Goal: Transaction & Acquisition: Purchase product/service

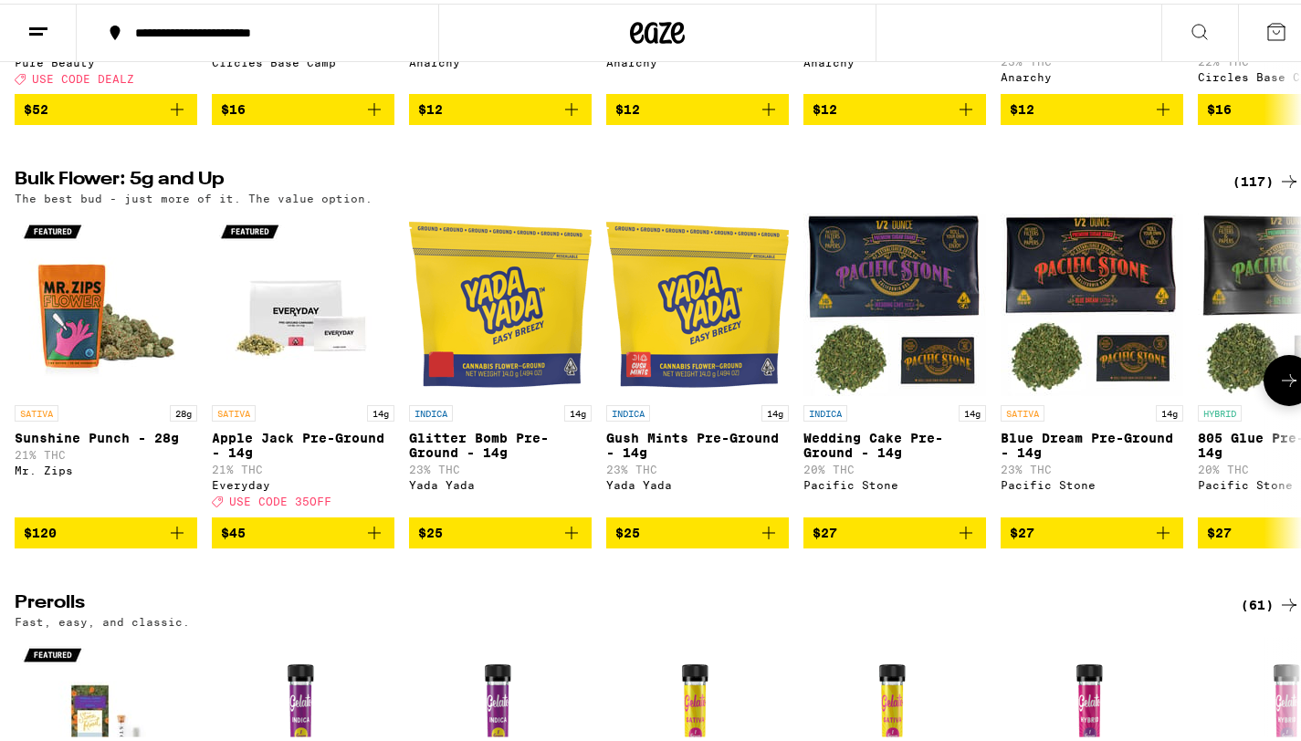
scroll to position [497, 0]
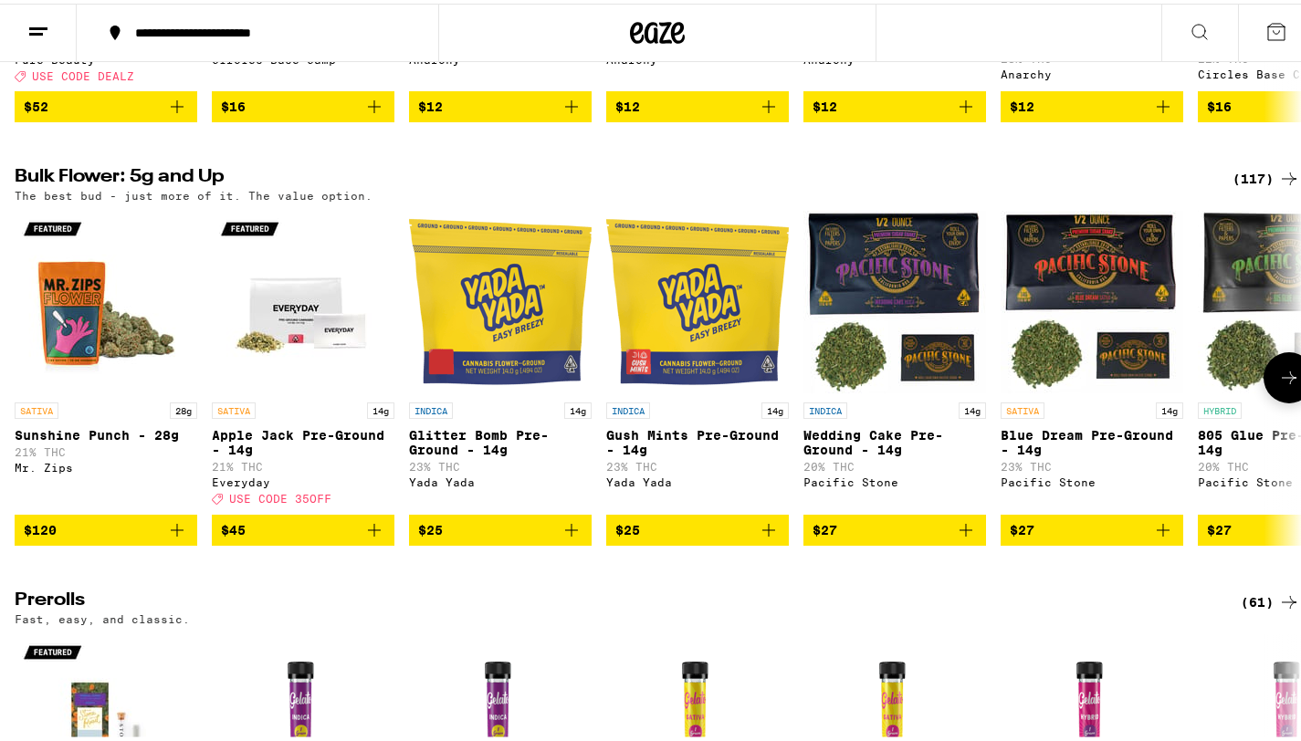
click at [1278, 385] on icon at bounding box center [1289, 374] width 22 height 22
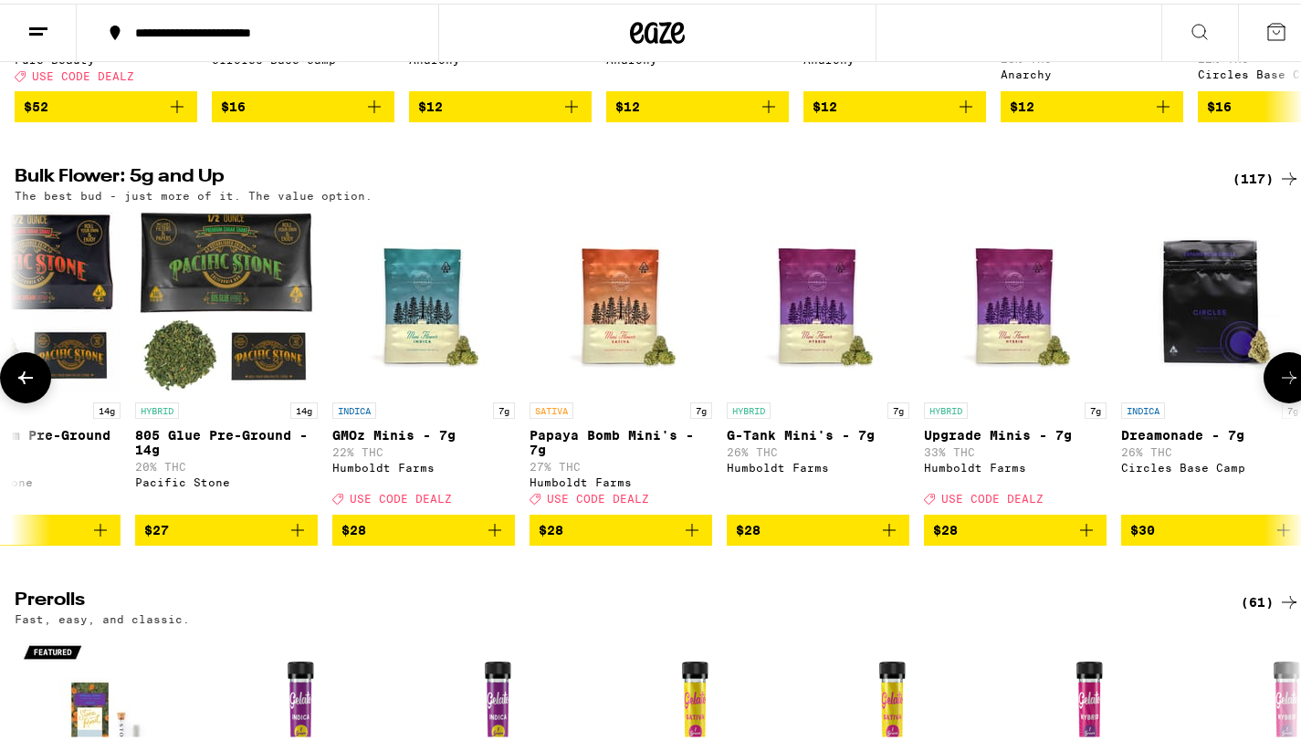
scroll to position [0, 1072]
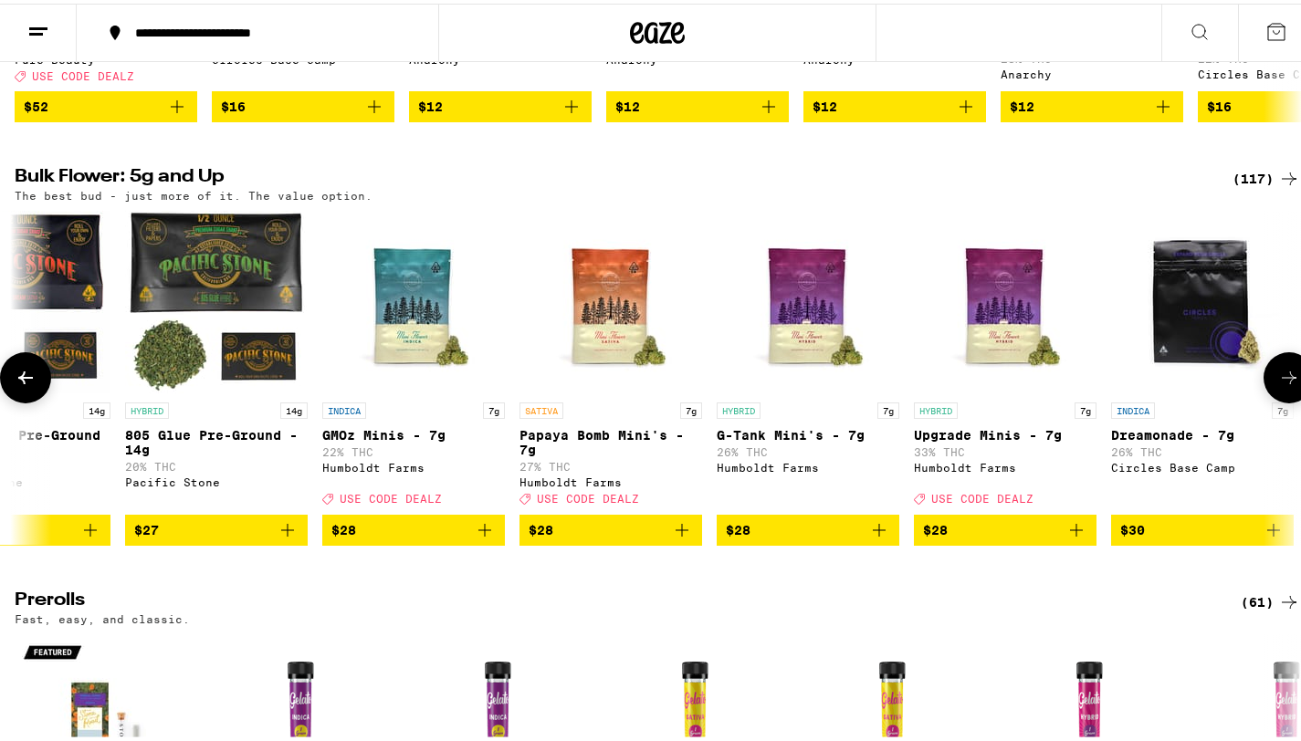
click at [1278, 385] on icon at bounding box center [1289, 374] width 22 height 22
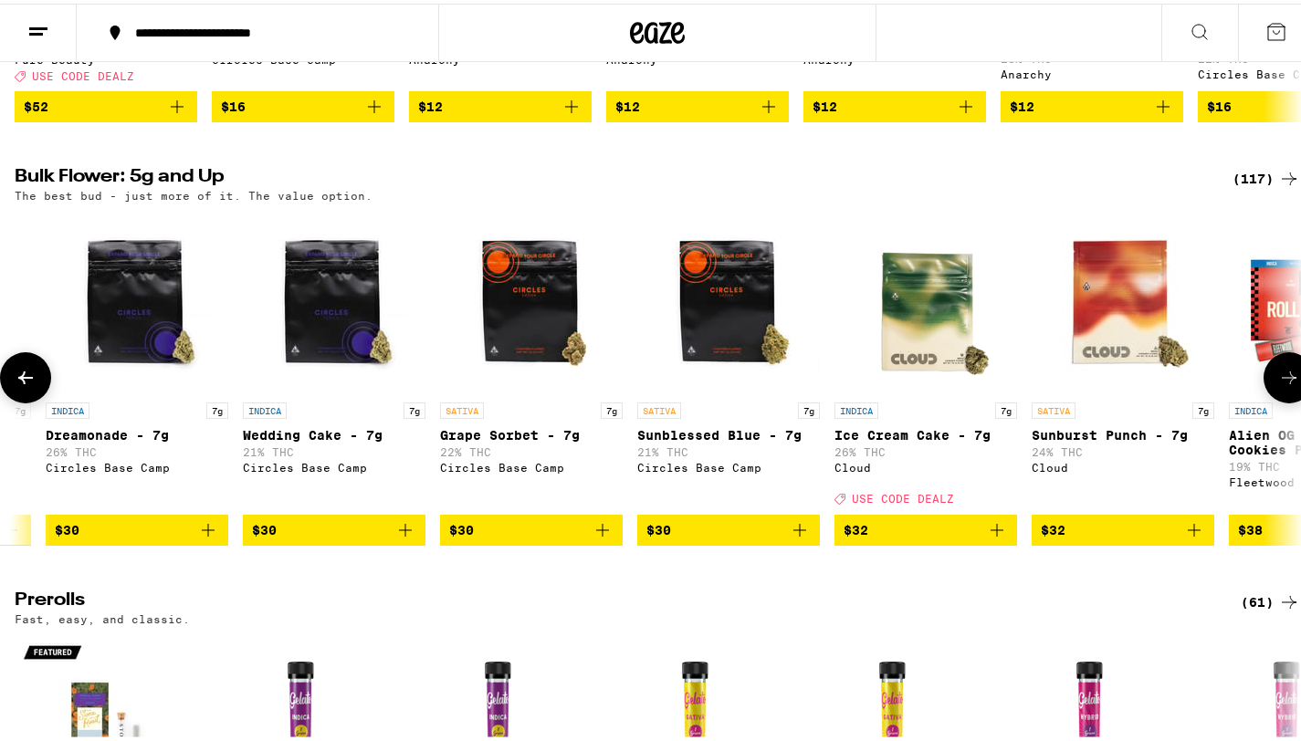
scroll to position [0, 2145]
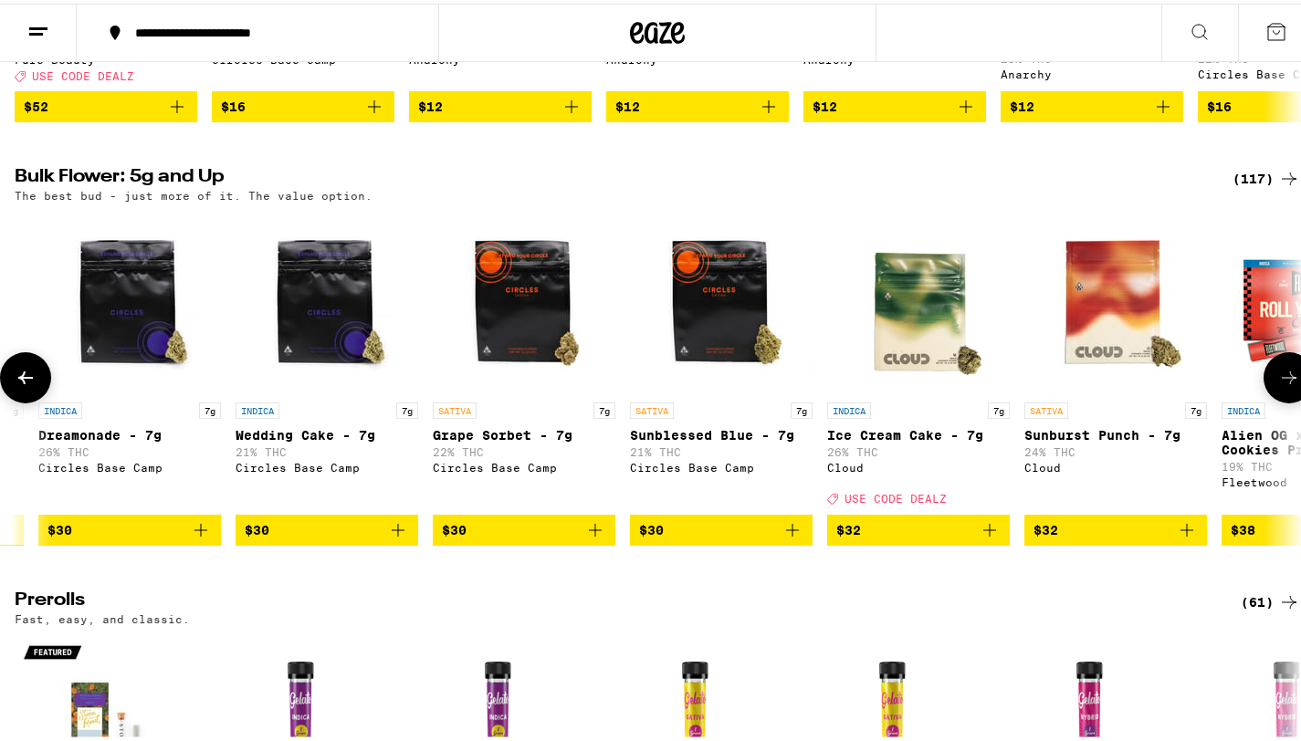
click at [1278, 385] on icon at bounding box center [1289, 374] width 22 height 22
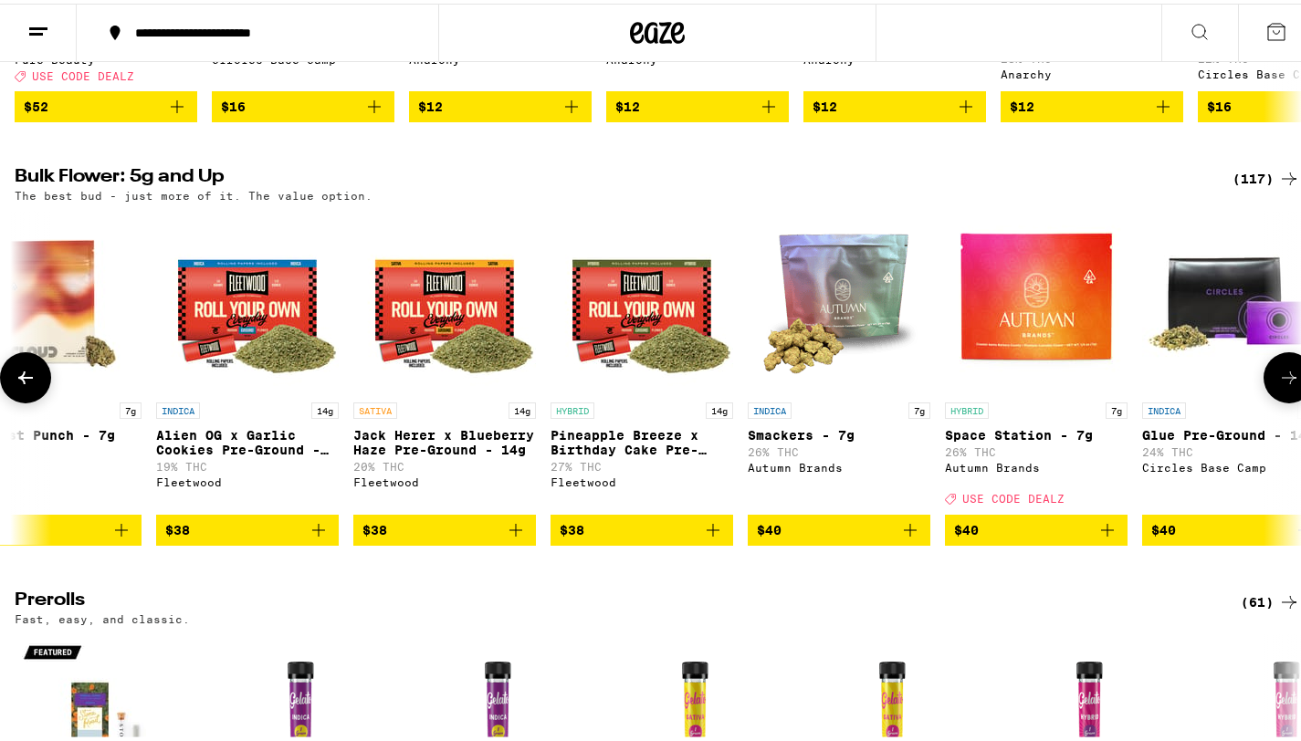
scroll to position [0, 3217]
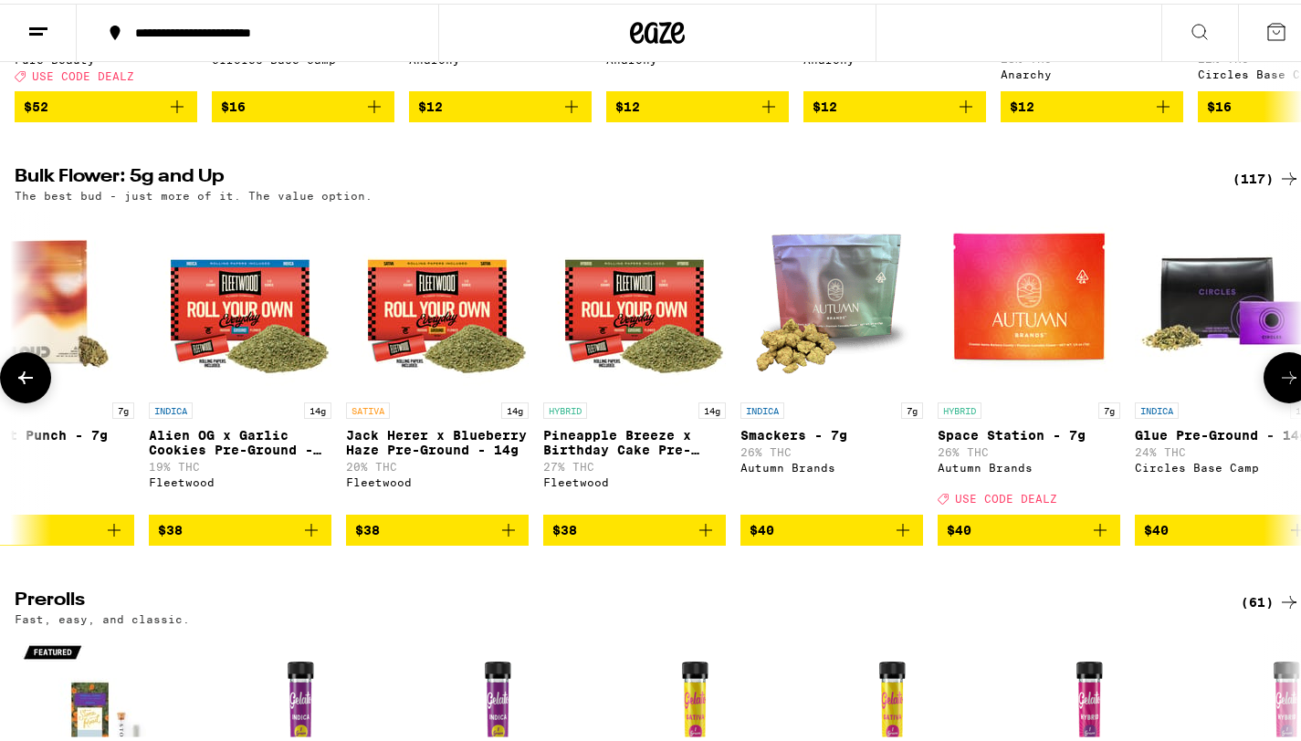
click at [1278, 385] on icon at bounding box center [1289, 374] width 22 height 22
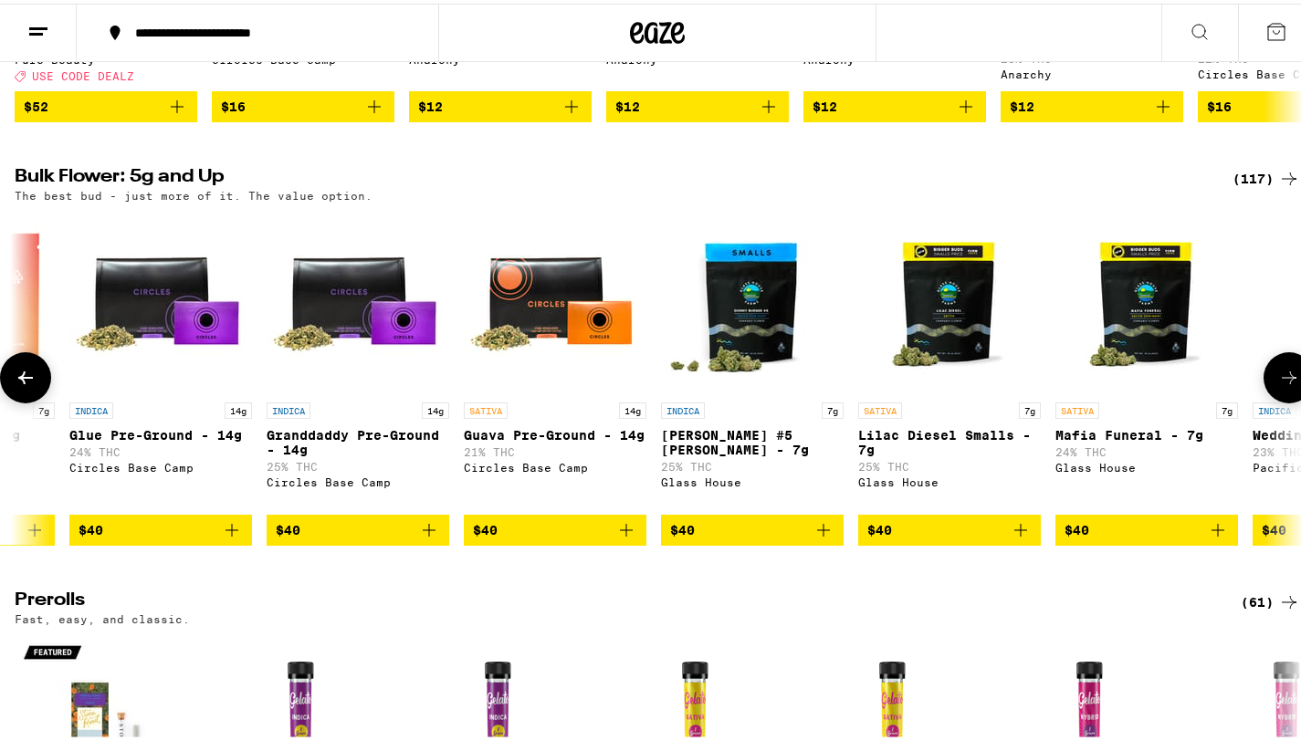
scroll to position [0, 4289]
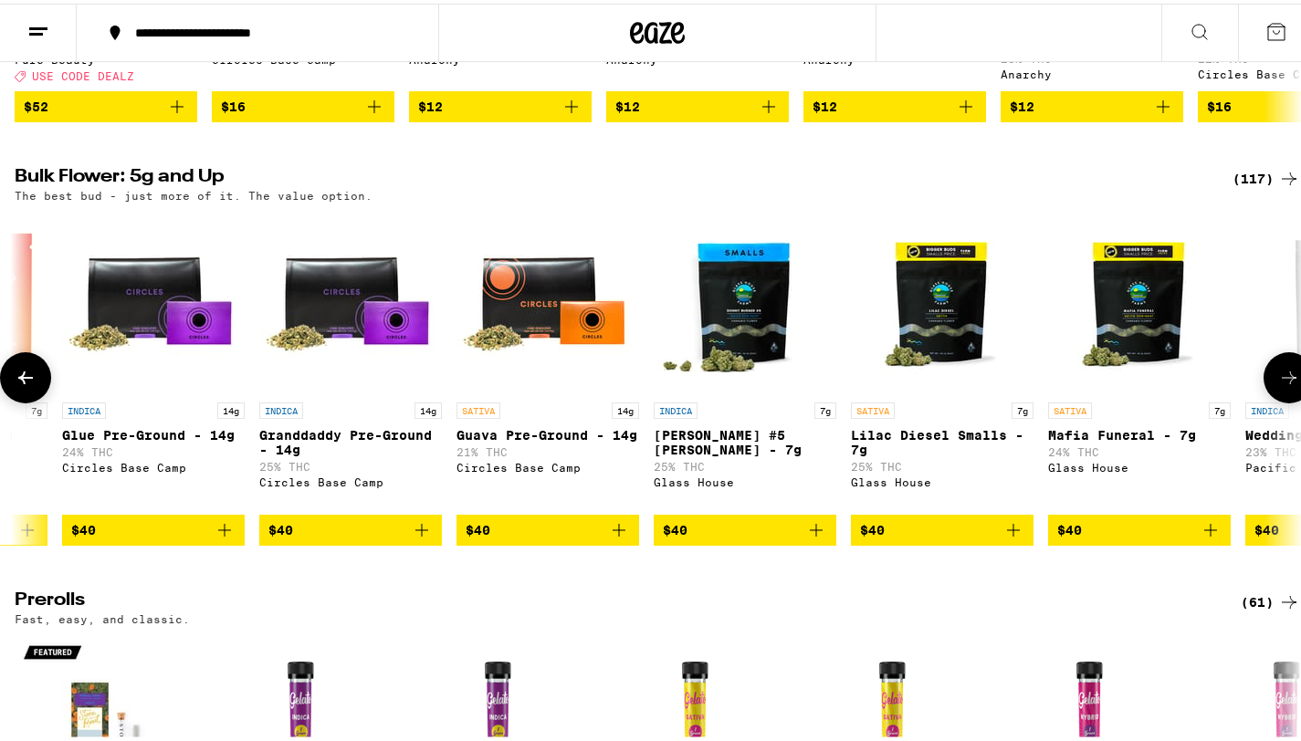
click at [1278, 385] on icon at bounding box center [1289, 374] width 22 height 22
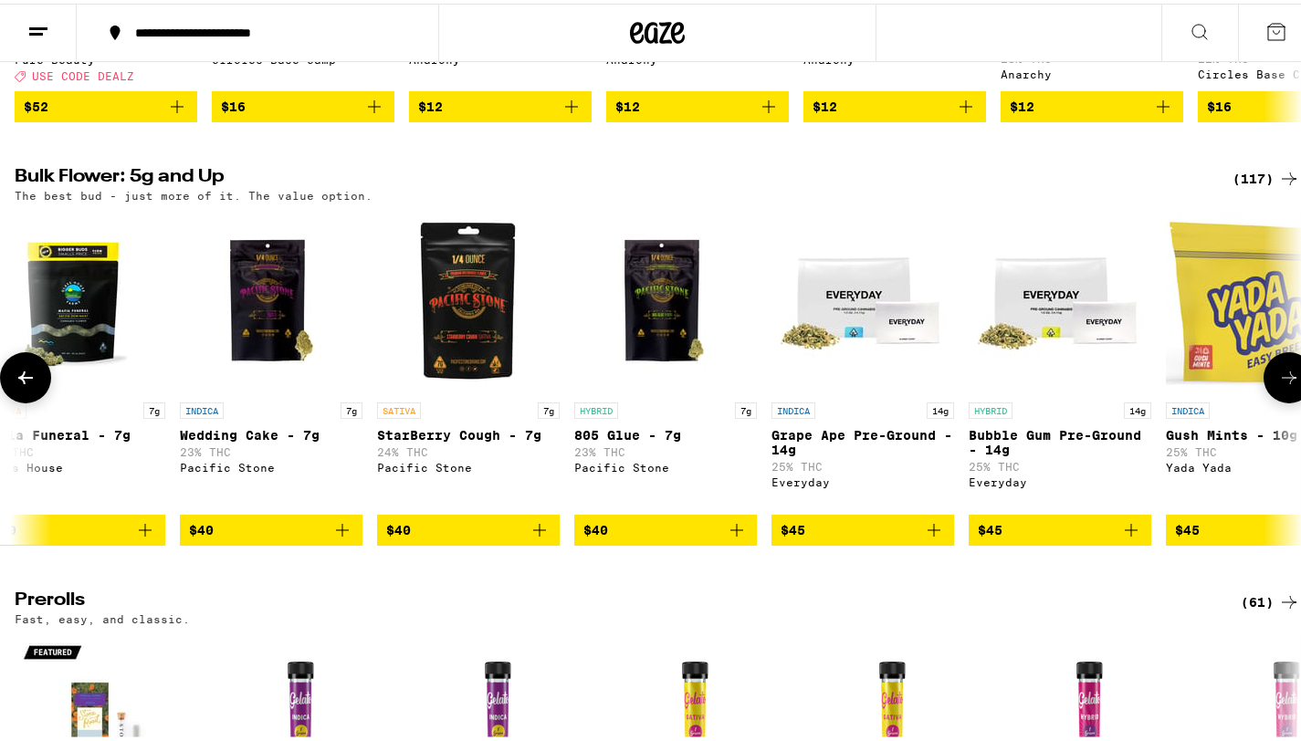
scroll to position [0, 5362]
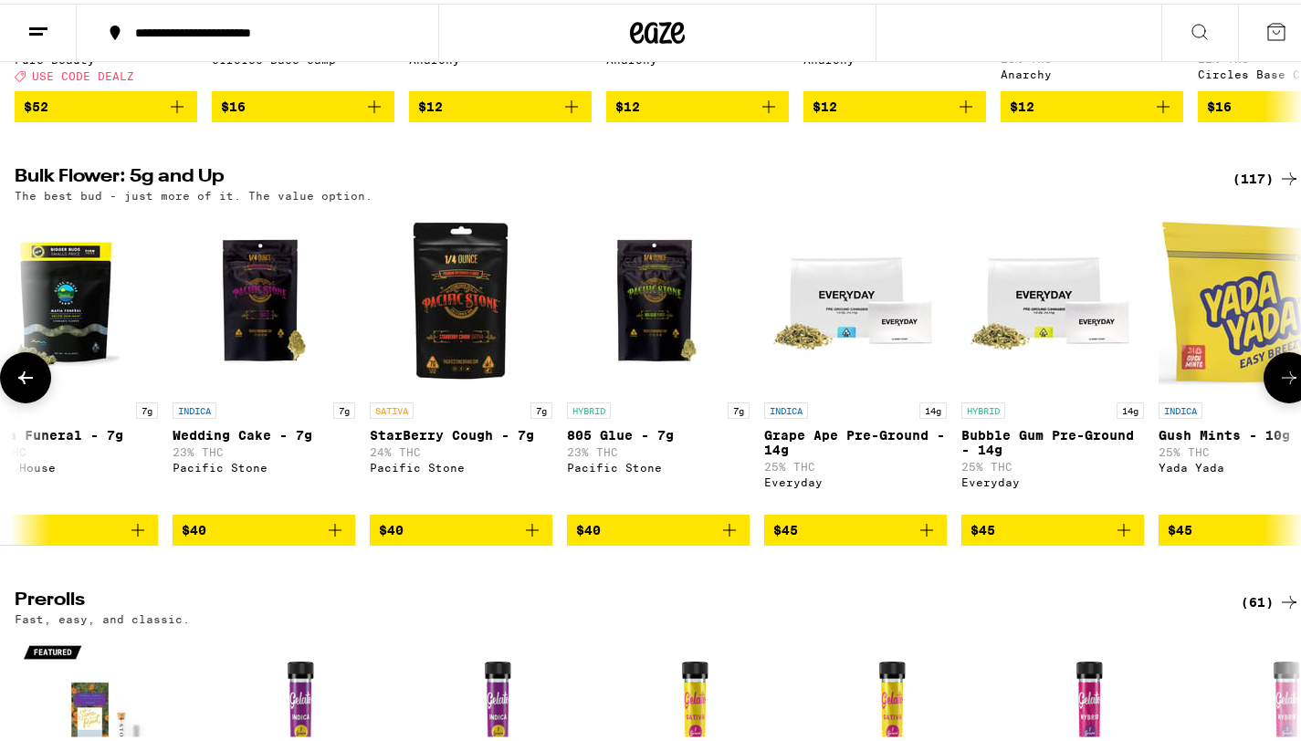
click at [1278, 385] on icon at bounding box center [1289, 374] width 22 height 22
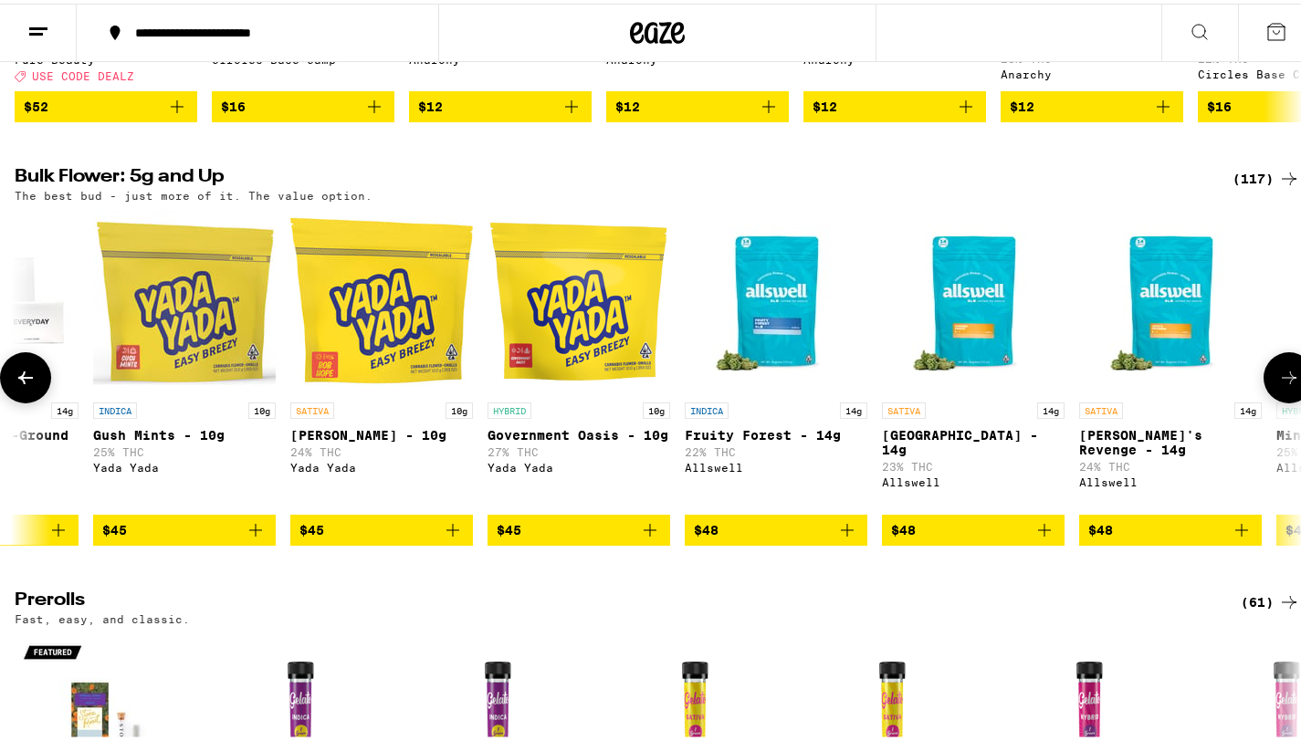
scroll to position [0, 6434]
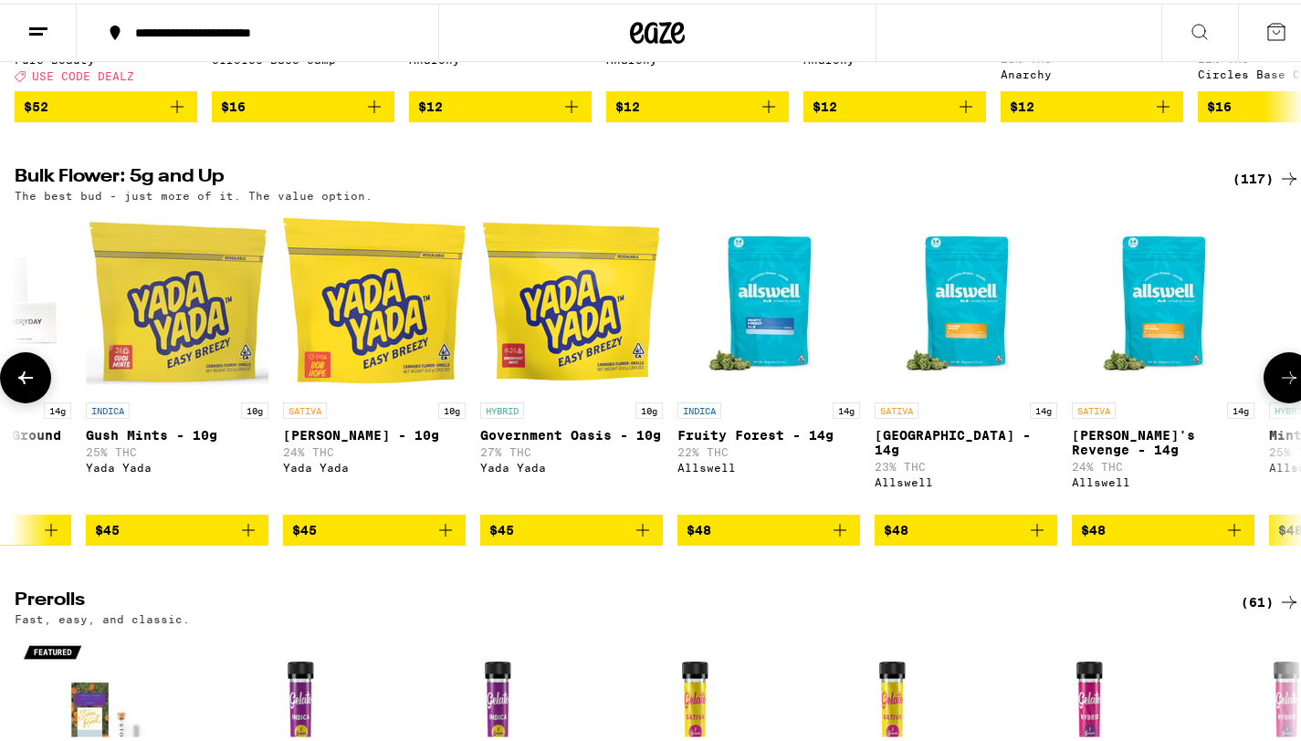
click at [1278, 385] on icon at bounding box center [1289, 374] width 22 height 22
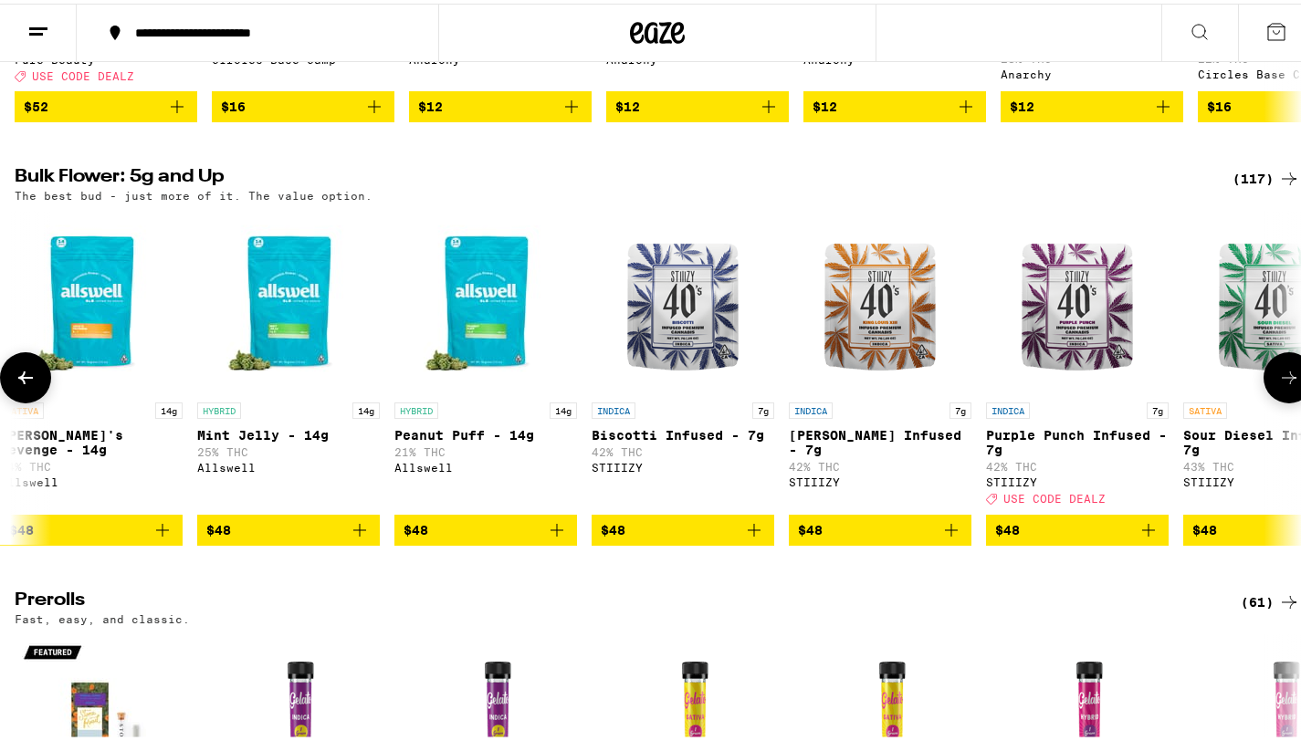
scroll to position [0, 7507]
click at [1278, 385] on icon at bounding box center [1289, 374] width 22 height 22
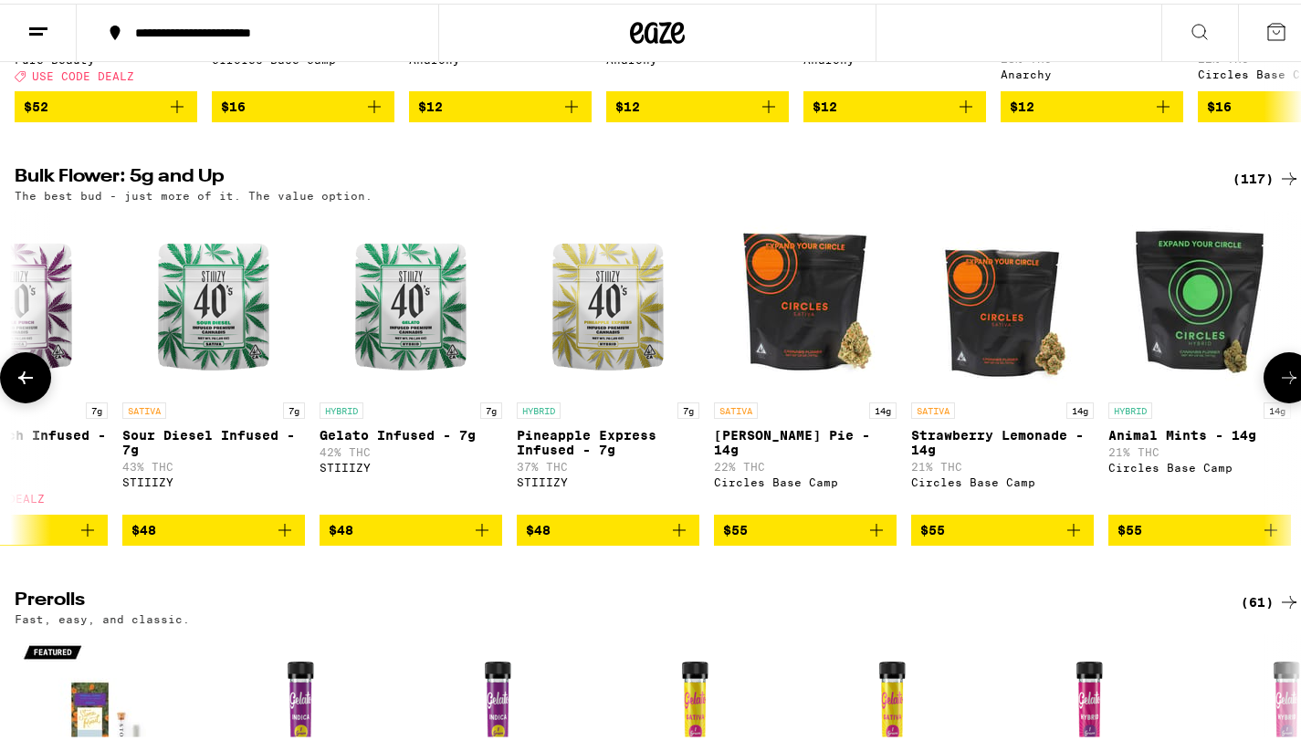
scroll to position [0, 8579]
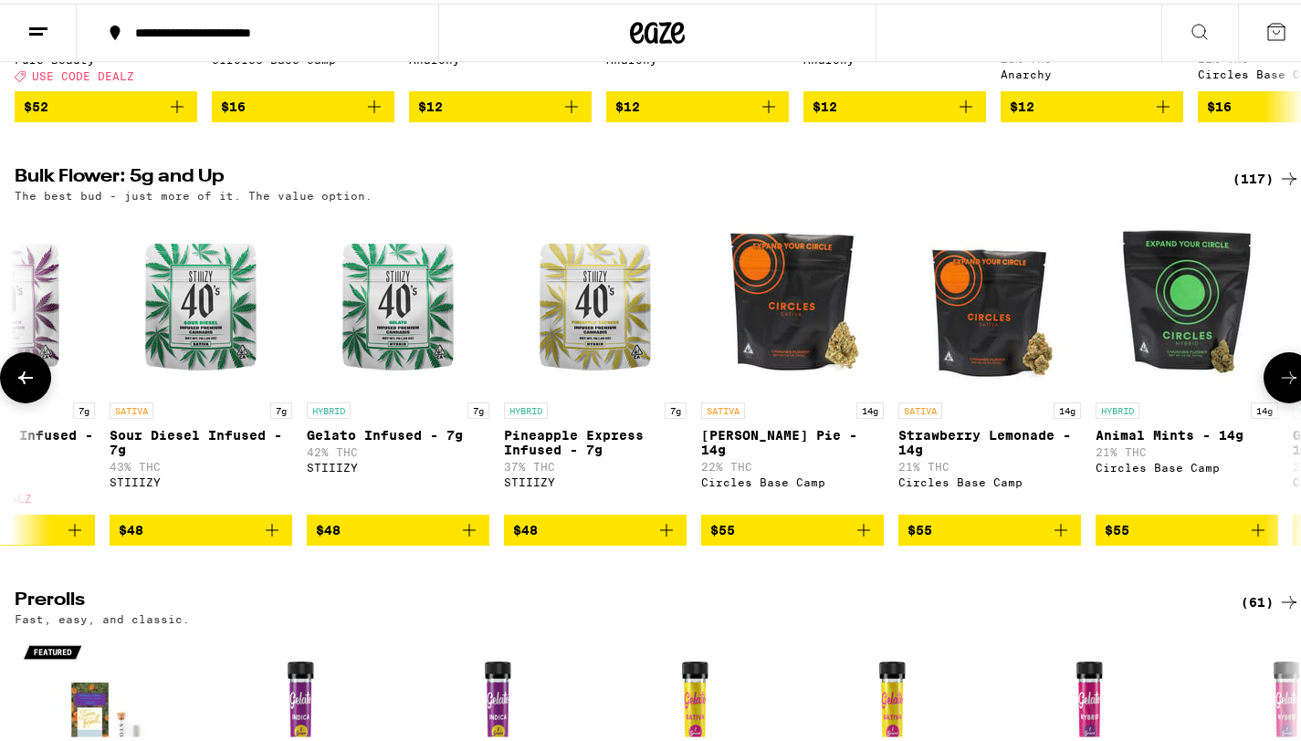
click at [1278, 385] on icon at bounding box center [1289, 374] width 22 height 22
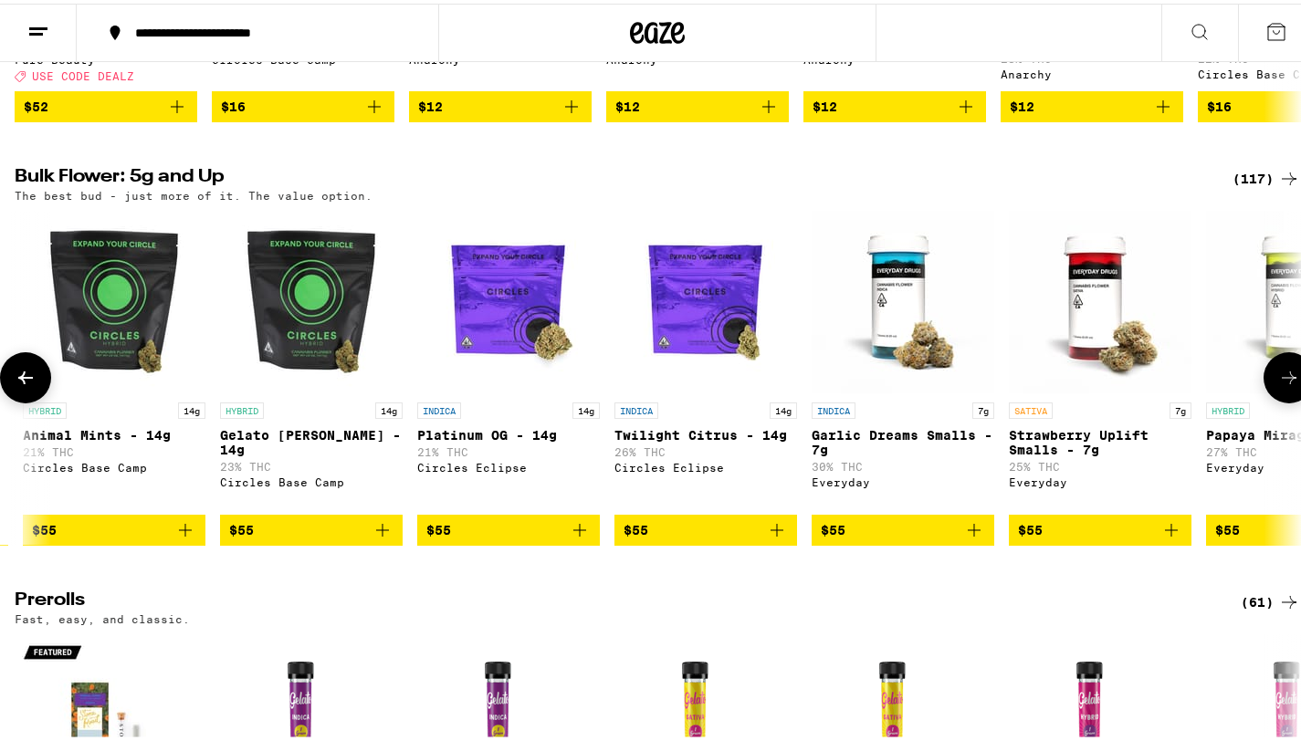
click at [1278, 385] on icon at bounding box center [1289, 374] width 22 height 22
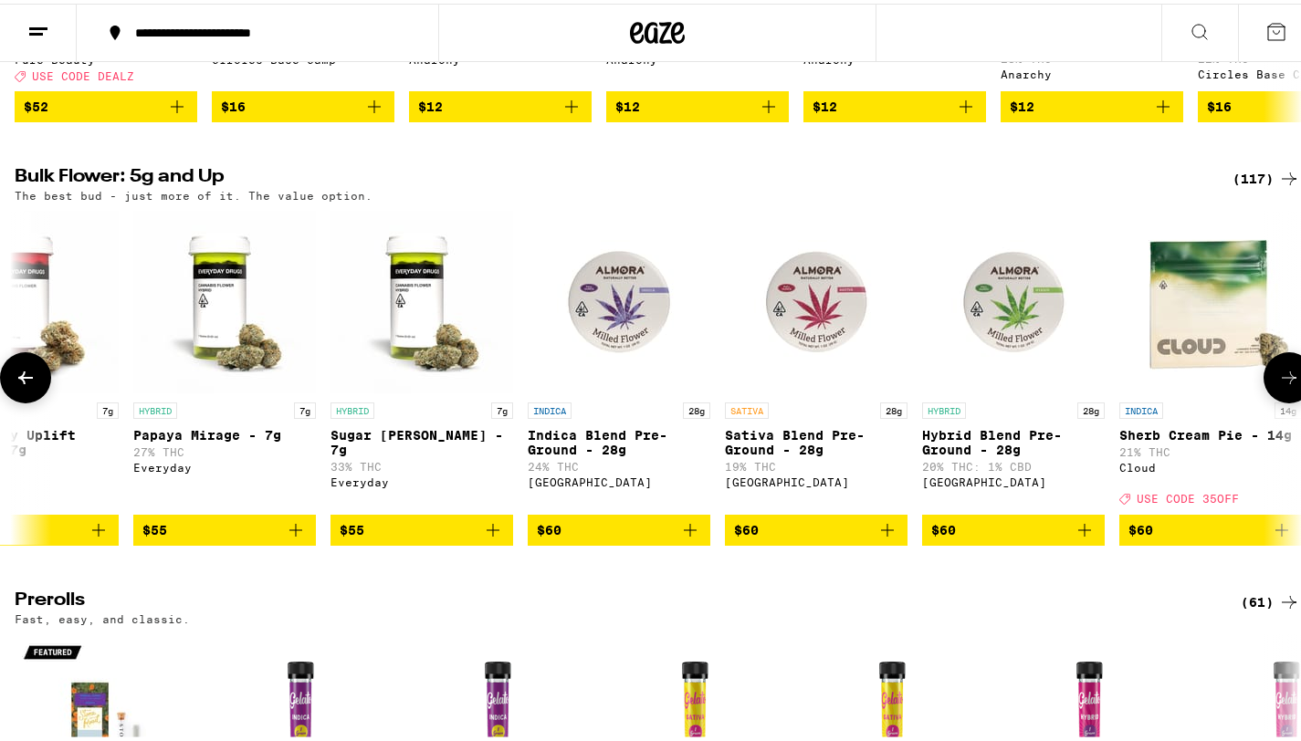
click at [1278, 385] on icon at bounding box center [1289, 374] width 22 height 22
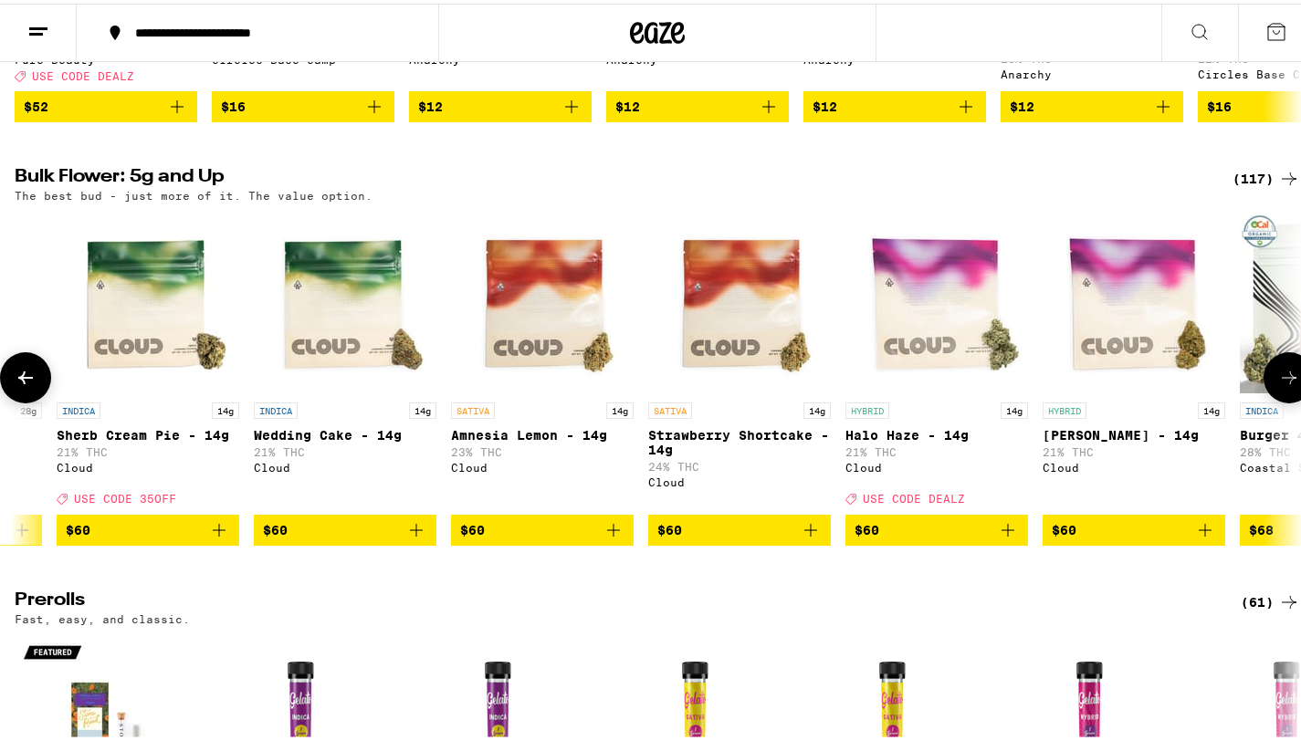
scroll to position [0, 11796]
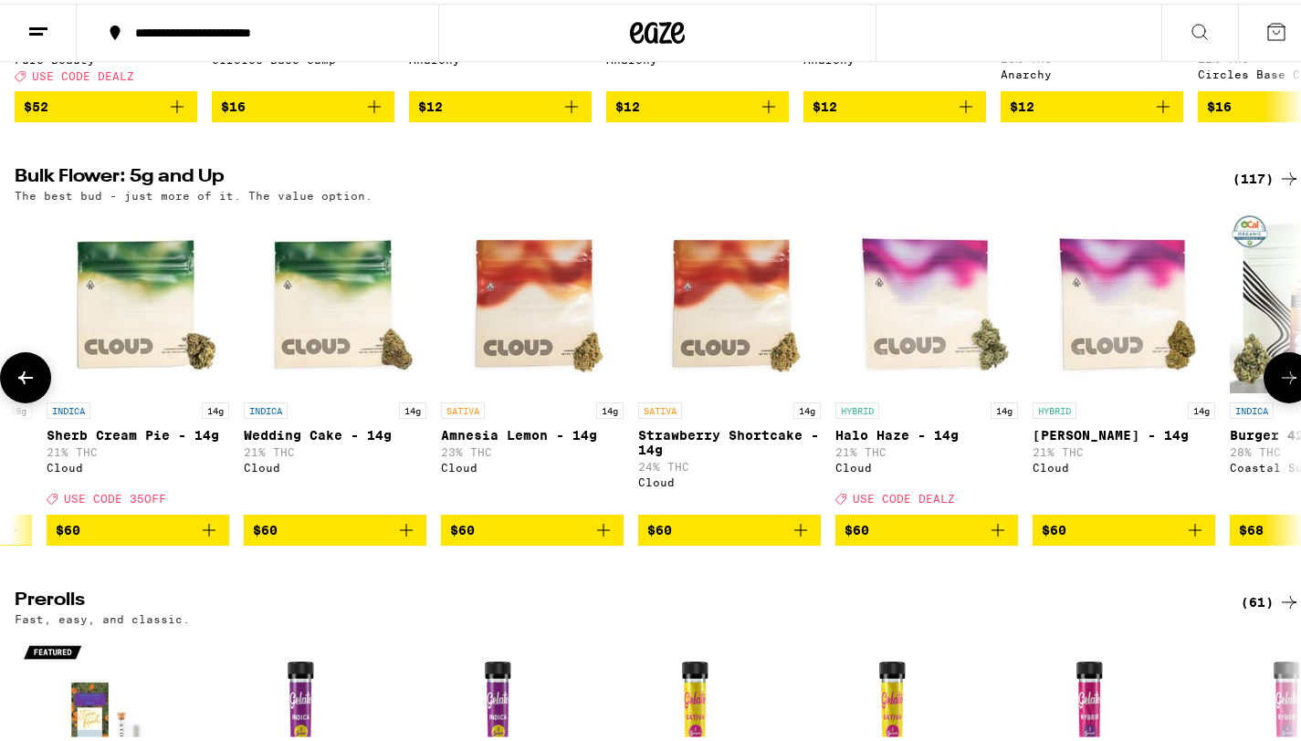
click at [1278, 385] on icon at bounding box center [1289, 374] width 22 height 22
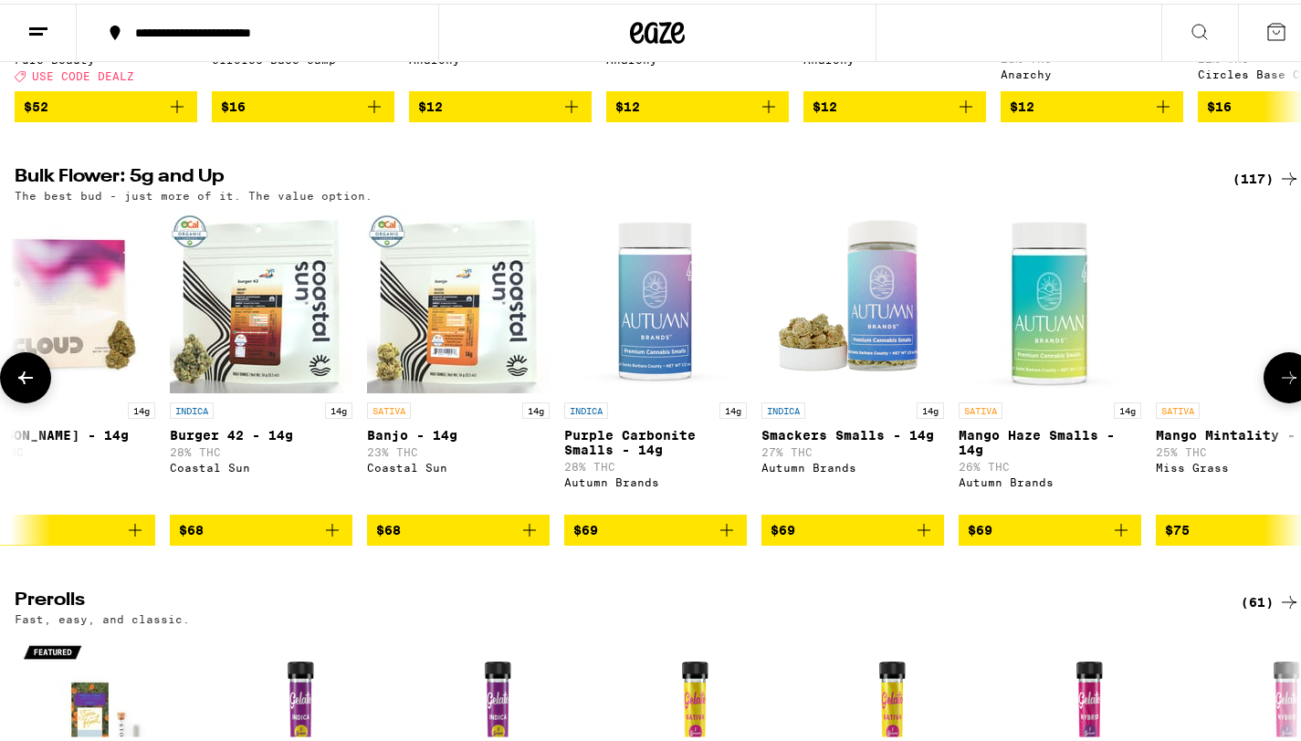
scroll to position [0, 12868]
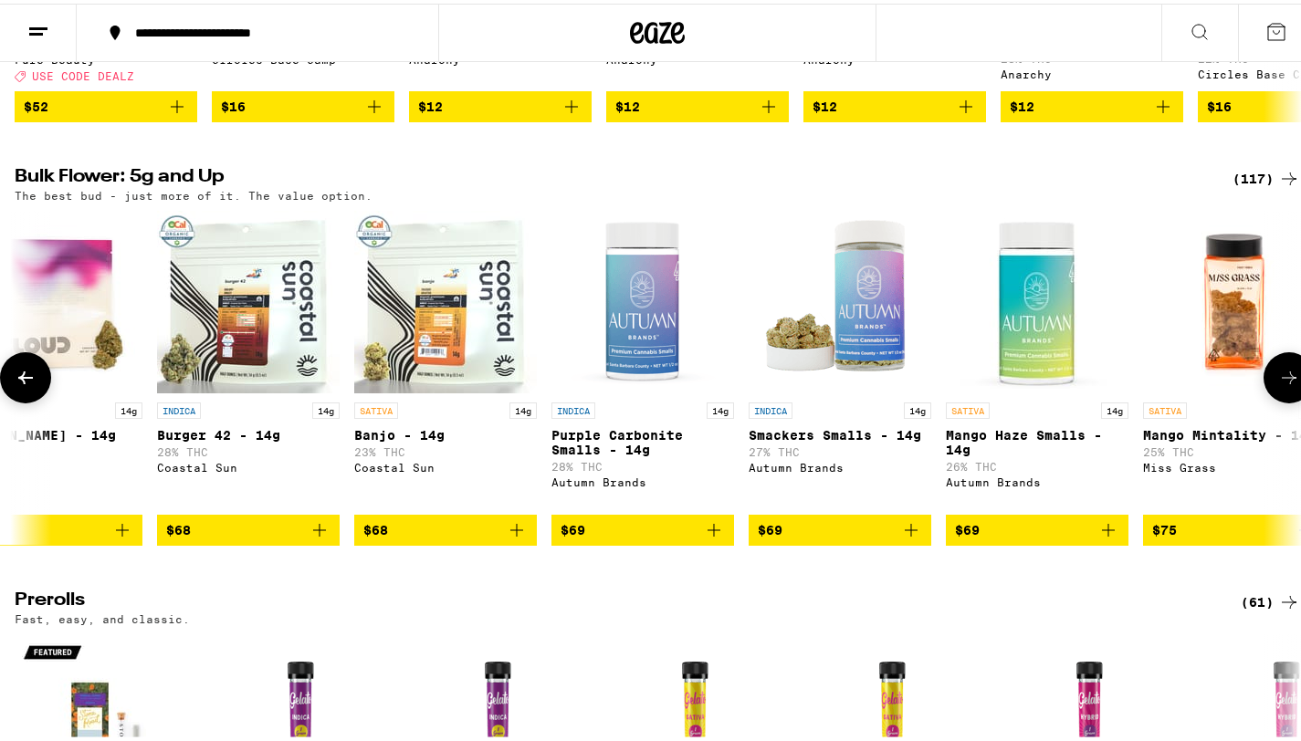
click at [1278, 385] on icon at bounding box center [1289, 374] width 22 height 22
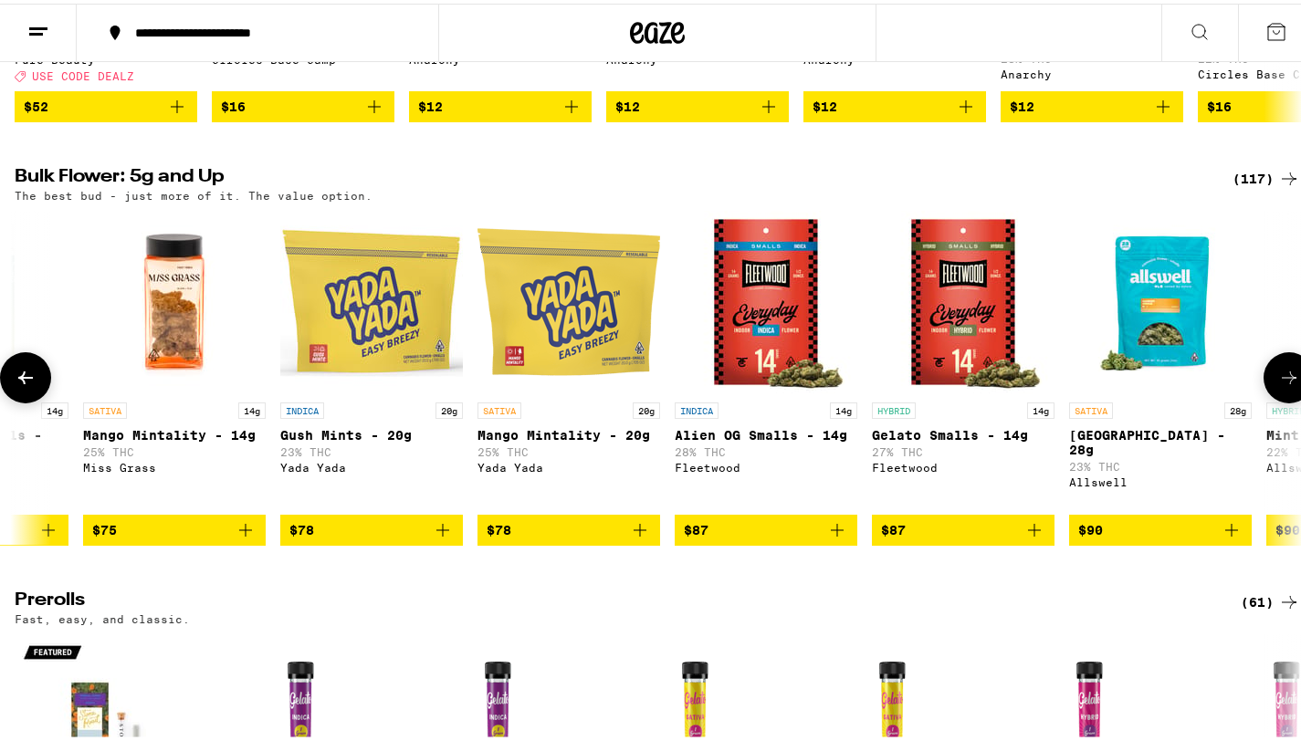
scroll to position [0, 13941]
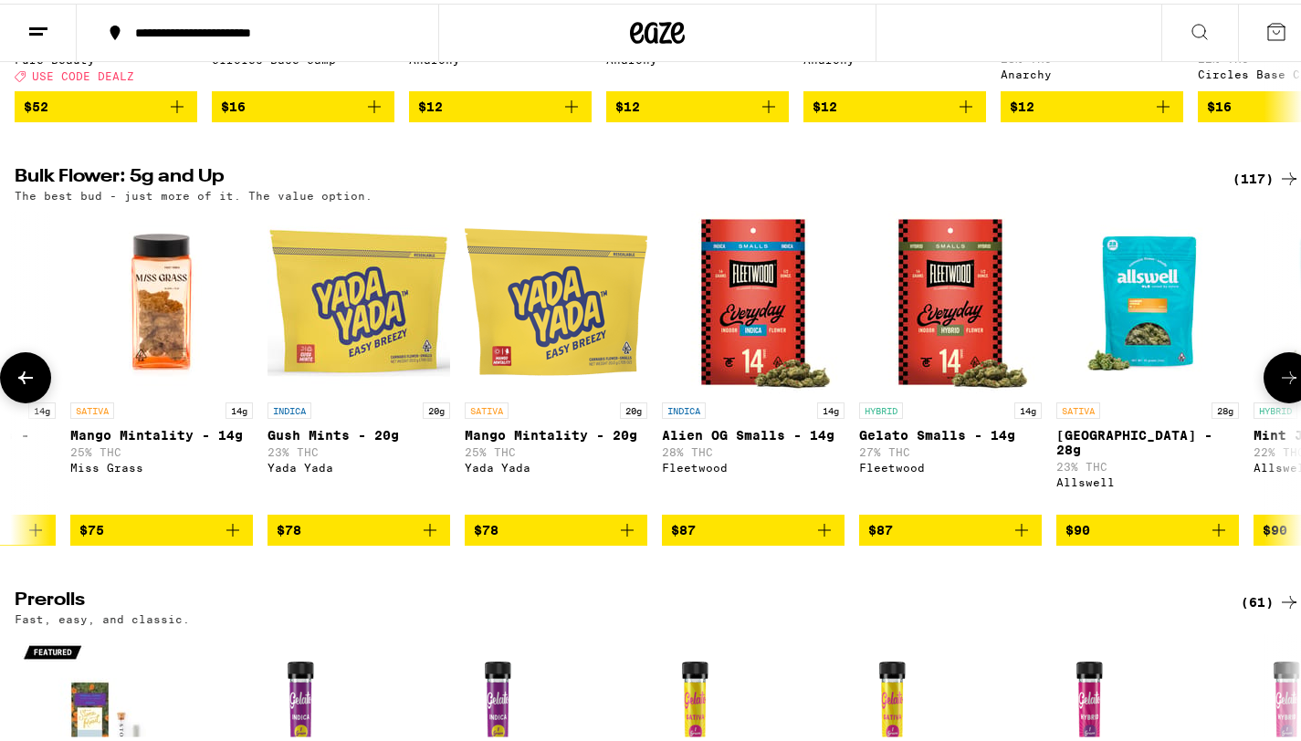
click at [1278, 385] on icon at bounding box center [1289, 374] width 22 height 22
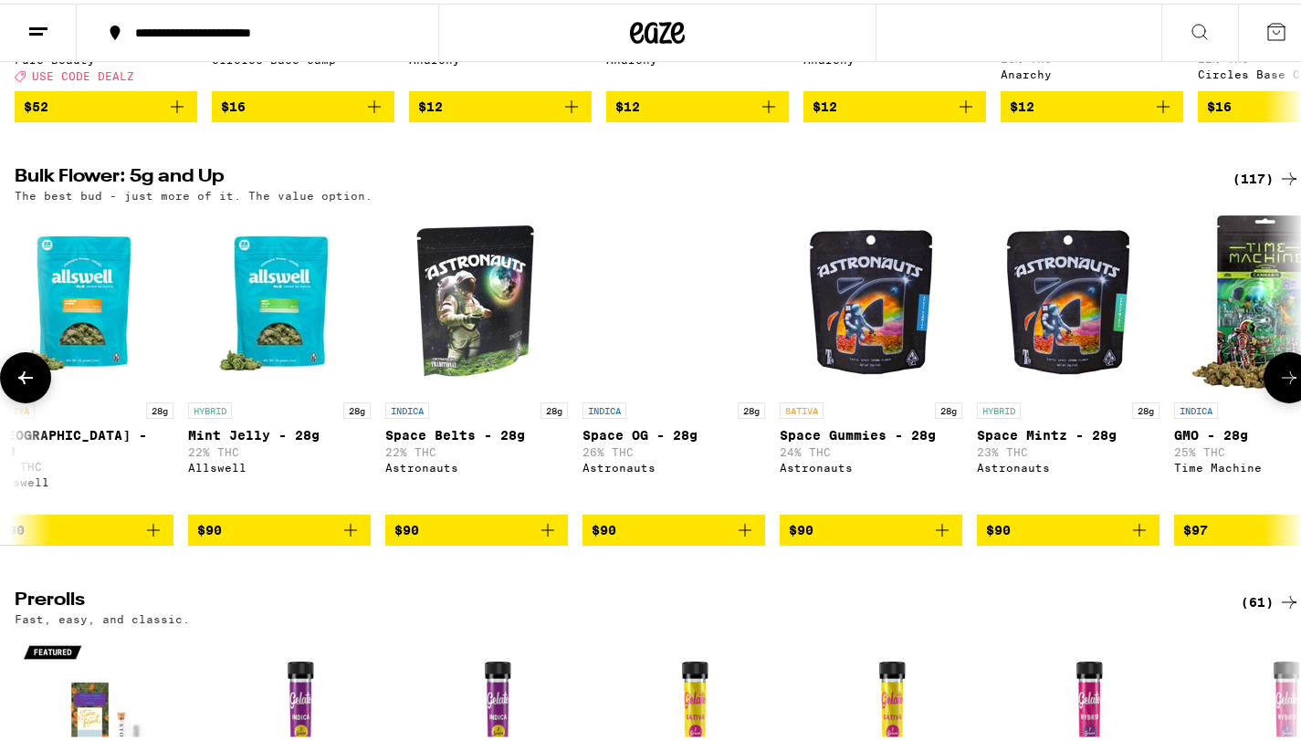
scroll to position [0, 15013]
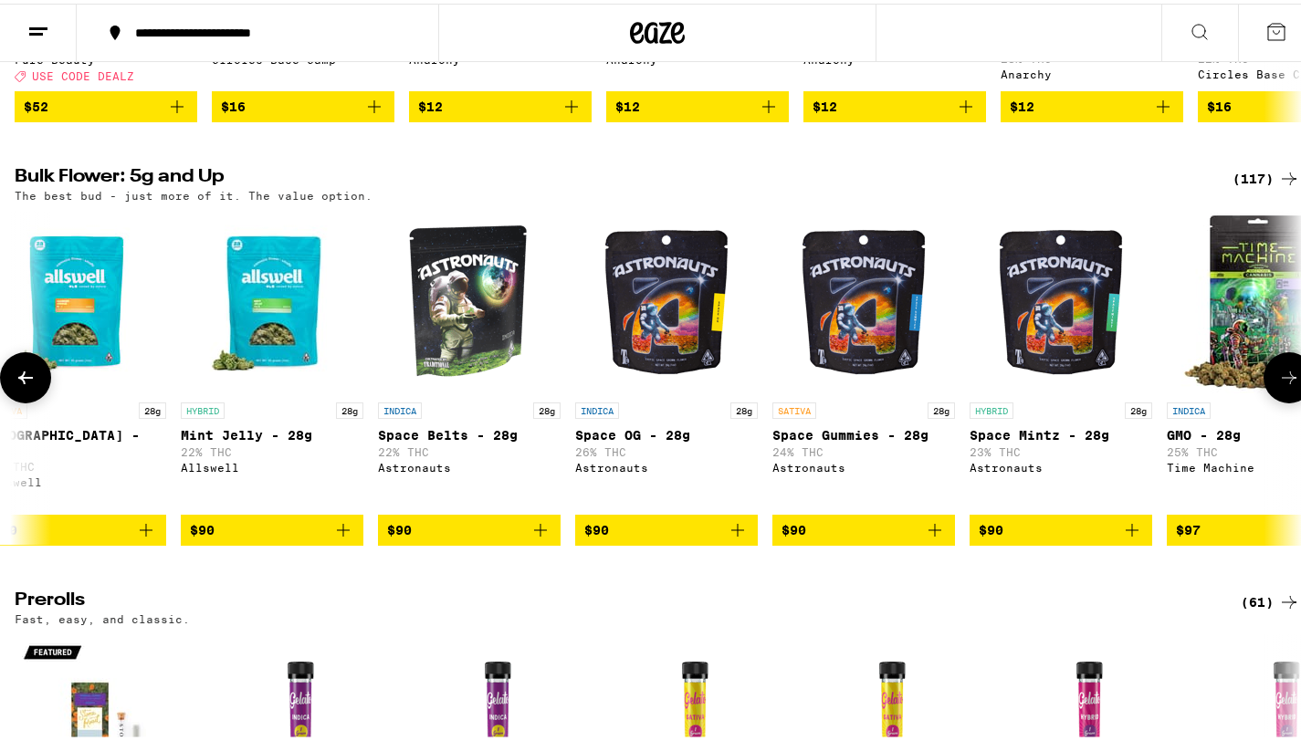
click at [1278, 385] on icon at bounding box center [1289, 374] width 22 height 22
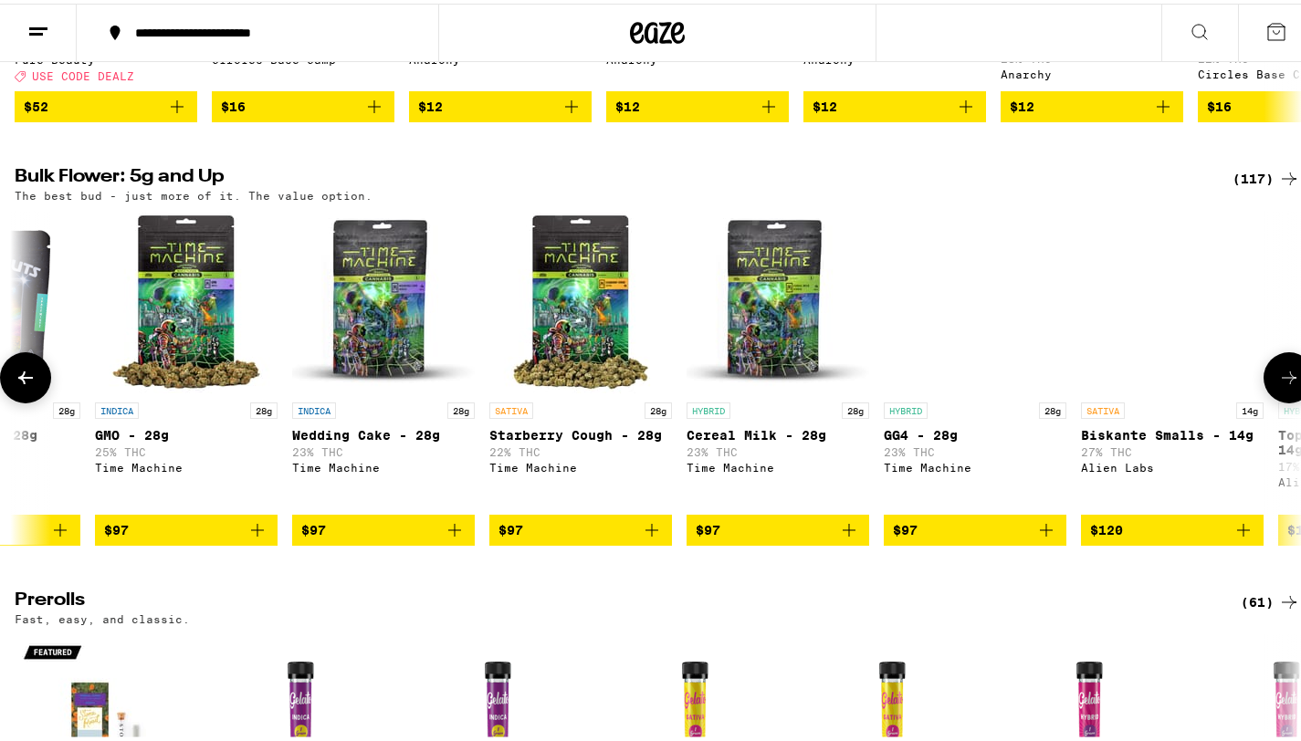
scroll to position [0, 16086]
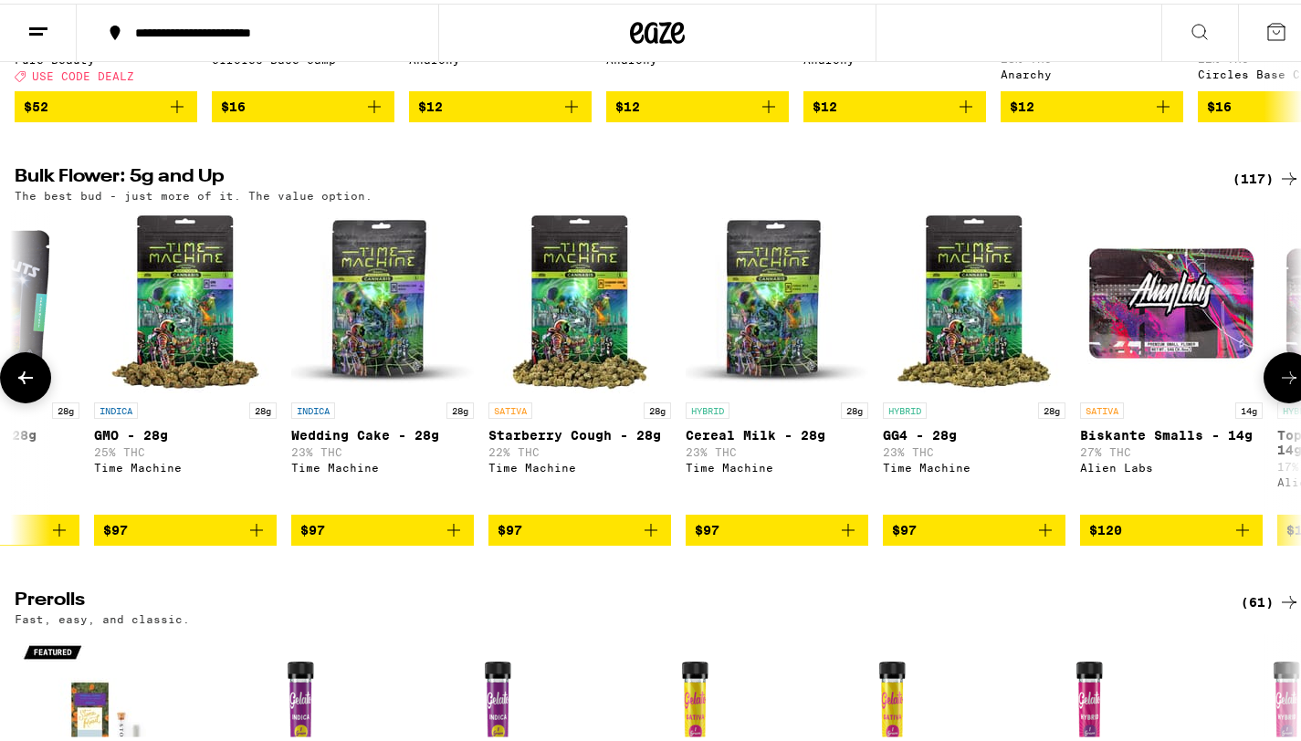
click at [1278, 385] on icon at bounding box center [1289, 374] width 22 height 22
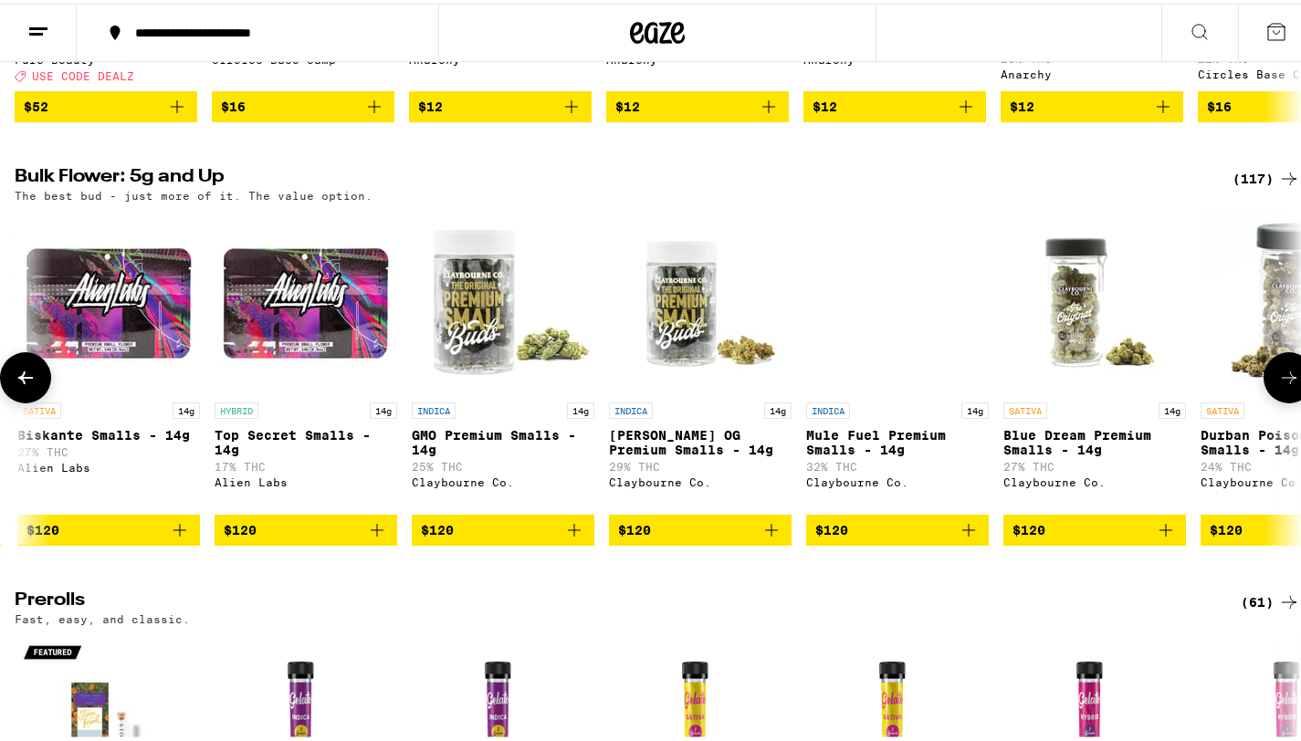
scroll to position [0, 17158]
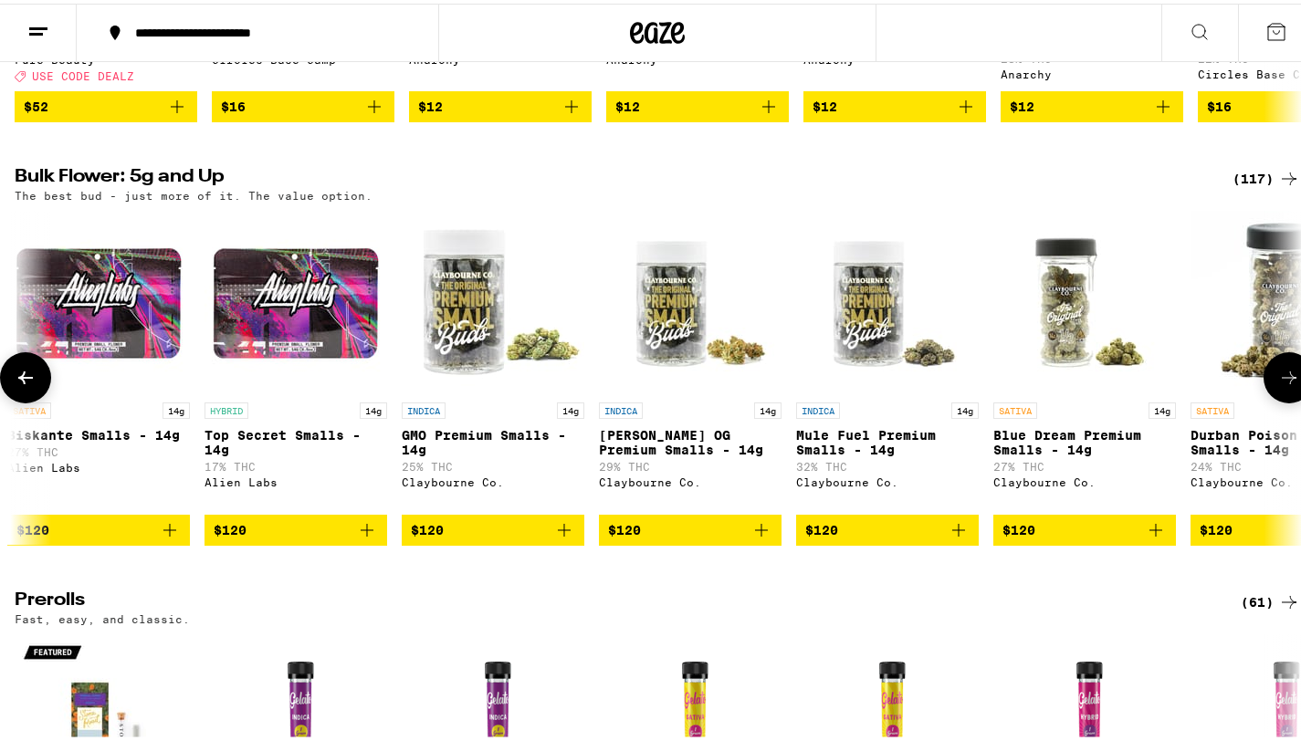
click at [1278, 385] on icon at bounding box center [1289, 374] width 22 height 22
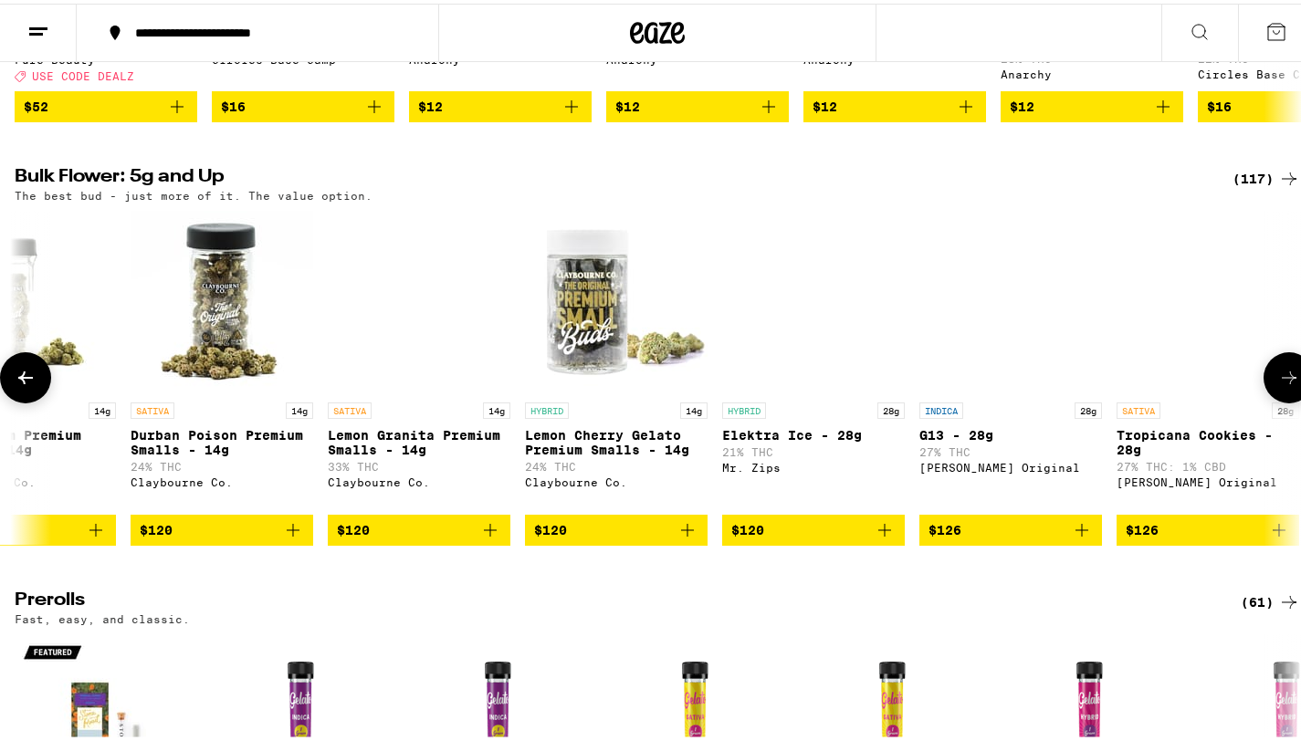
scroll to position [0, 18230]
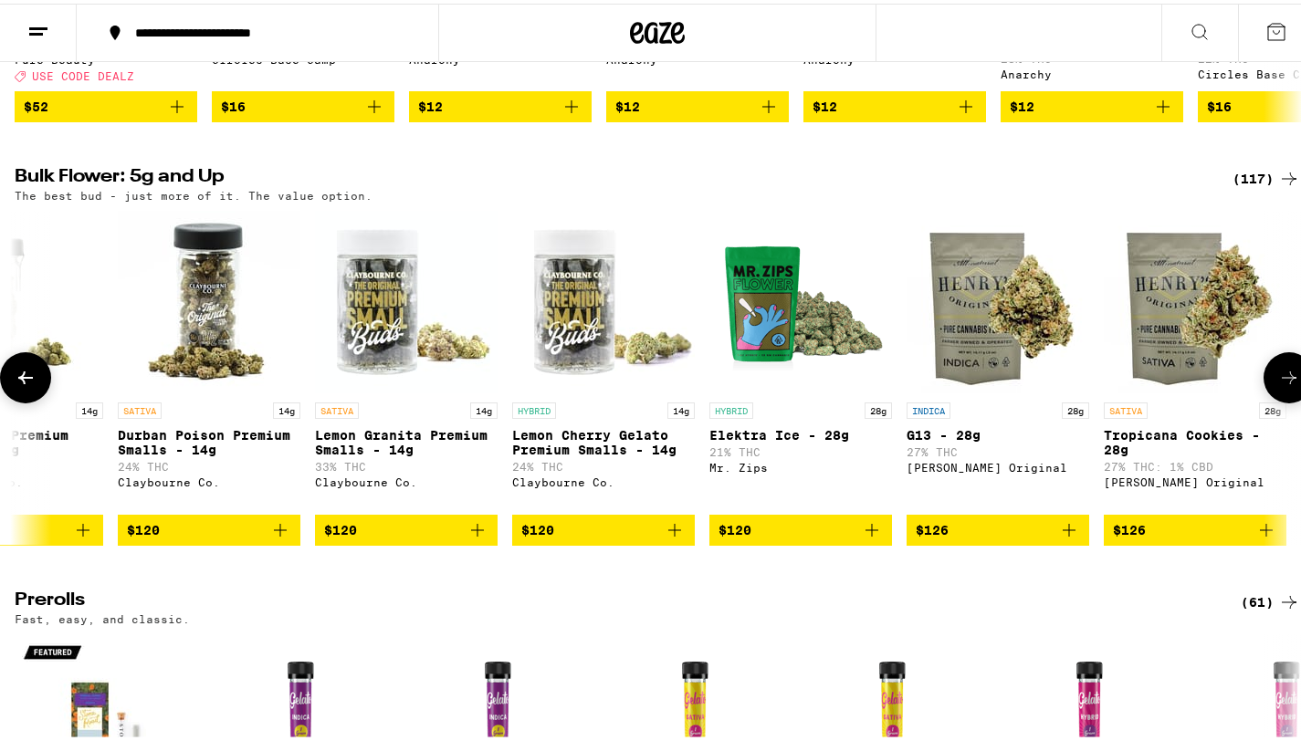
click at [1278, 385] on icon at bounding box center [1289, 374] width 22 height 22
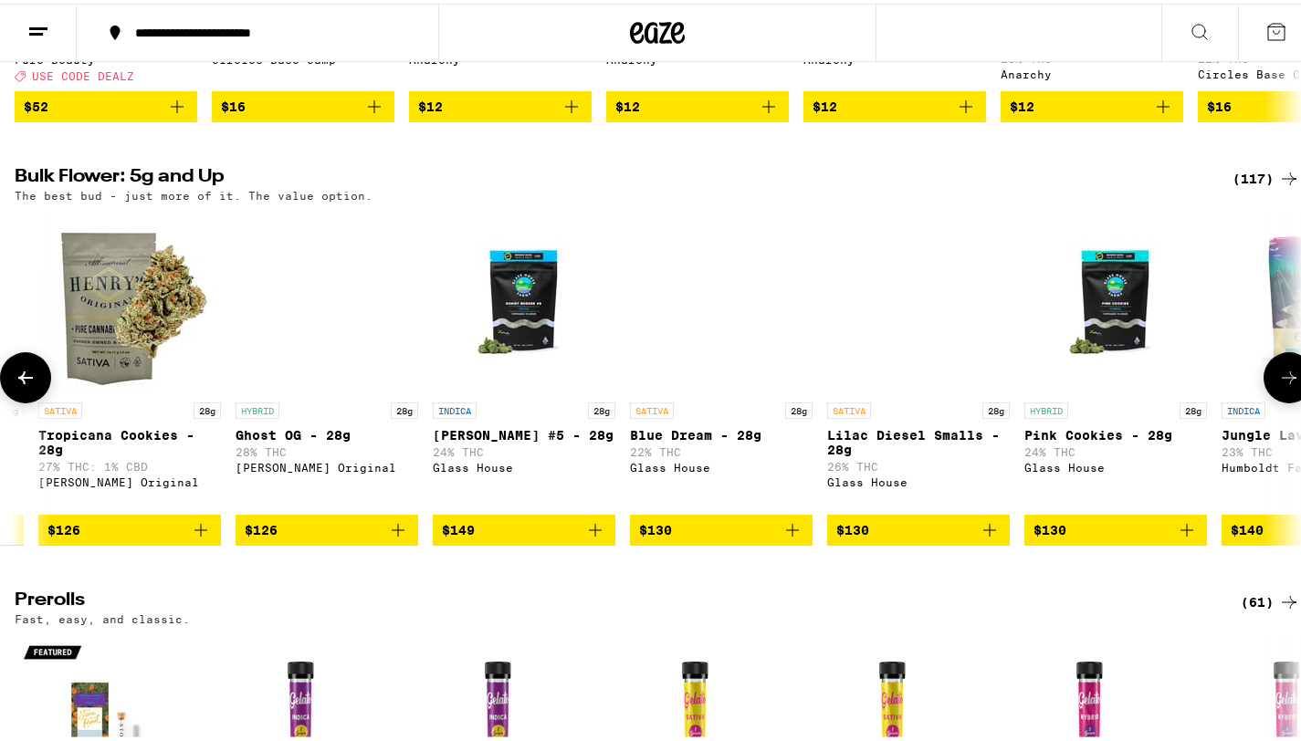
scroll to position [0, 19303]
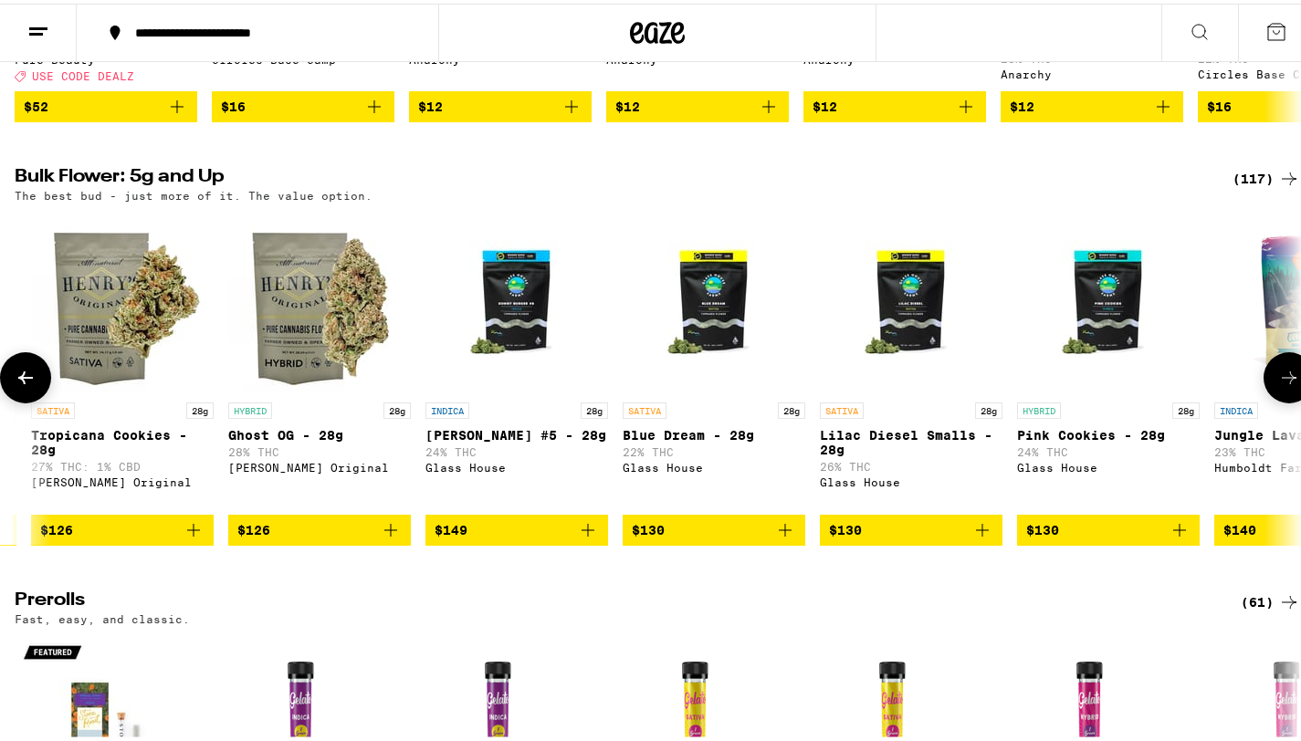
click at [11, 392] on button at bounding box center [25, 374] width 51 height 51
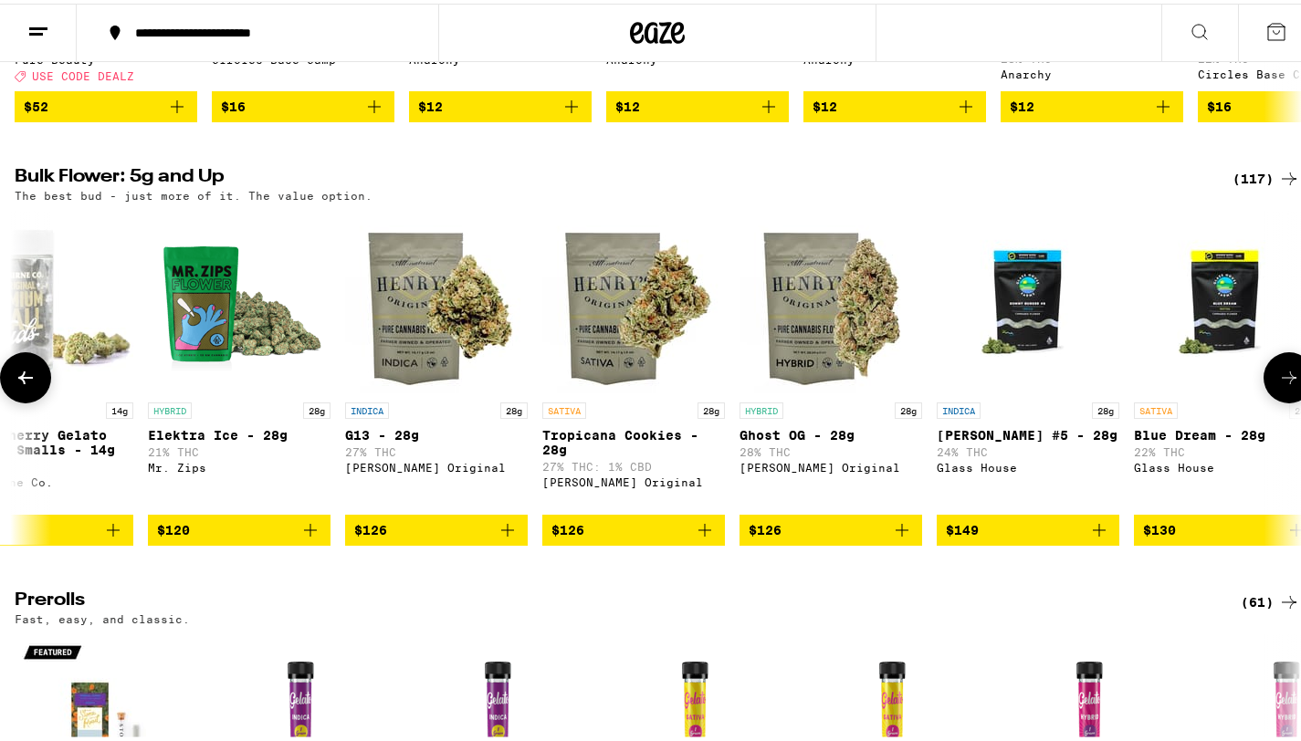
click at [11, 392] on button at bounding box center [25, 374] width 51 height 51
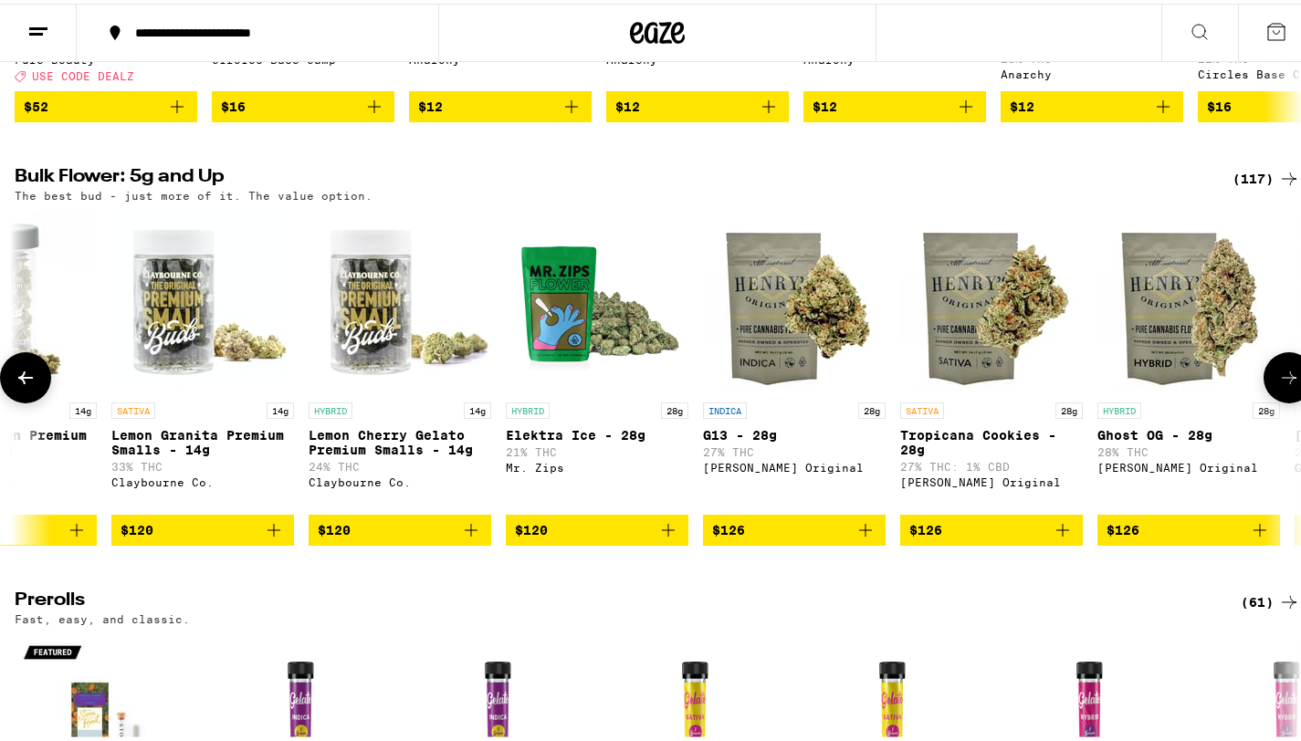
click at [11, 392] on button at bounding box center [25, 374] width 51 height 51
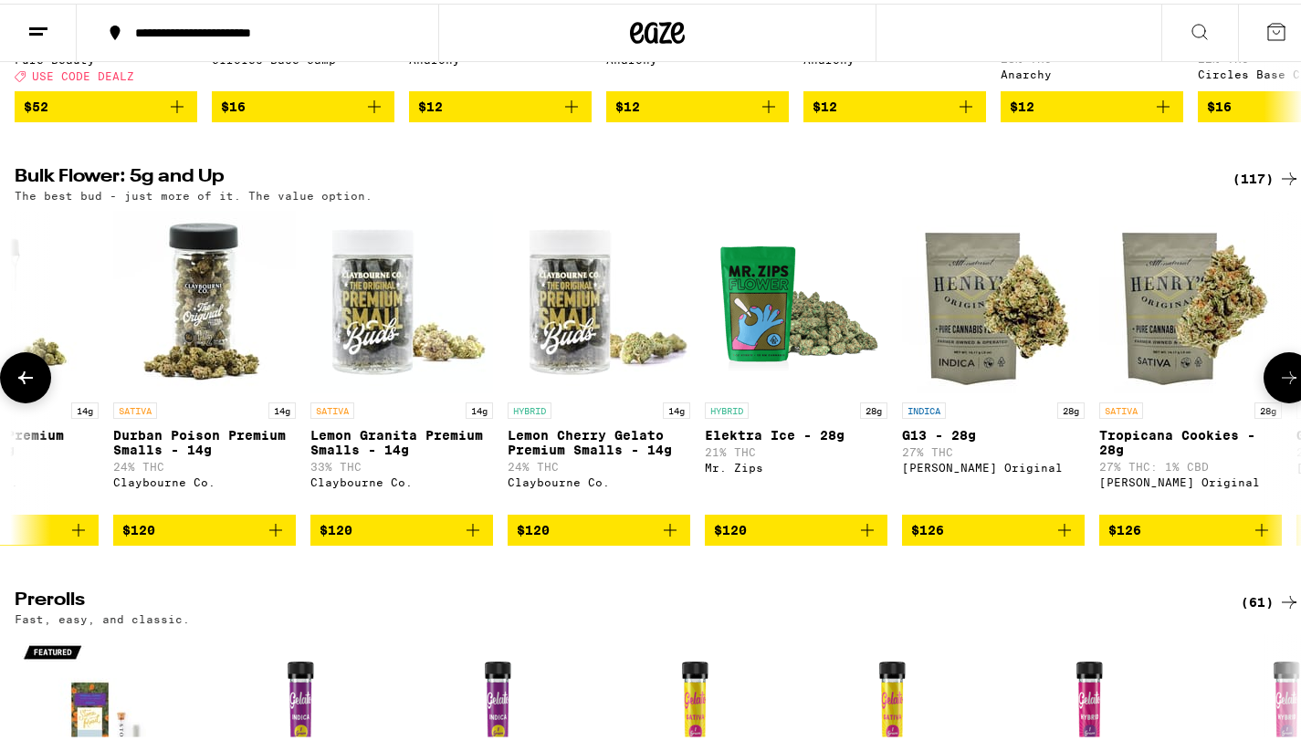
click at [11, 392] on button at bounding box center [25, 374] width 51 height 51
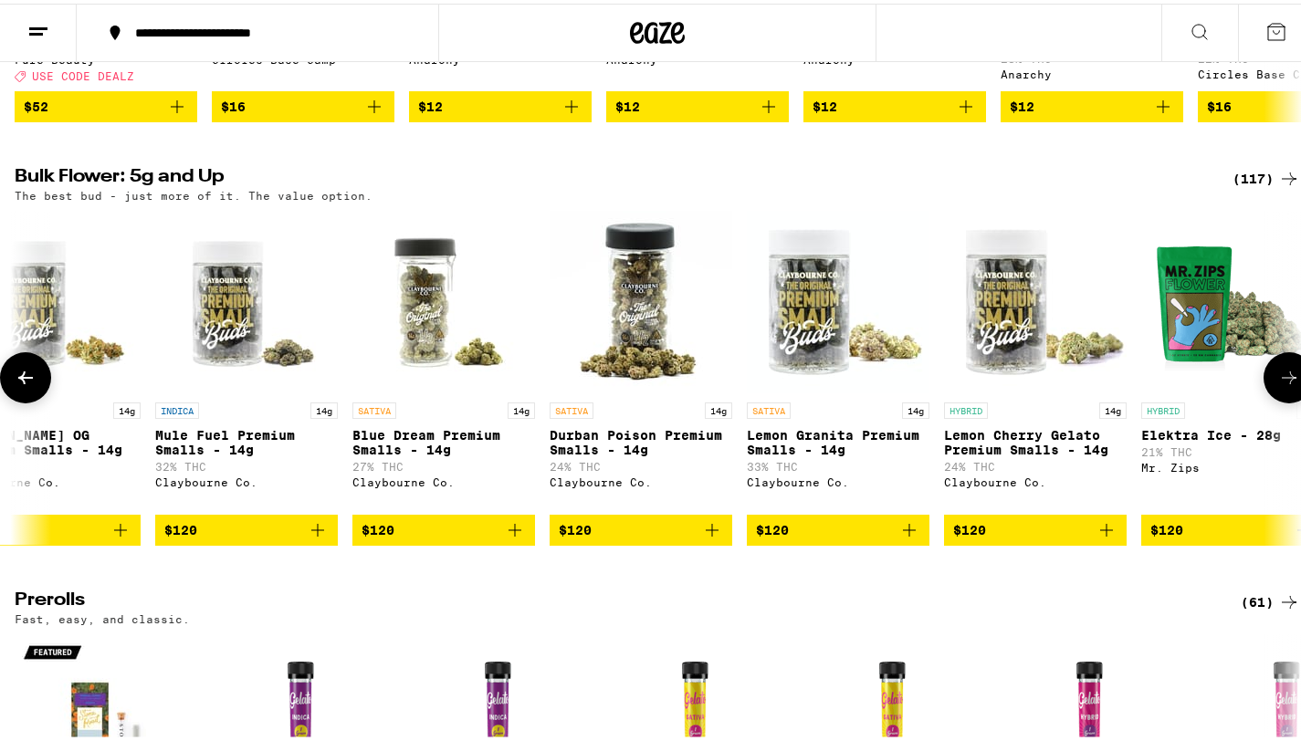
click at [11, 392] on button at bounding box center [25, 374] width 51 height 51
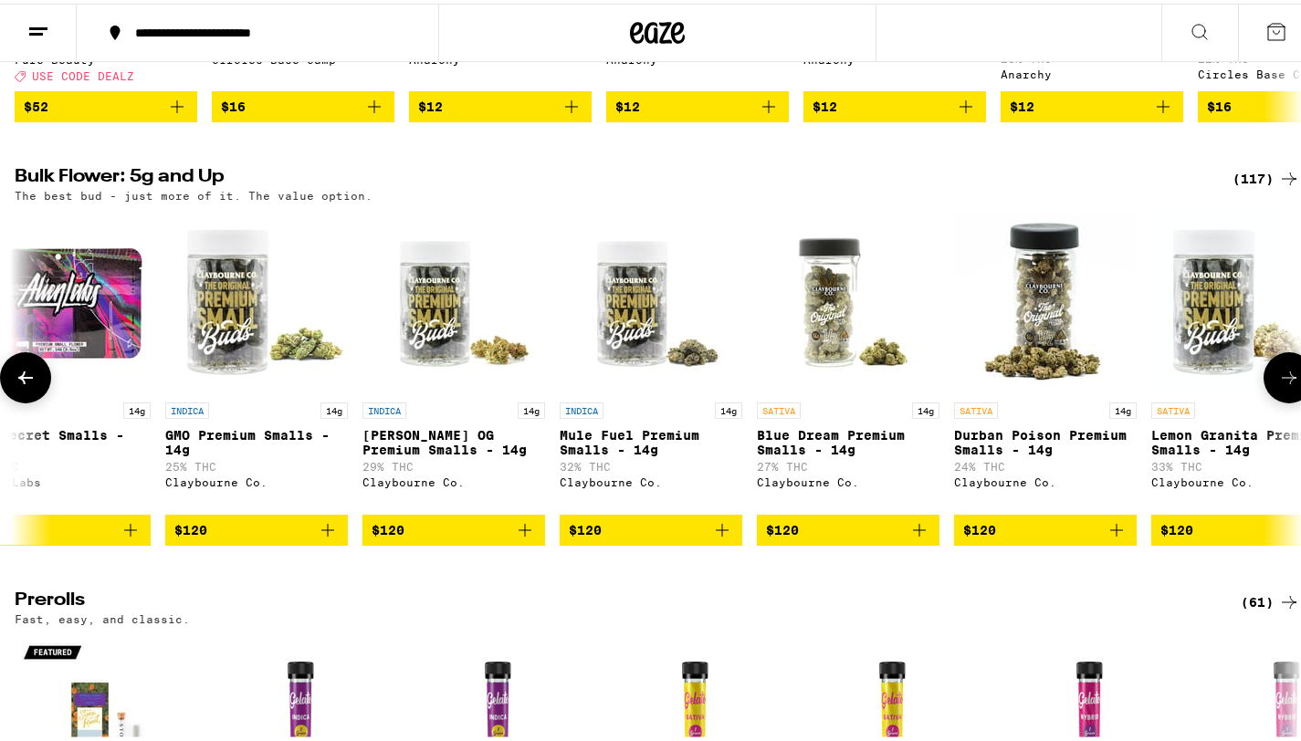
click at [11, 392] on button at bounding box center [25, 374] width 51 height 51
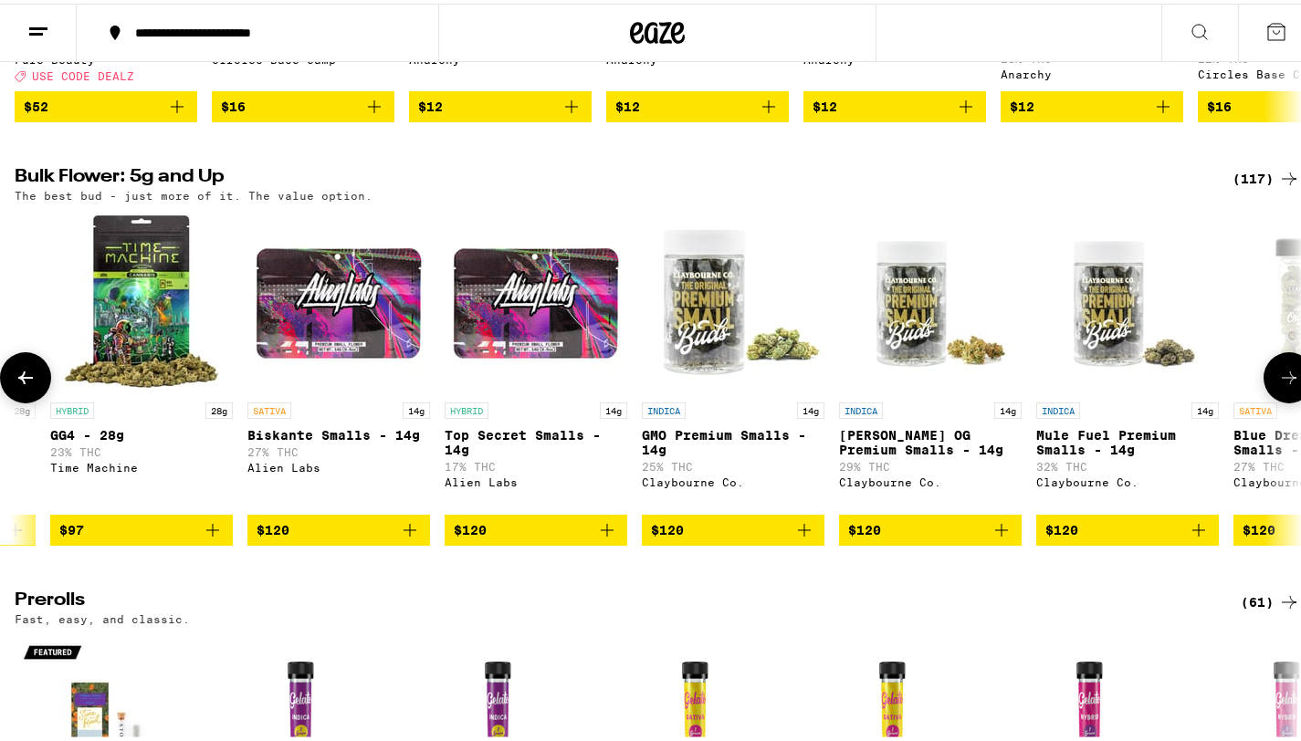
click at [11, 392] on button at bounding box center [25, 374] width 51 height 51
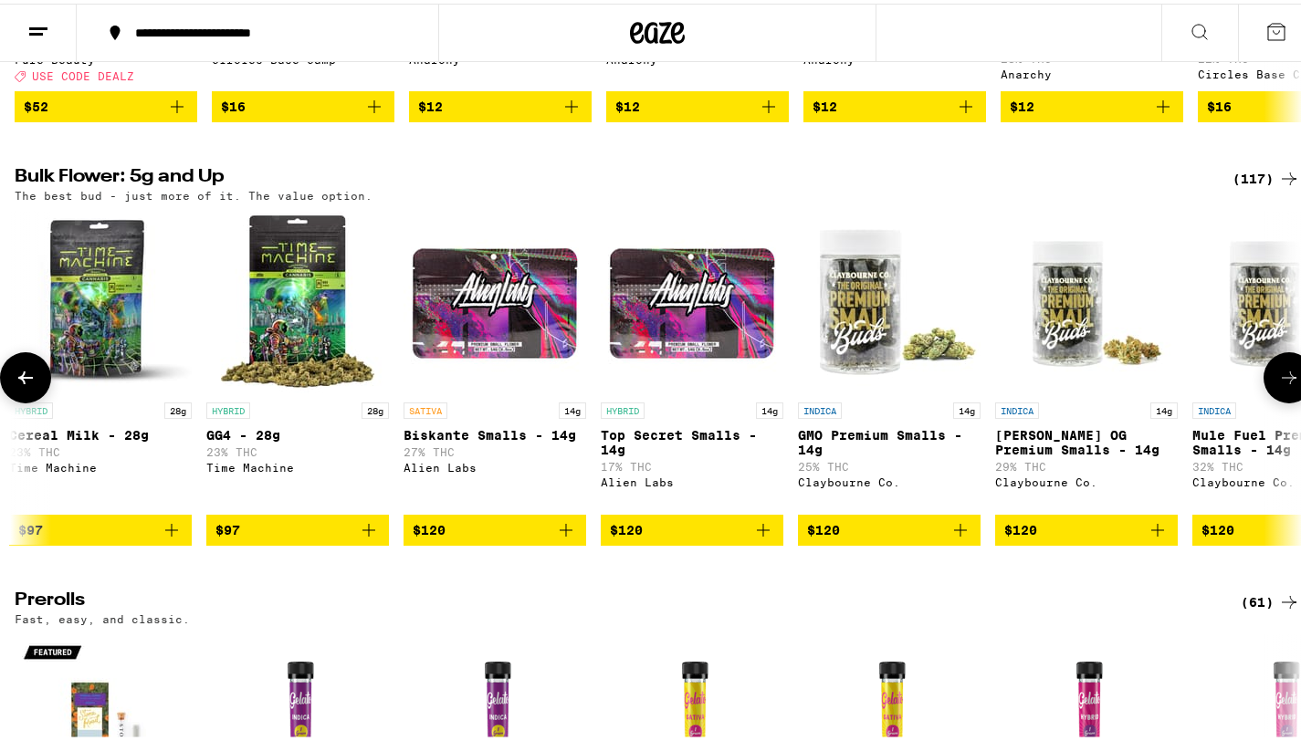
click at [11, 392] on button at bounding box center [25, 374] width 51 height 51
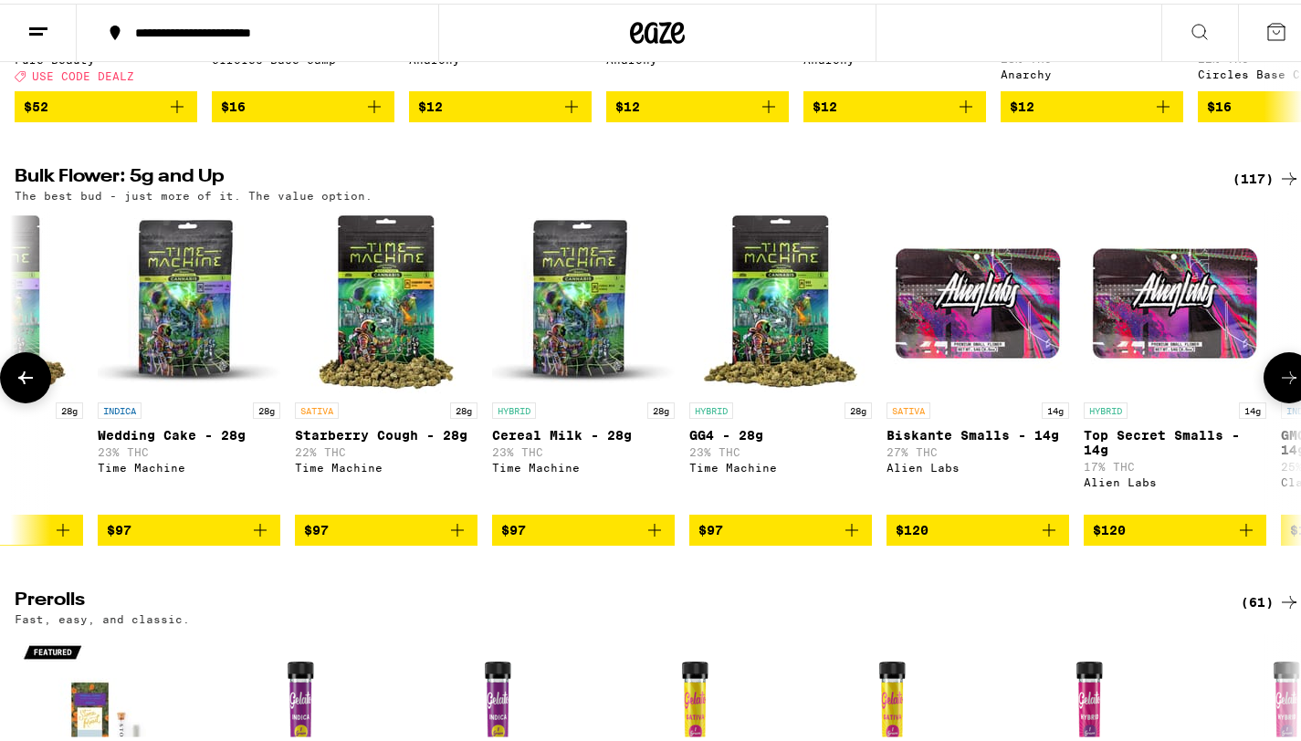
click at [11, 392] on button at bounding box center [25, 374] width 51 height 51
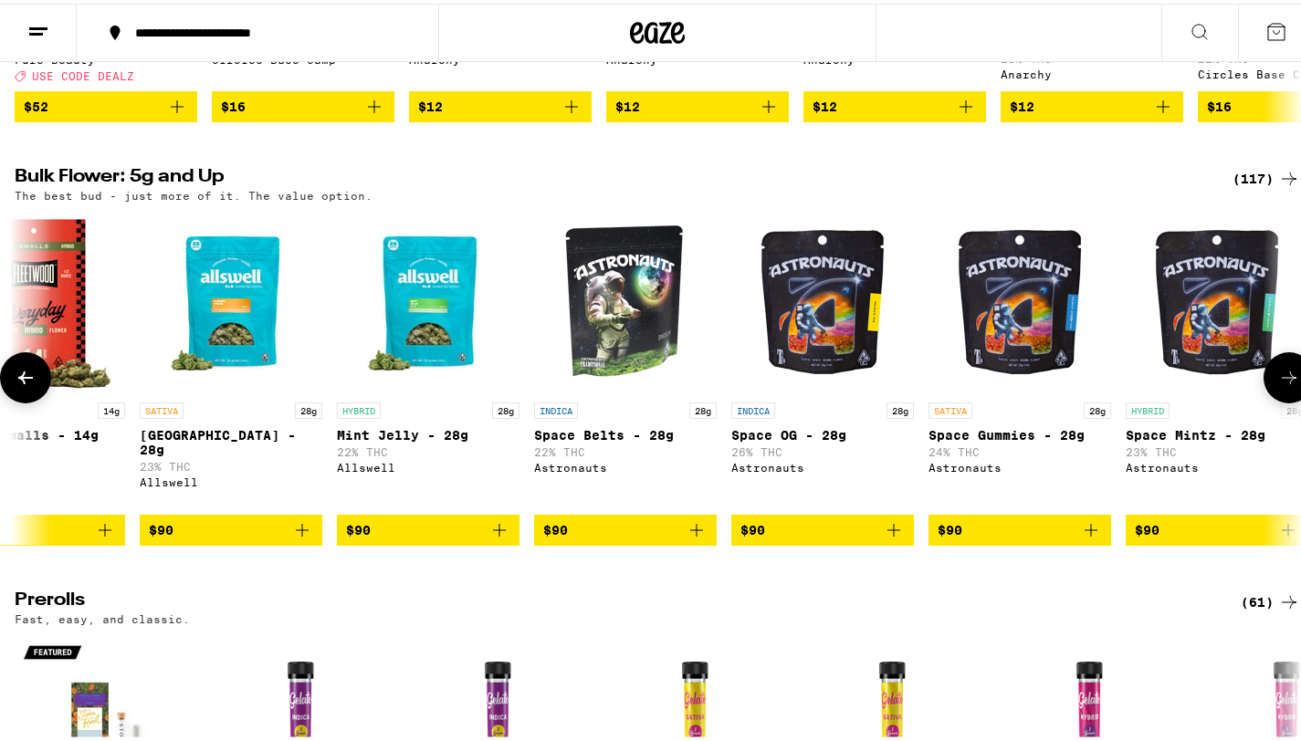
click at [11, 392] on button at bounding box center [25, 374] width 51 height 51
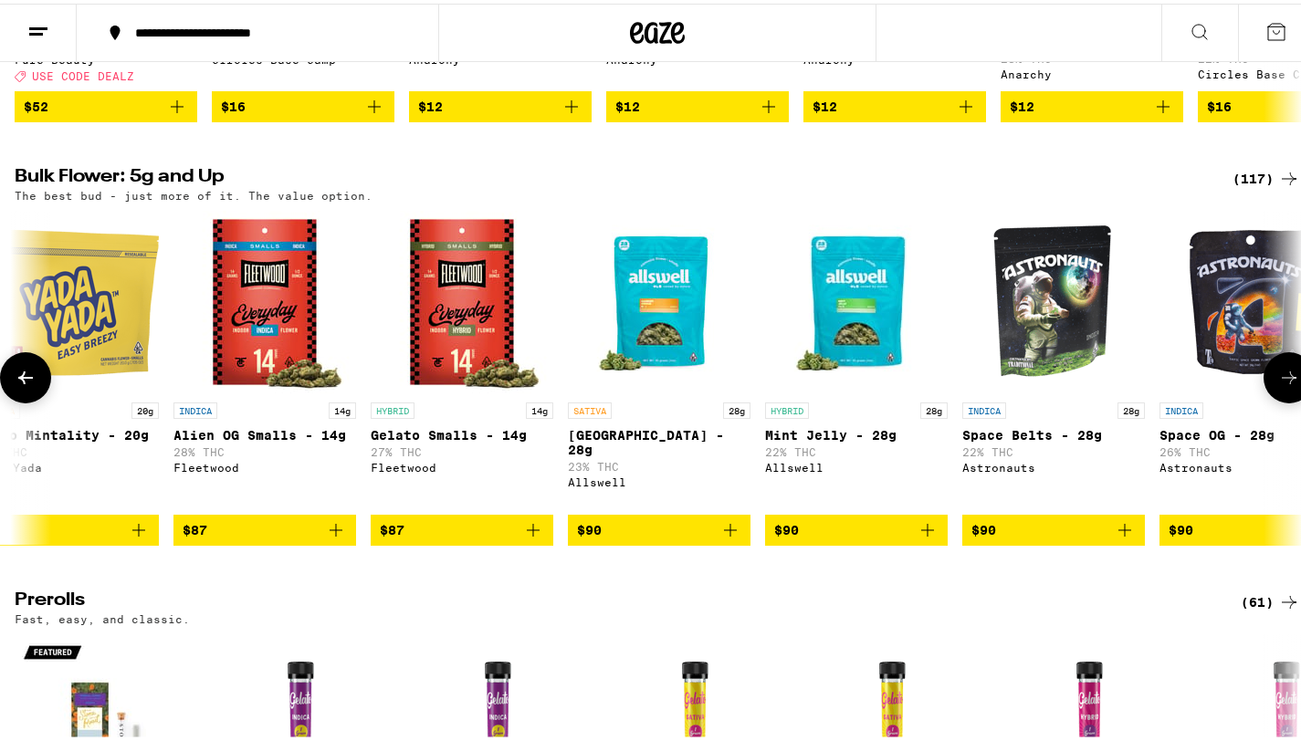
click at [11, 392] on button at bounding box center [25, 374] width 51 height 51
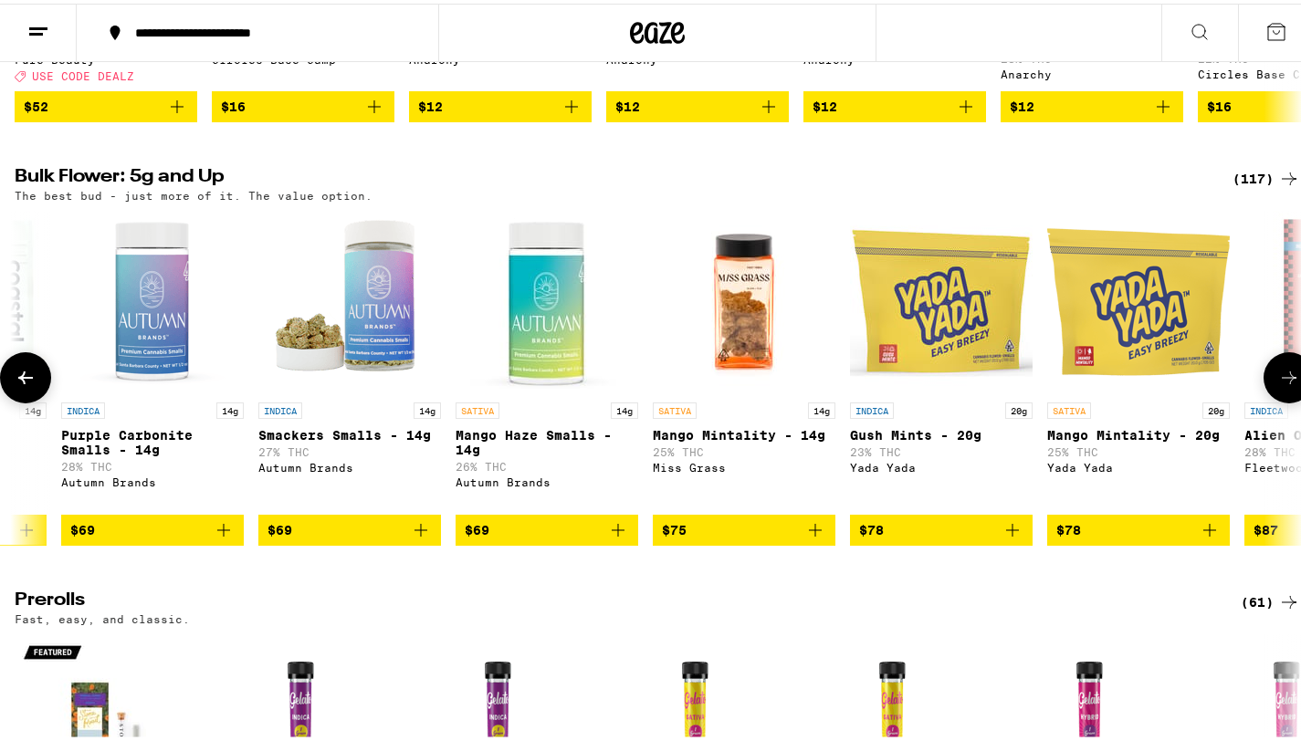
click at [11, 392] on button at bounding box center [25, 374] width 51 height 51
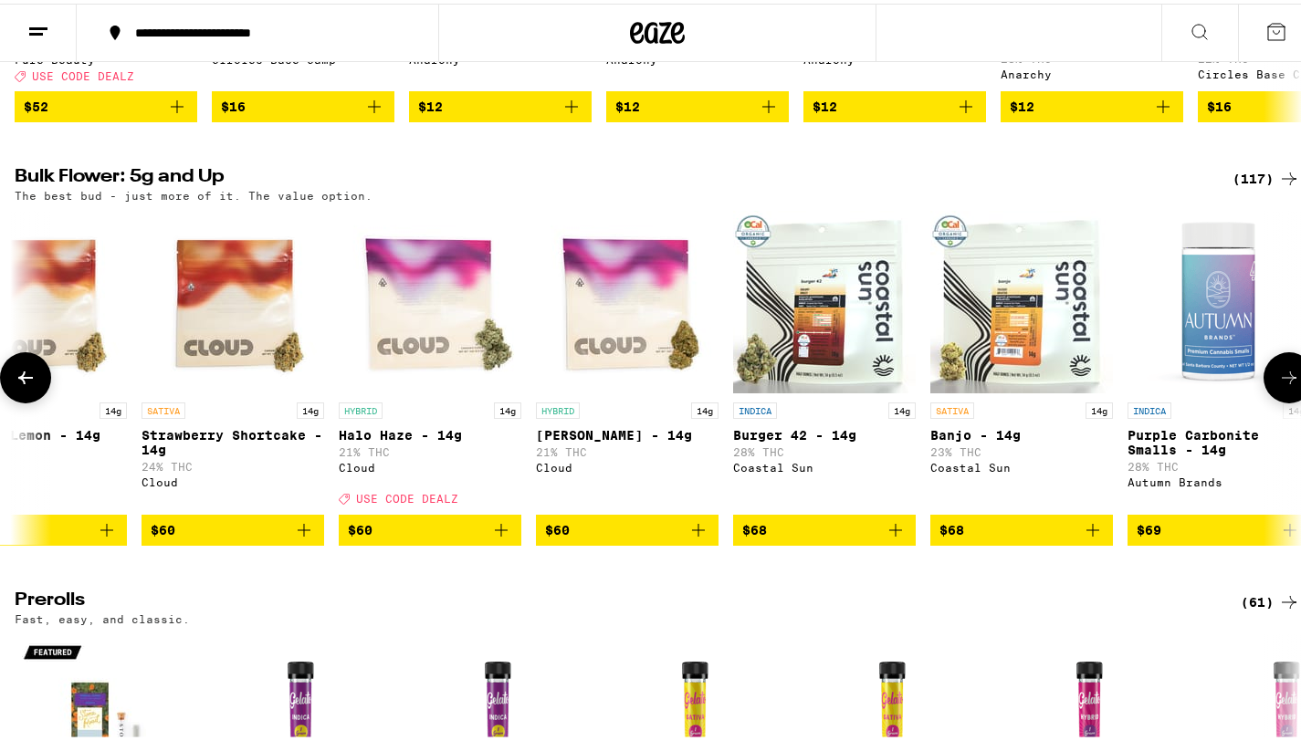
click at [11, 392] on button at bounding box center [25, 374] width 51 height 51
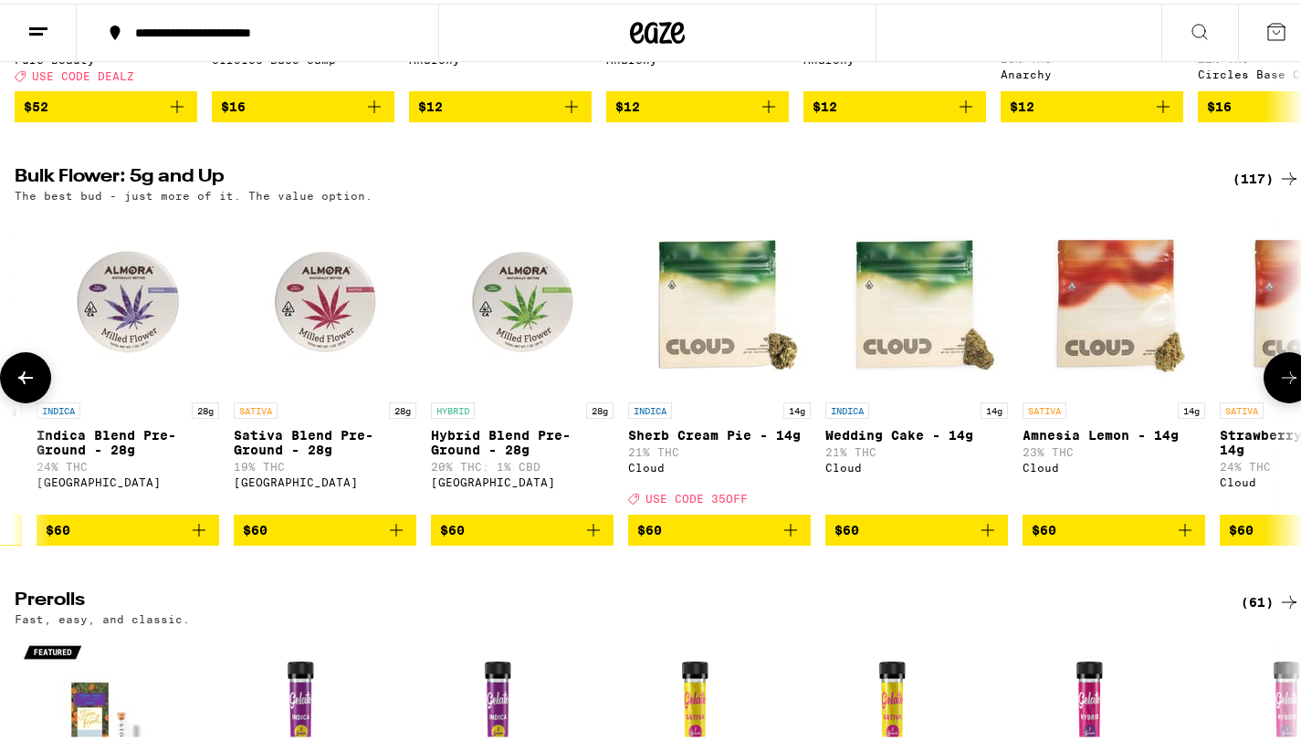
click at [11, 392] on button at bounding box center [25, 374] width 51 height 51
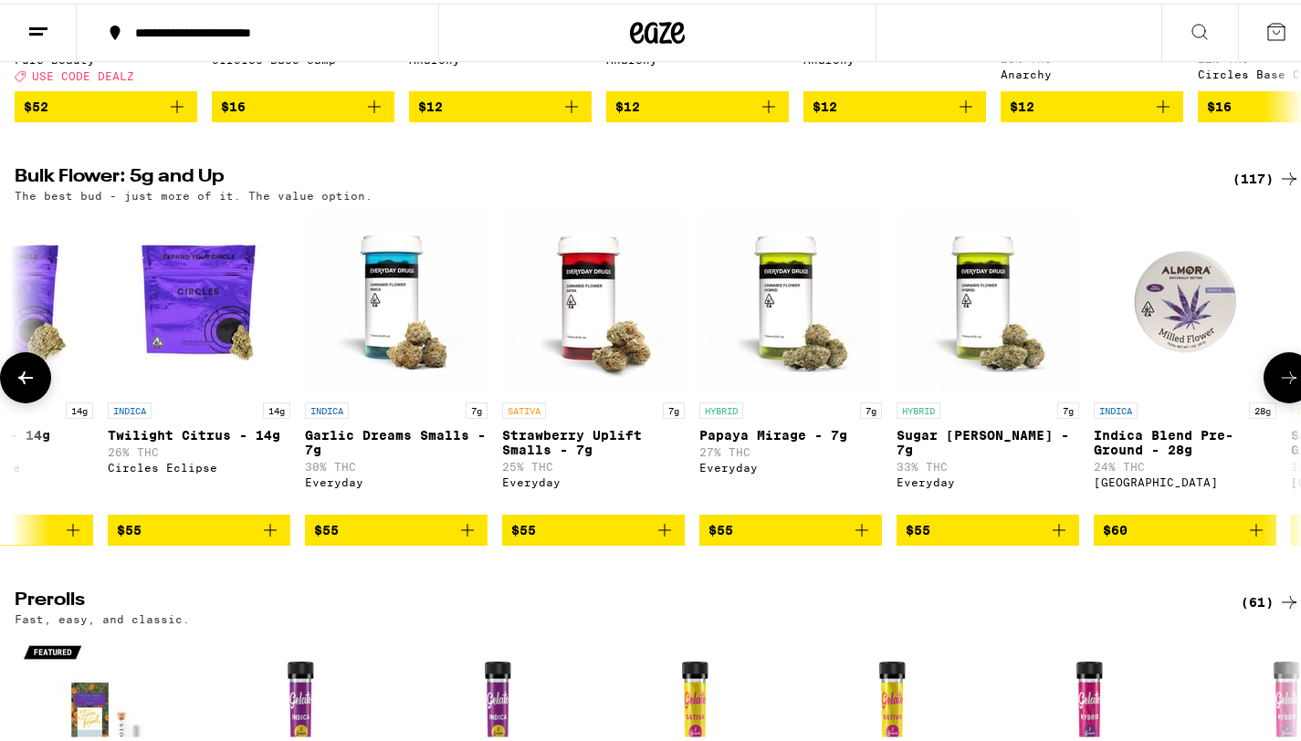
scroll to position [0, 10142]
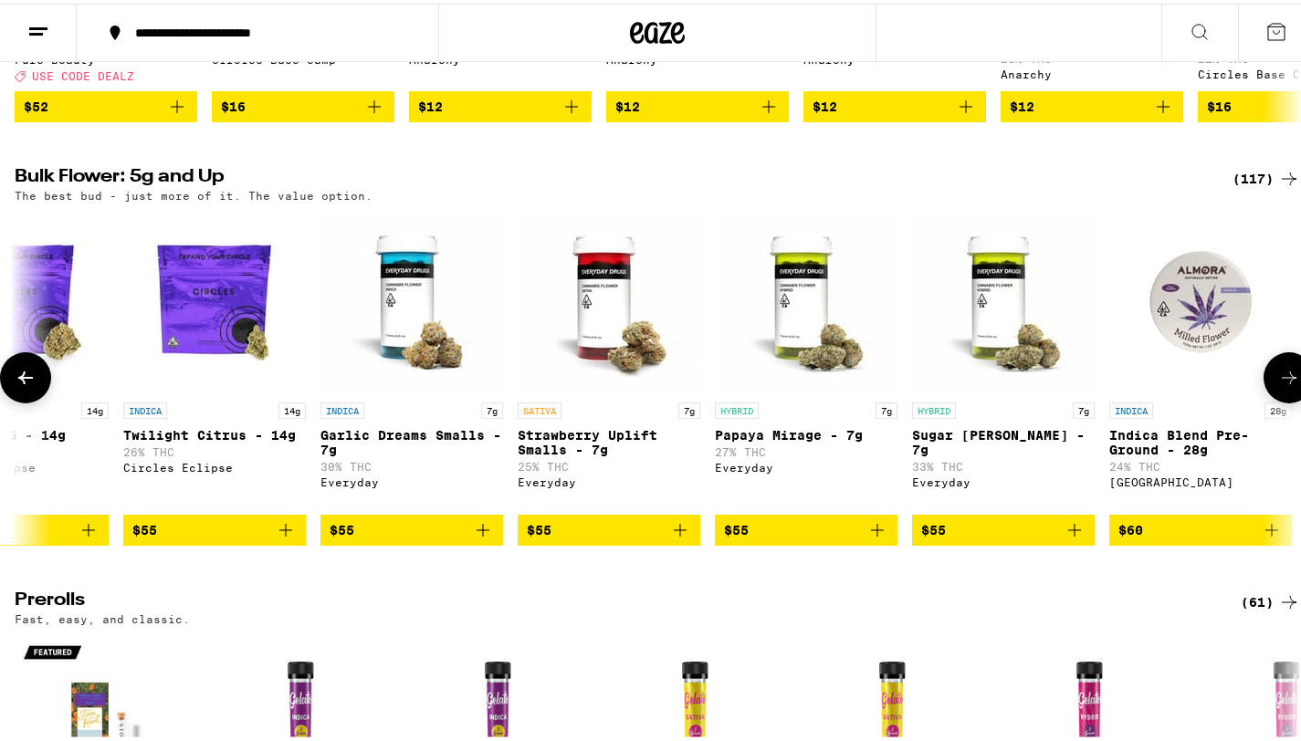
click at [11, 392] on button at bounding box center [25, 374] width 51 height 51
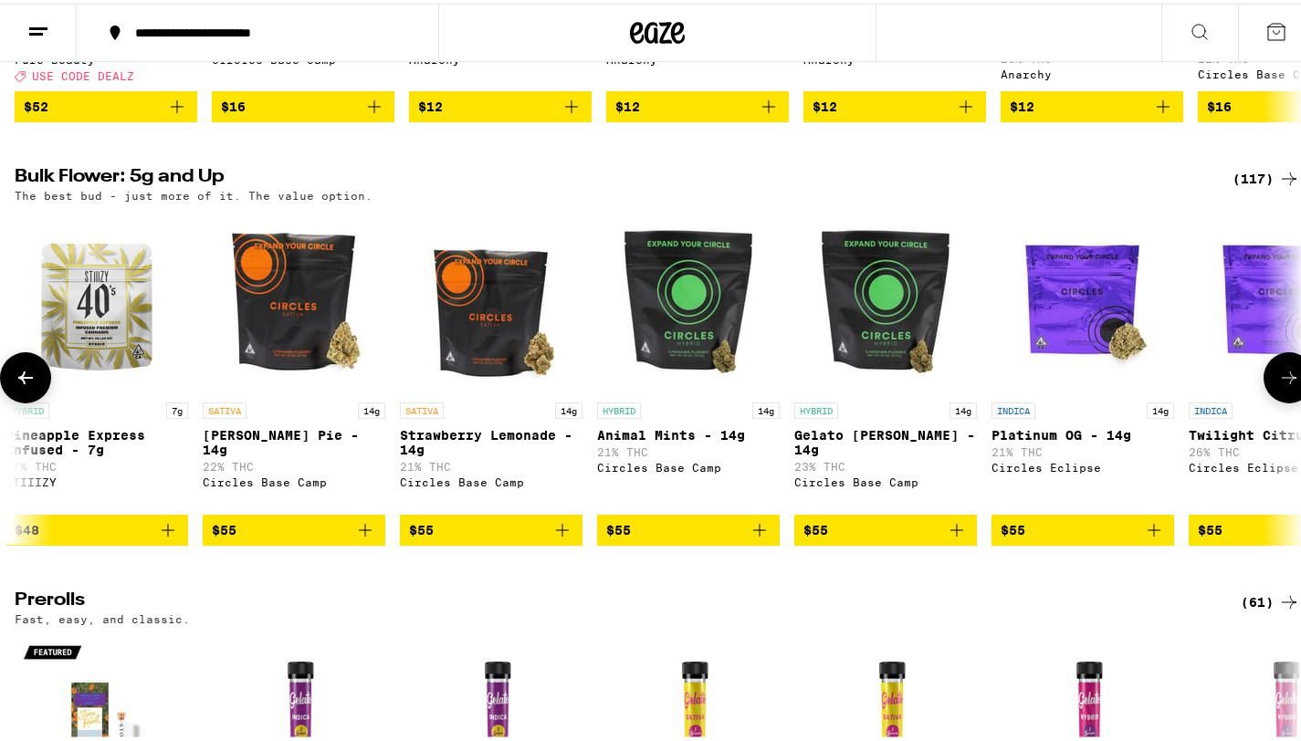
scroll to position [0, 9070]
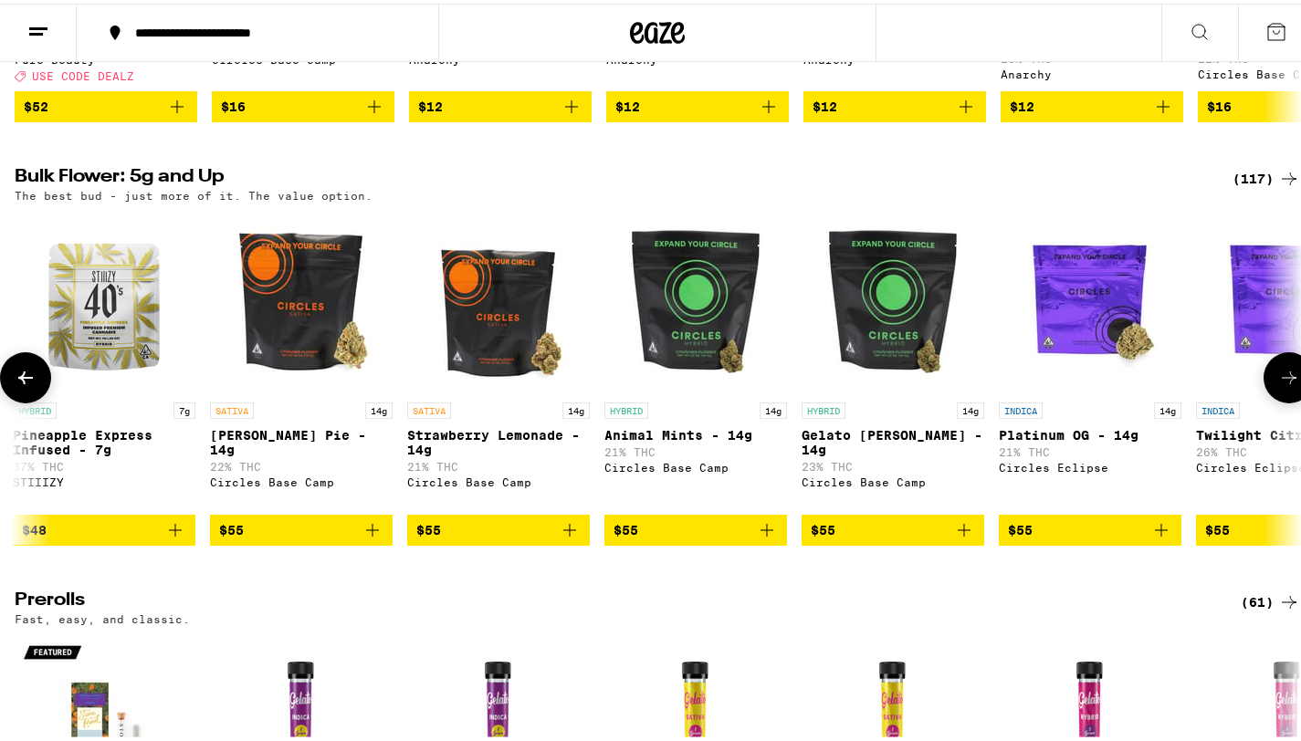
click at [11, 392] on button at bounding box center [25, 374] width 51 height 51
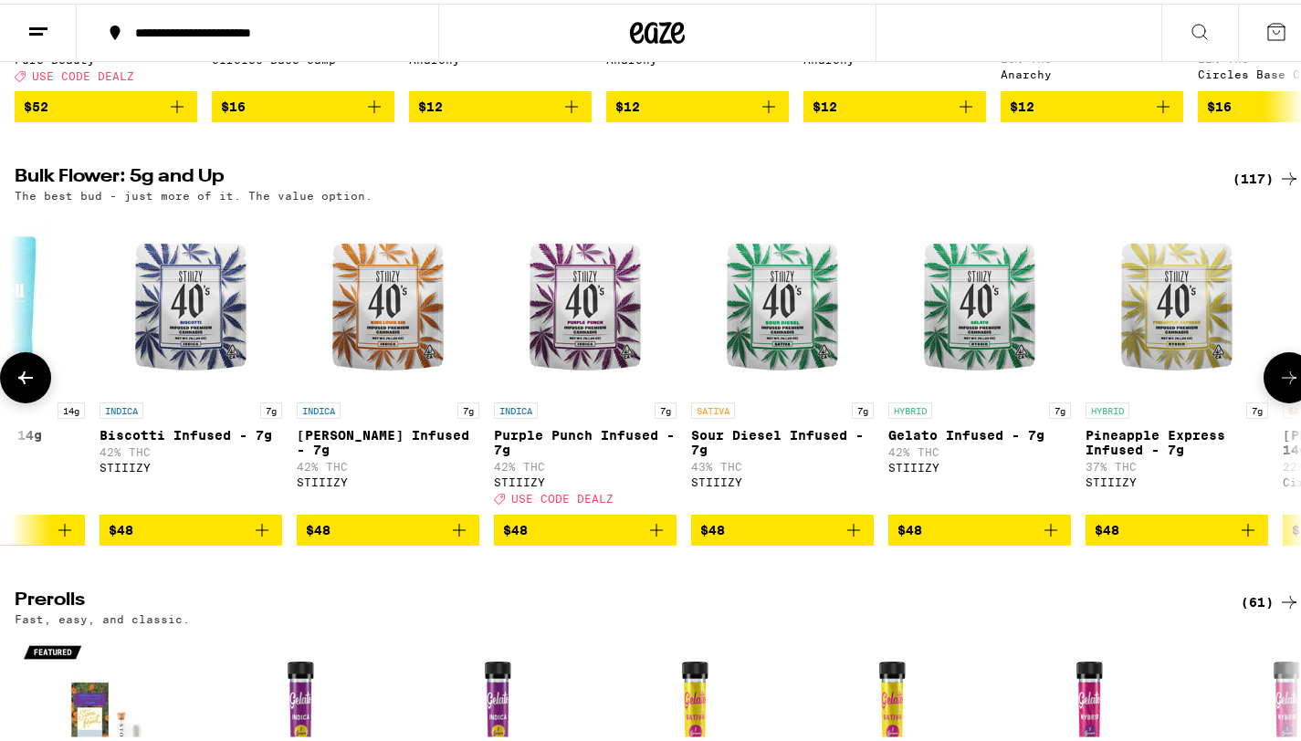
scroll to position [0, 7998]
click at [11, 392] on button at bounding box center [25, 374] width 51 height 51
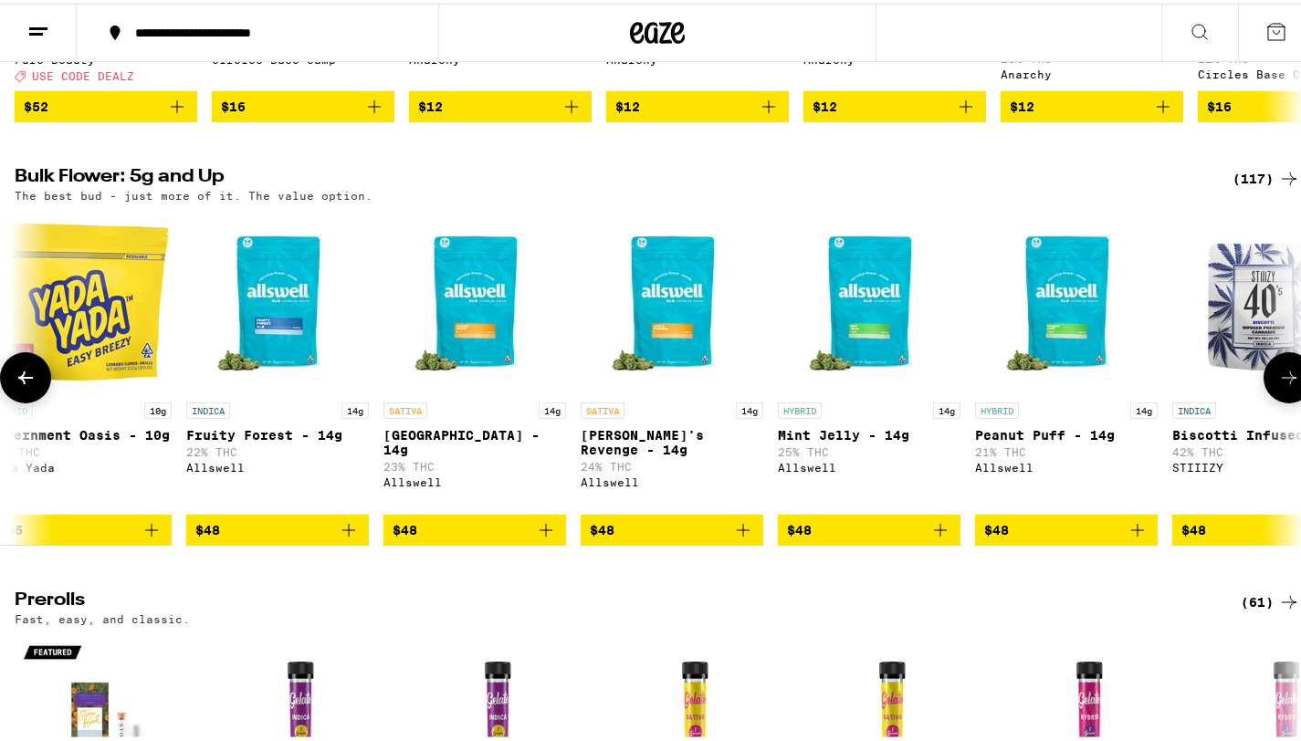
scroll to position [0, 6925]
click at [11, 392] on button at bounding box center [25, 374] width 51 height 51
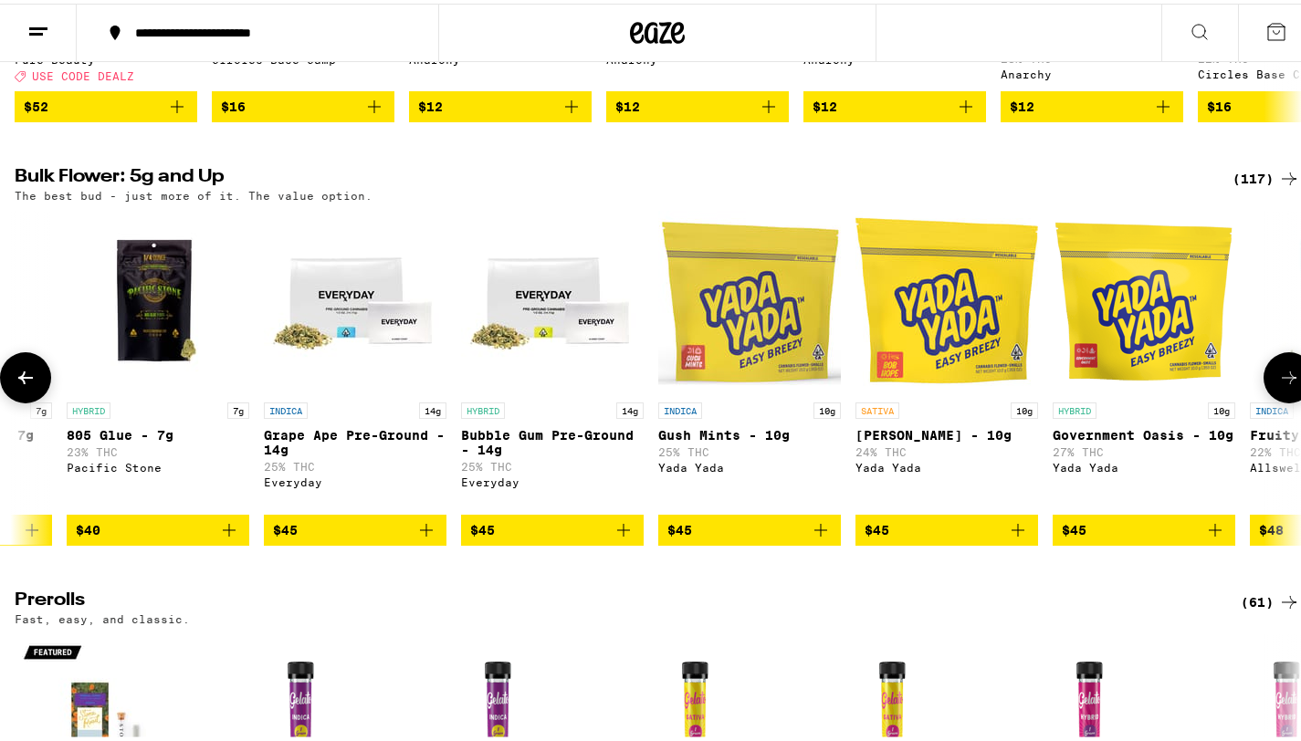
scroll to position [0, 5853]
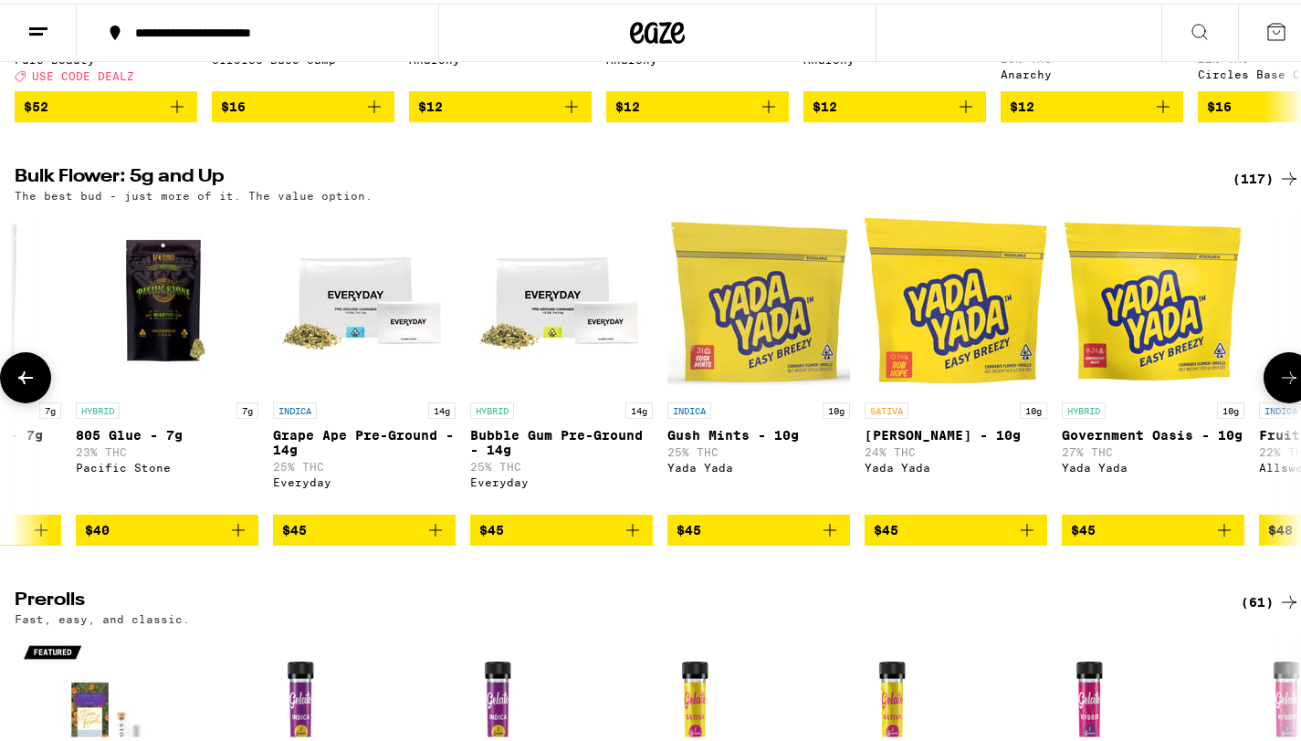
click at [11, 392] on button at bounding box center [25, 374] width 51 height 51
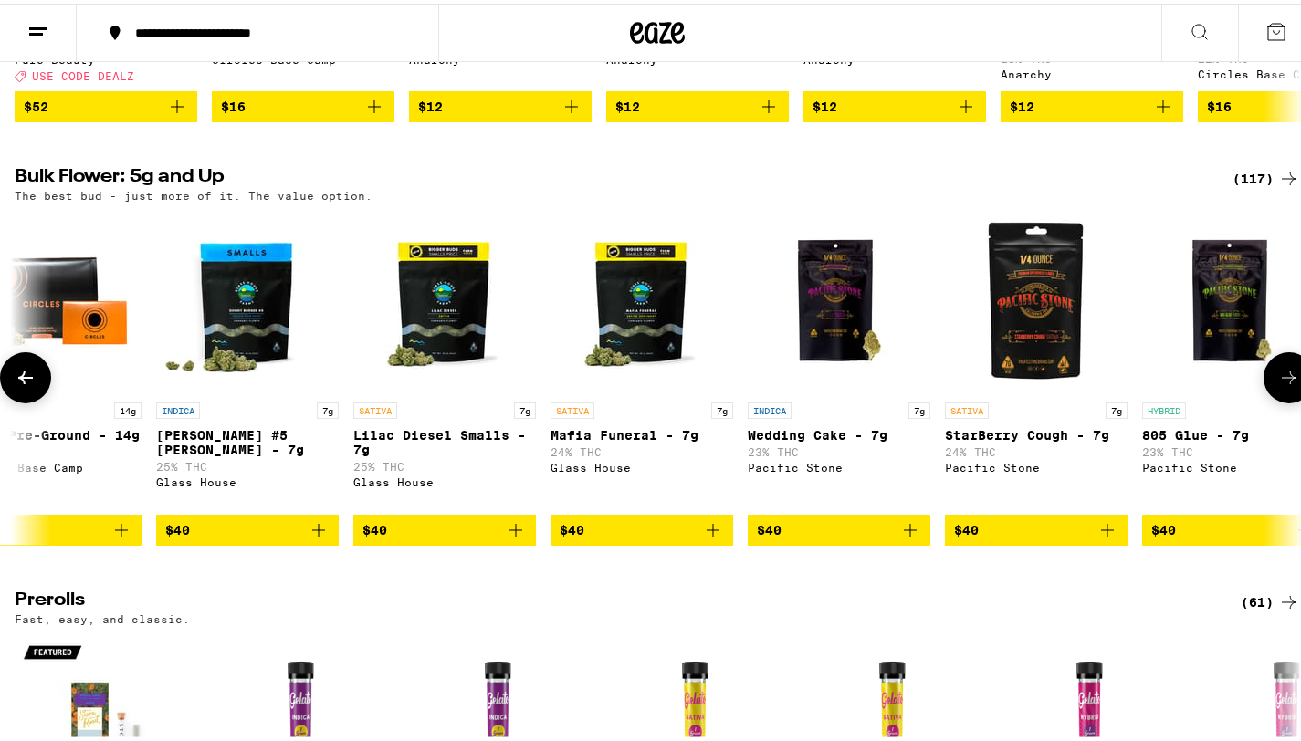
scroll to position [0, 4780]
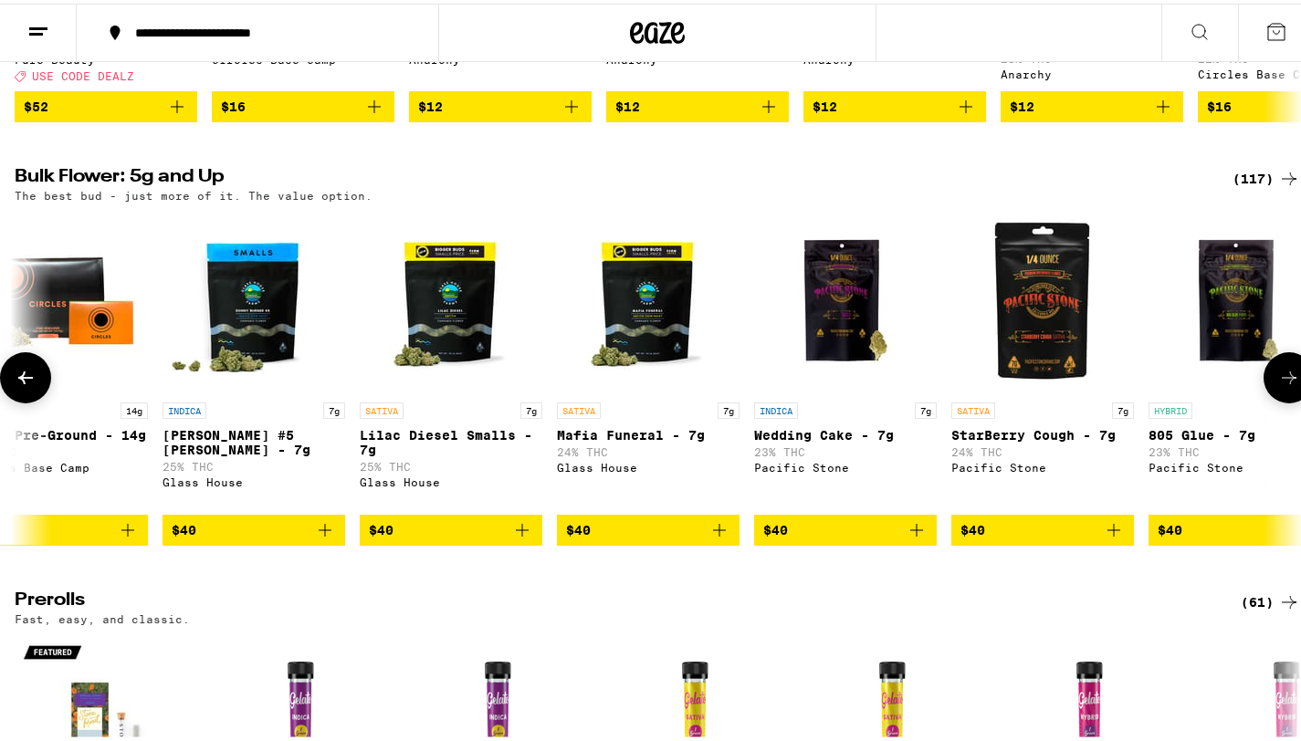
click at [11, 392] on button at bounding box center [25, 374] width 51 height 51
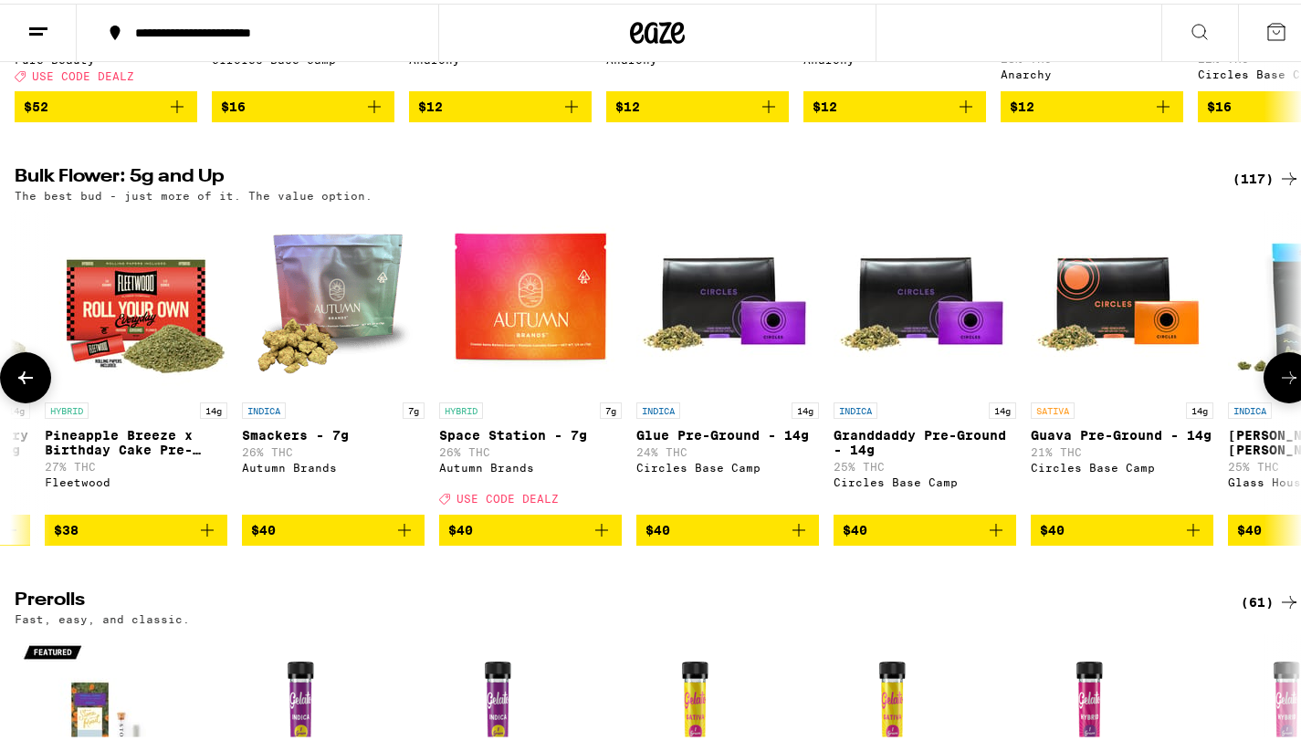
scroll to position [0, 3708]
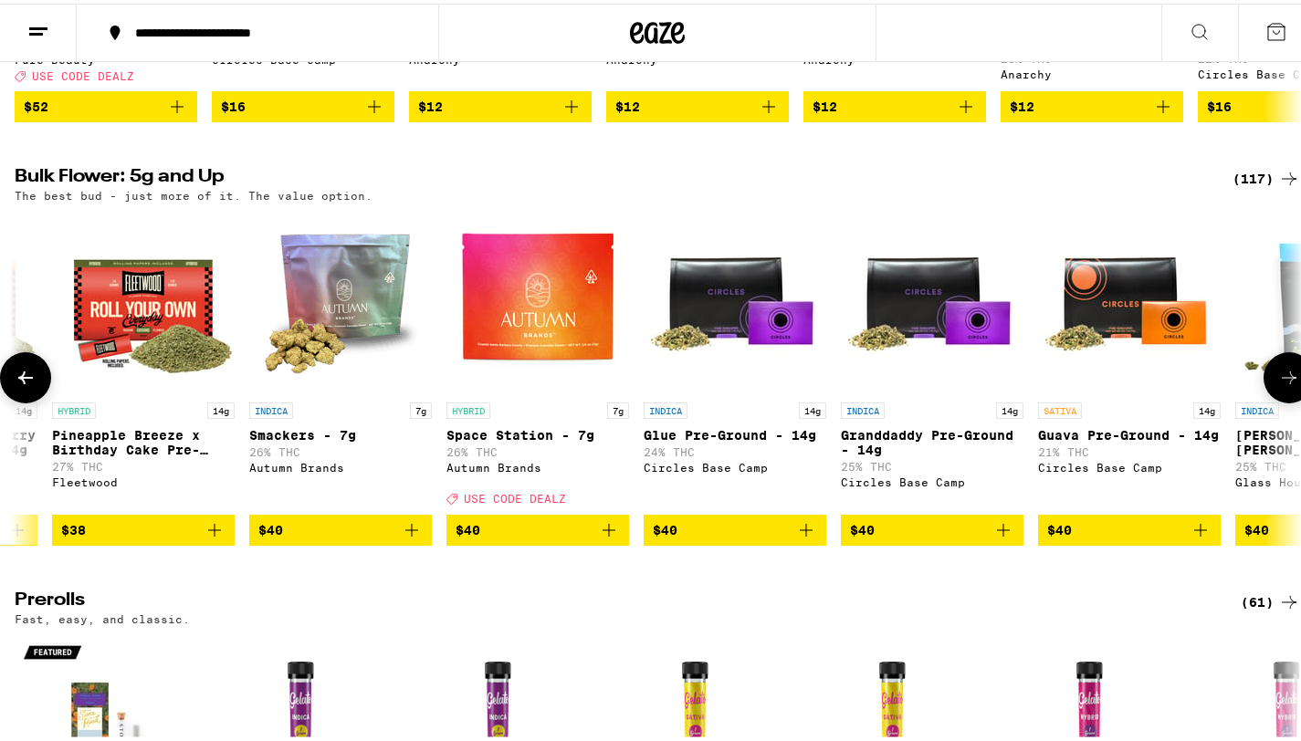
click at [11, 392] on button at bounding box center [25, 374] width 51 height 51
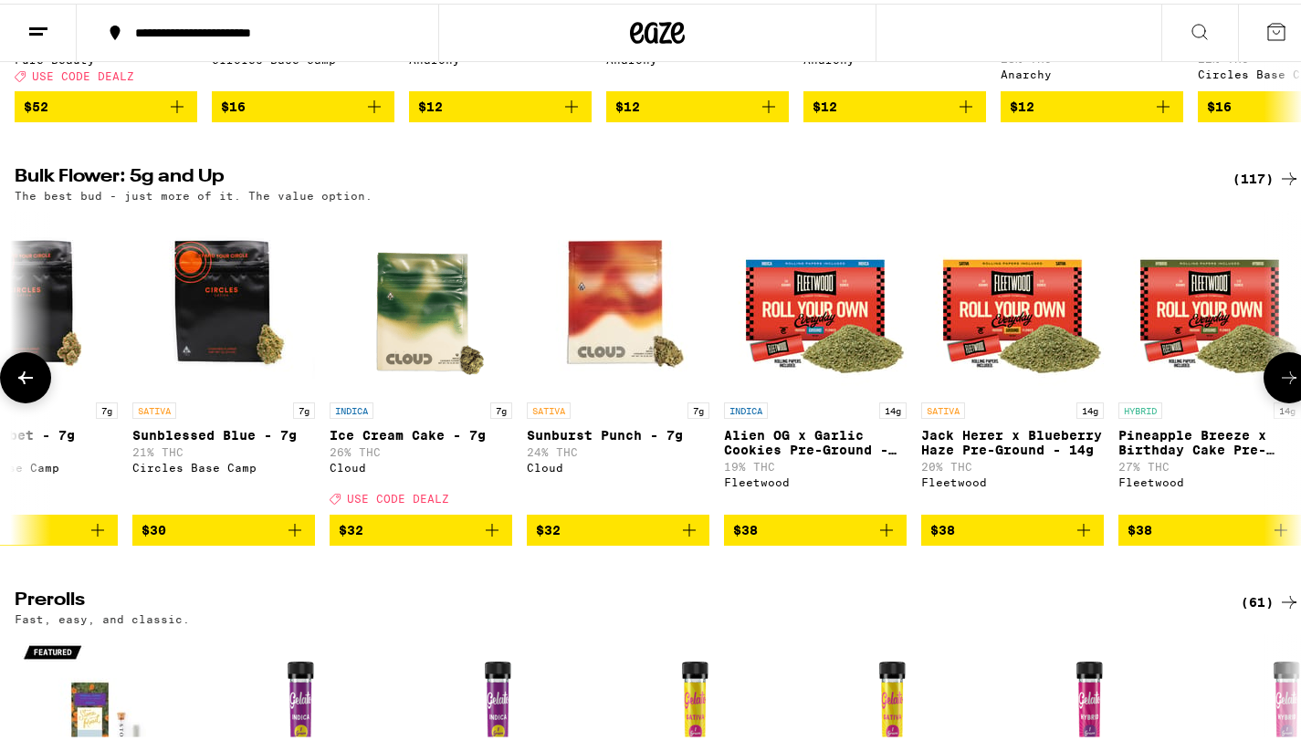
scroll to position [0, 2636]
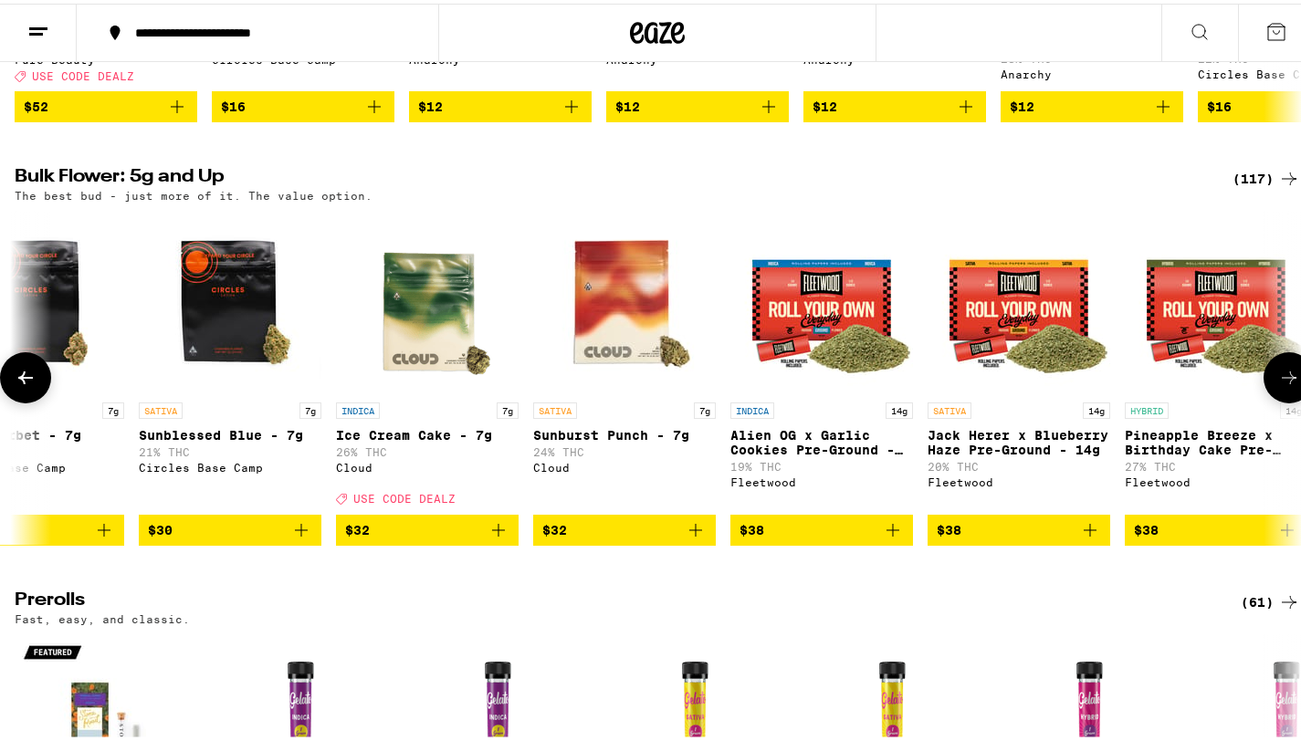
click at [1278, 385] on icon at bounding box center [1289, 374] width 22 height 22
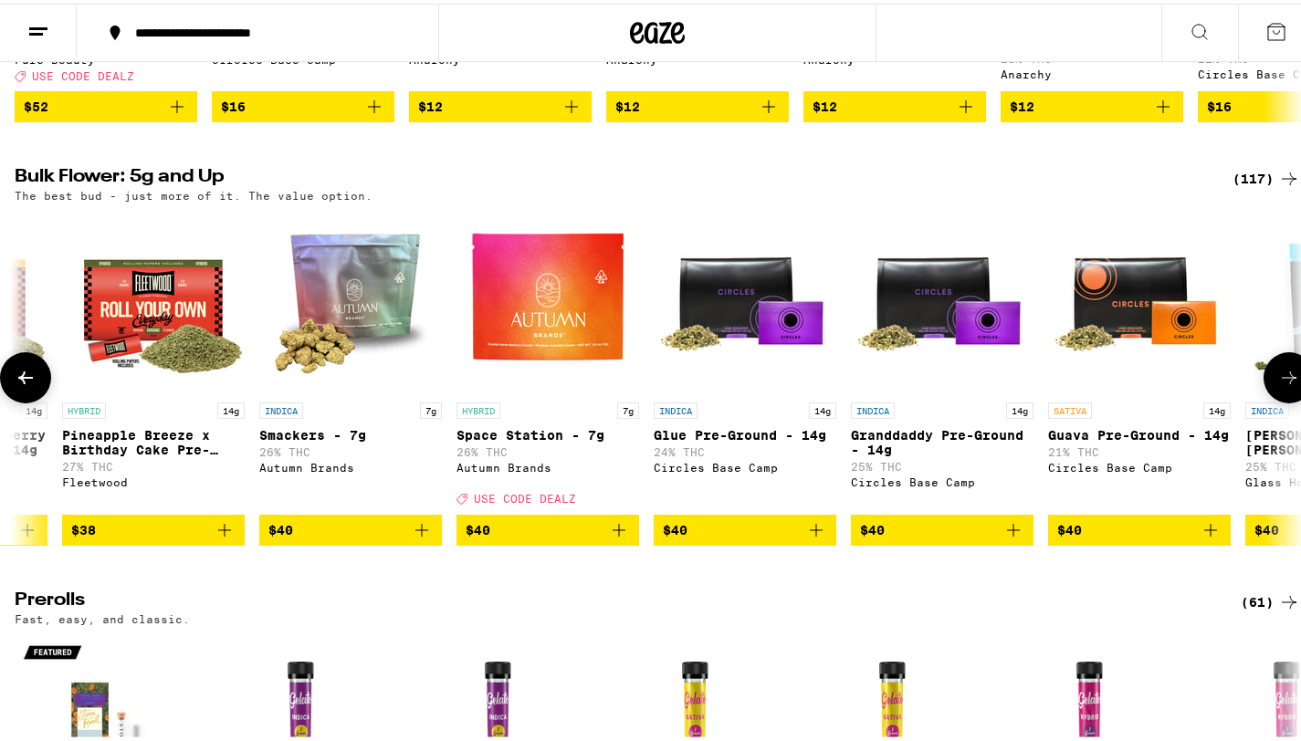
scroll to position [0, 3708]
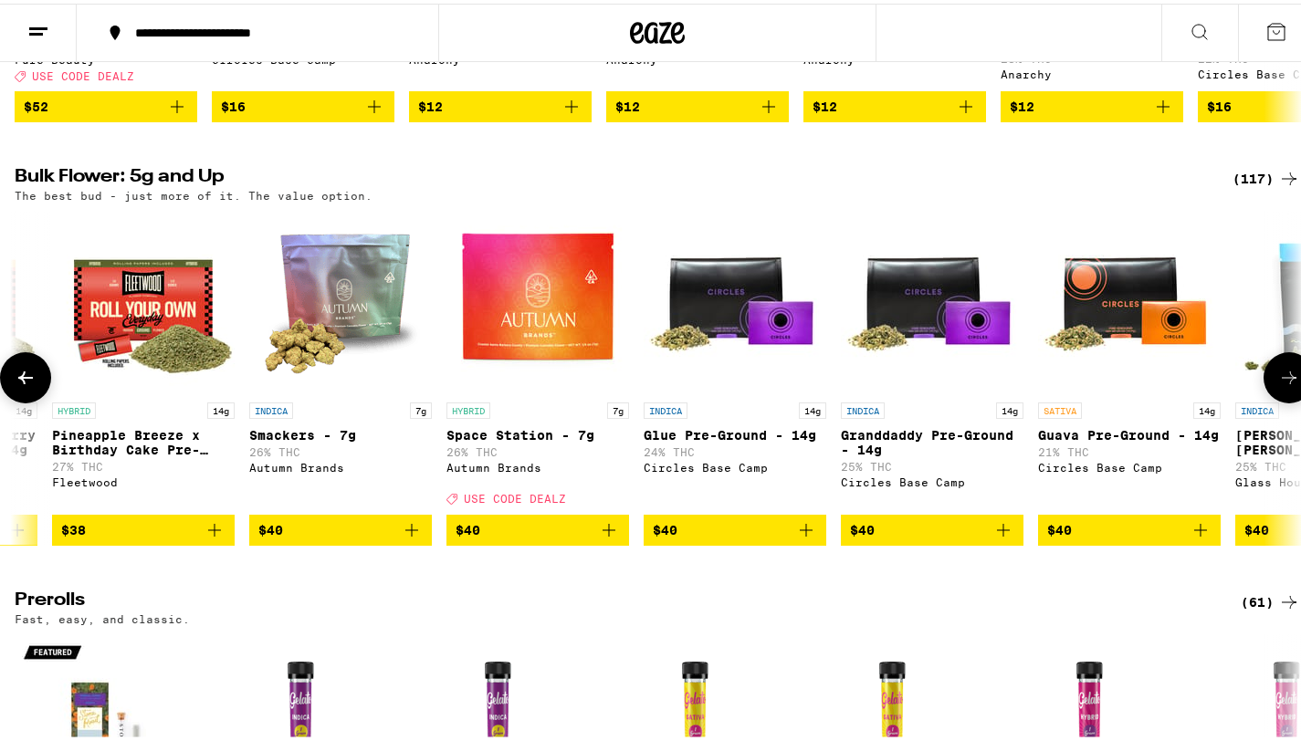
click at [21, 400] on button at bounding box center [25, 374] width 51 height 51
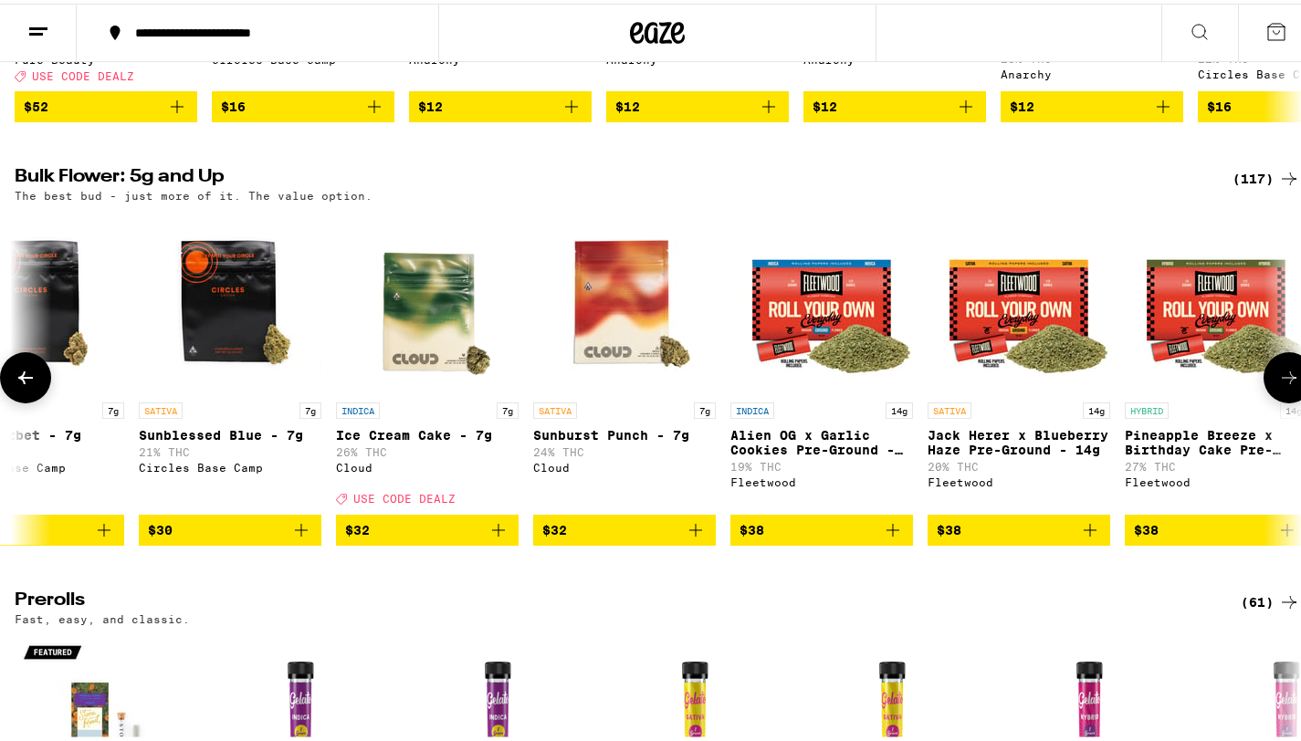
scroll to position [0, 2636]
click at [21, 400] on button at bounding box center [25, 374] width 51 height 51
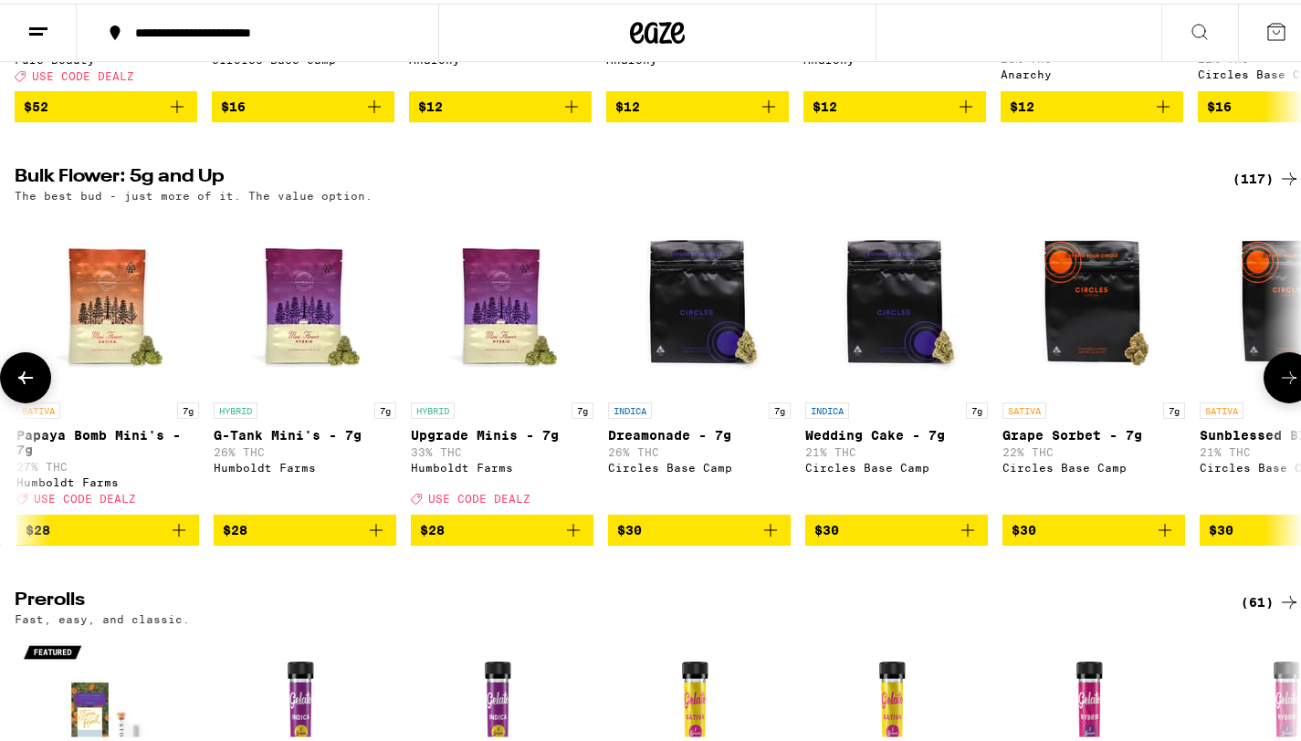
scroll to position [0, 1563]
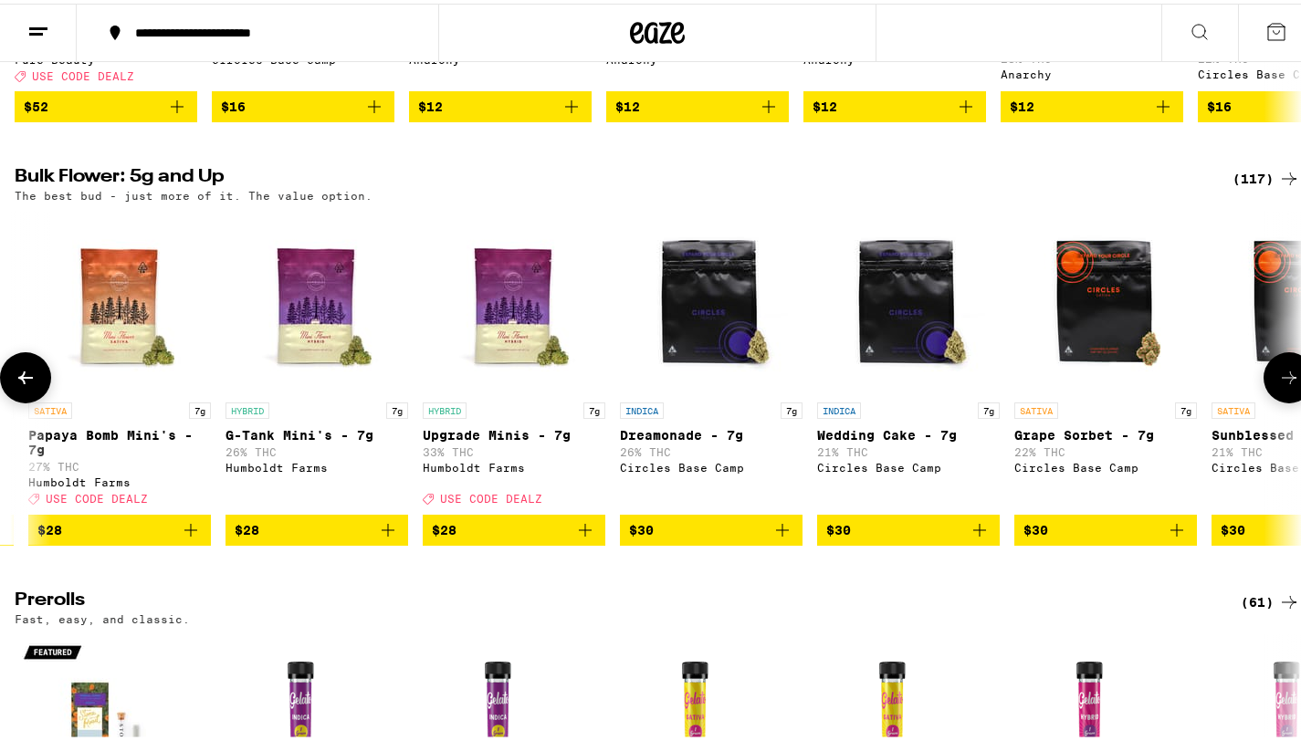
click at [21, 400] on button at bounding box center [25, 374] width 51 height 51
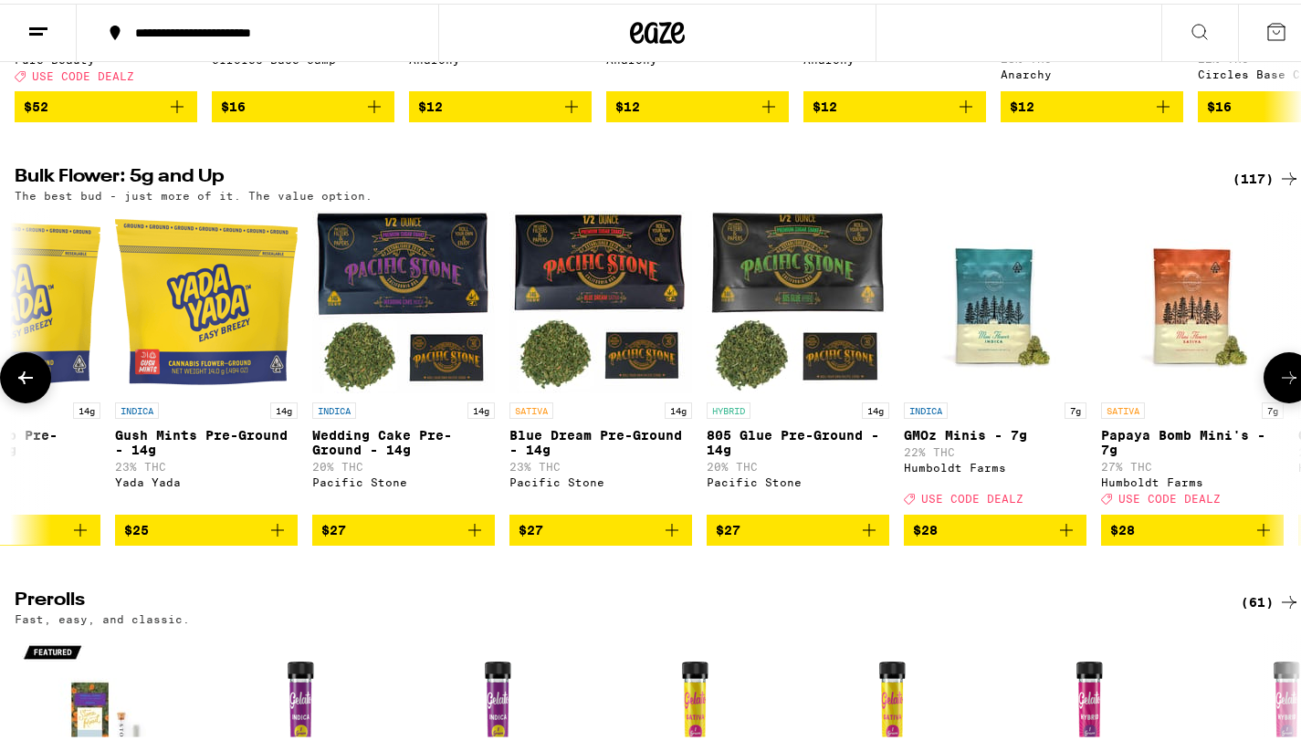
scroll to position [0, 491]
click at [21, 400] on button at bounding box center [25, 374] width 51 height 51
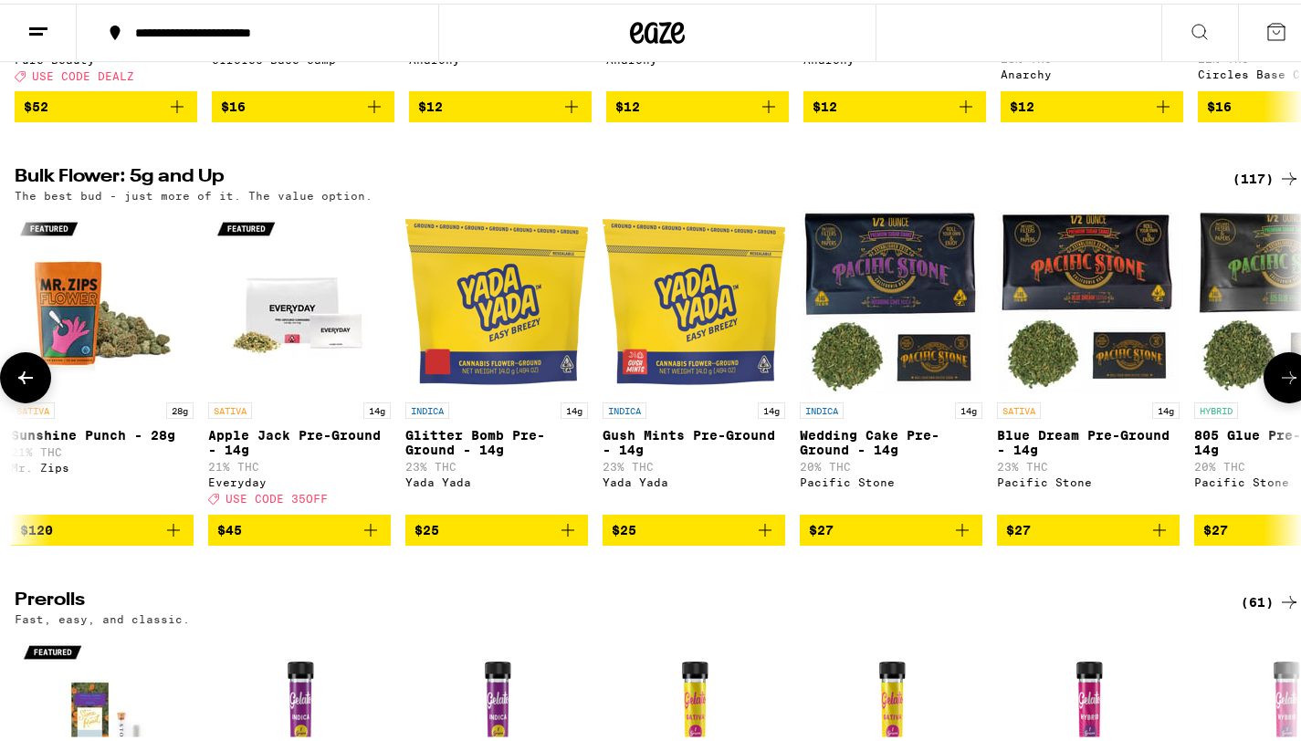
scroll to position [0, 0]
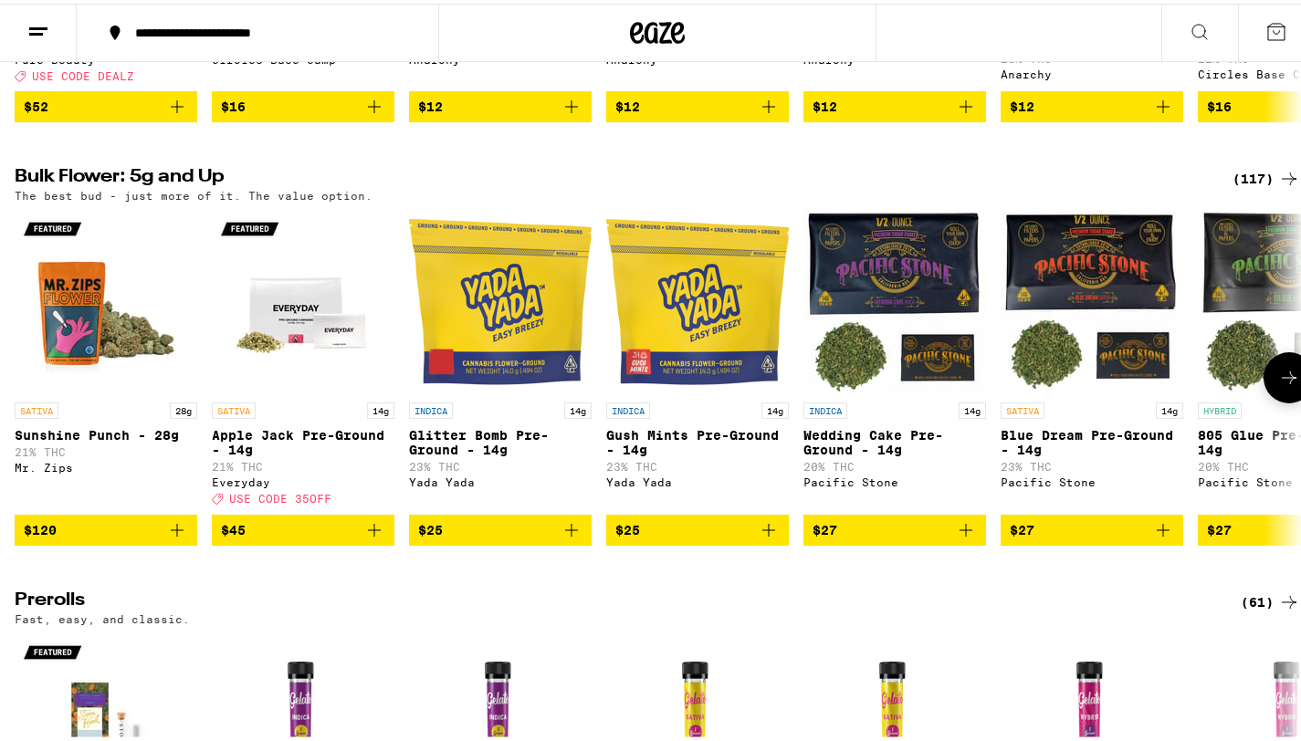
click at [1263, 400] on button at bounding box center [1288, 374] width 51 height 51
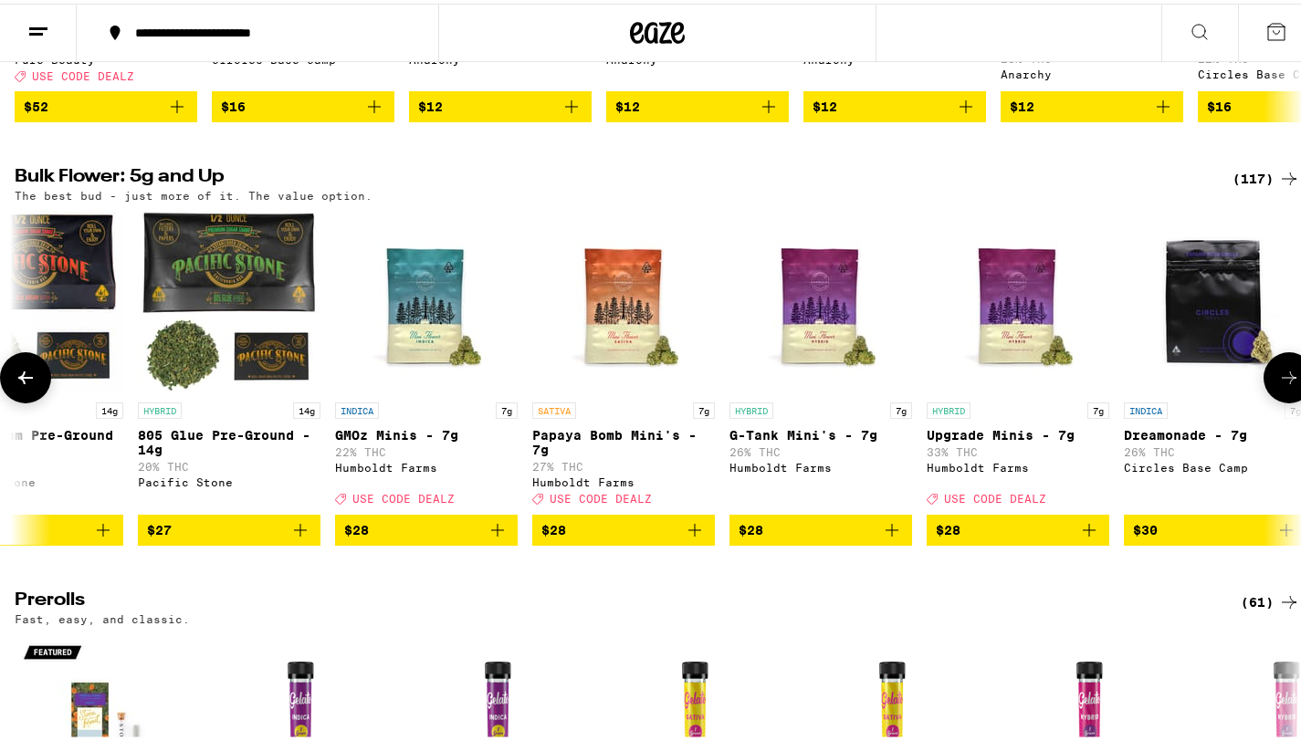
scroll to position [0, 1072]
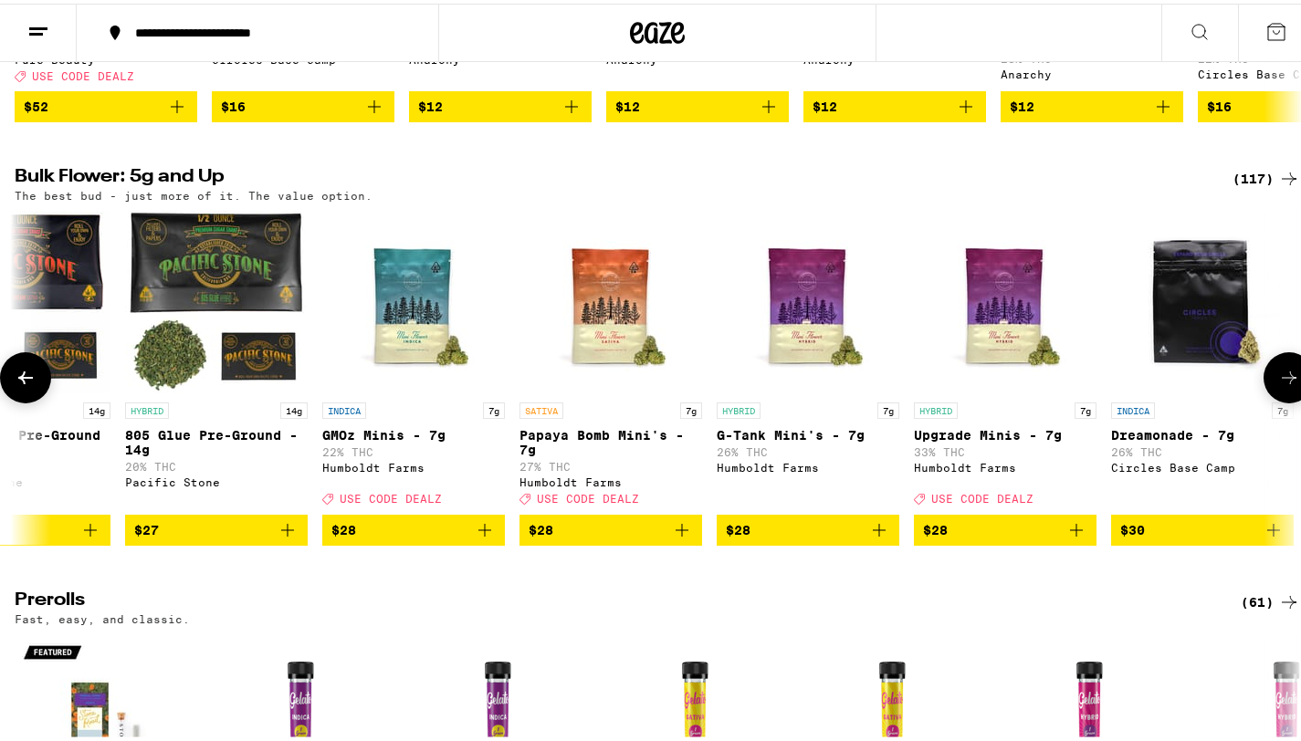
click at [1263, 400] on button at bounding box center [1288, 374] width 51 height 51
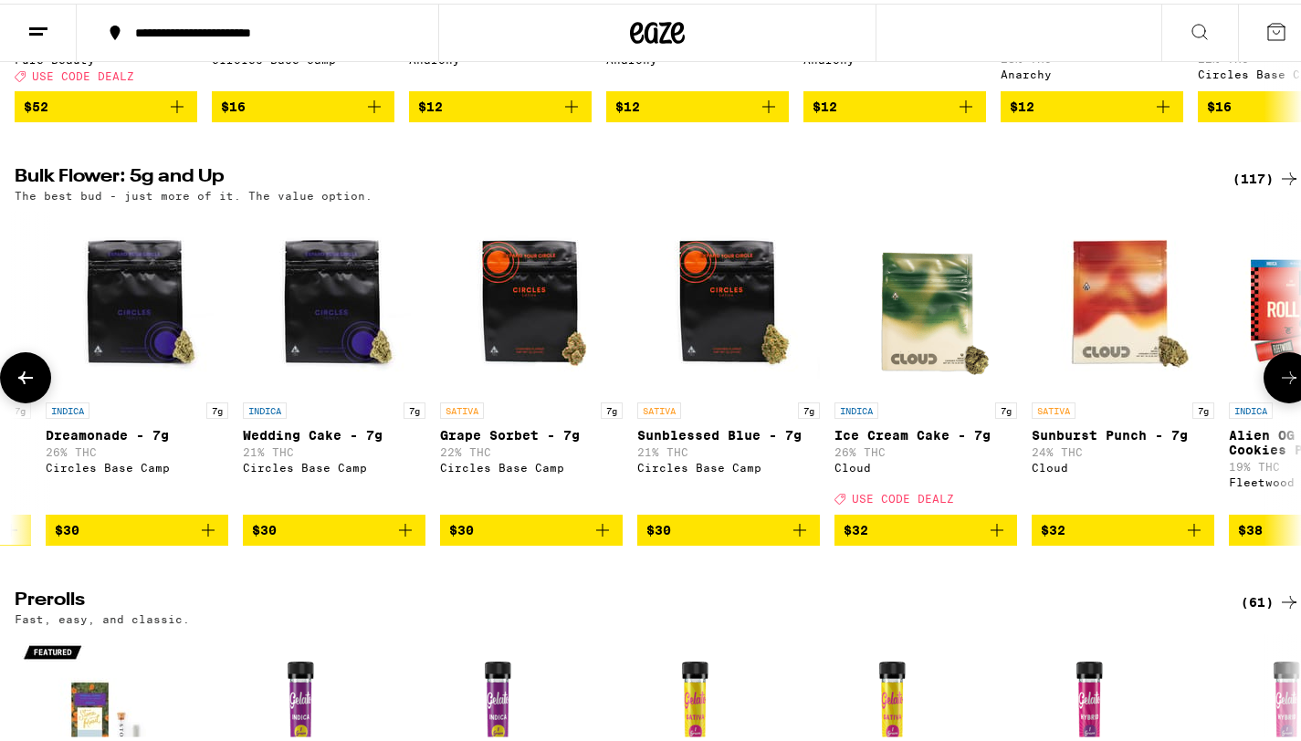
scroll to position [0, 2145]
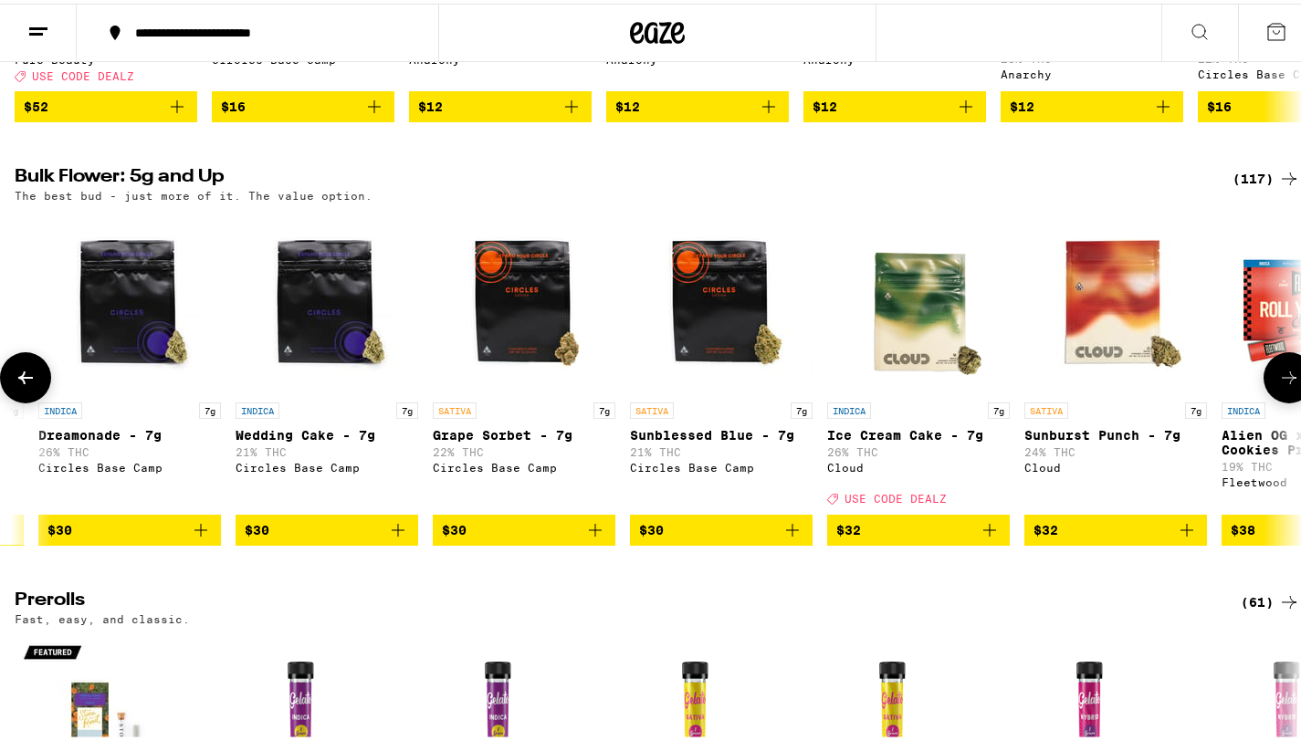
click at [1263, 400] on button at bounding box center [1288, 374] width 51 height 51
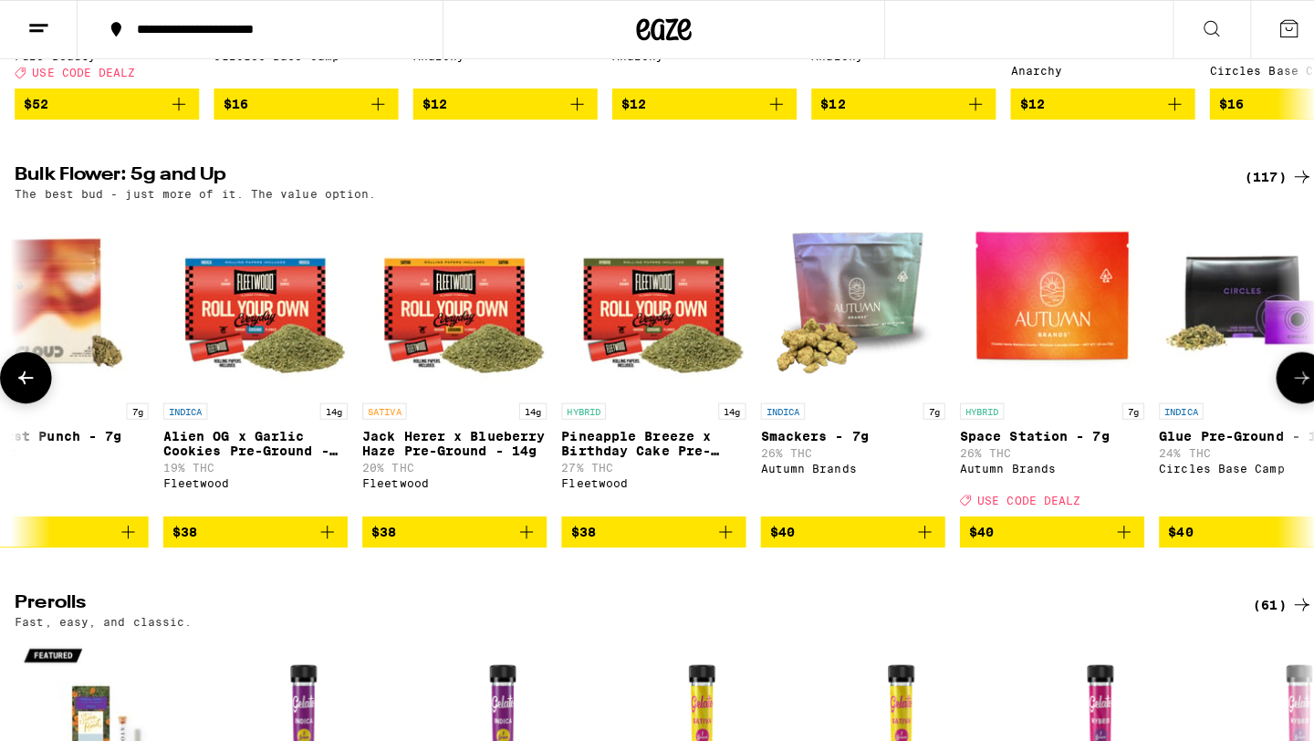
scroll to position [0, 3217]
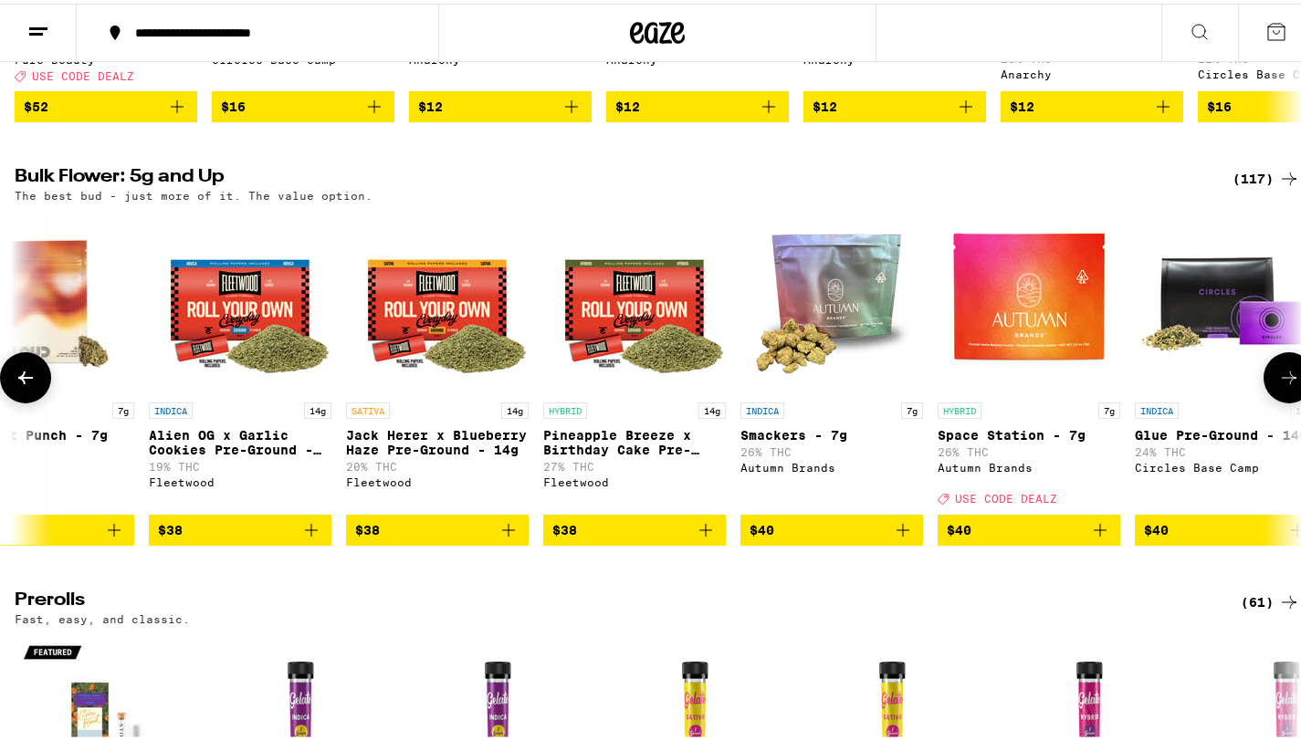
click at [580, 444] on p "Pineapple Breeze x Birthday Cake Pre-Ground - 14g" at bounding box center [634, 438] width 183 height 29
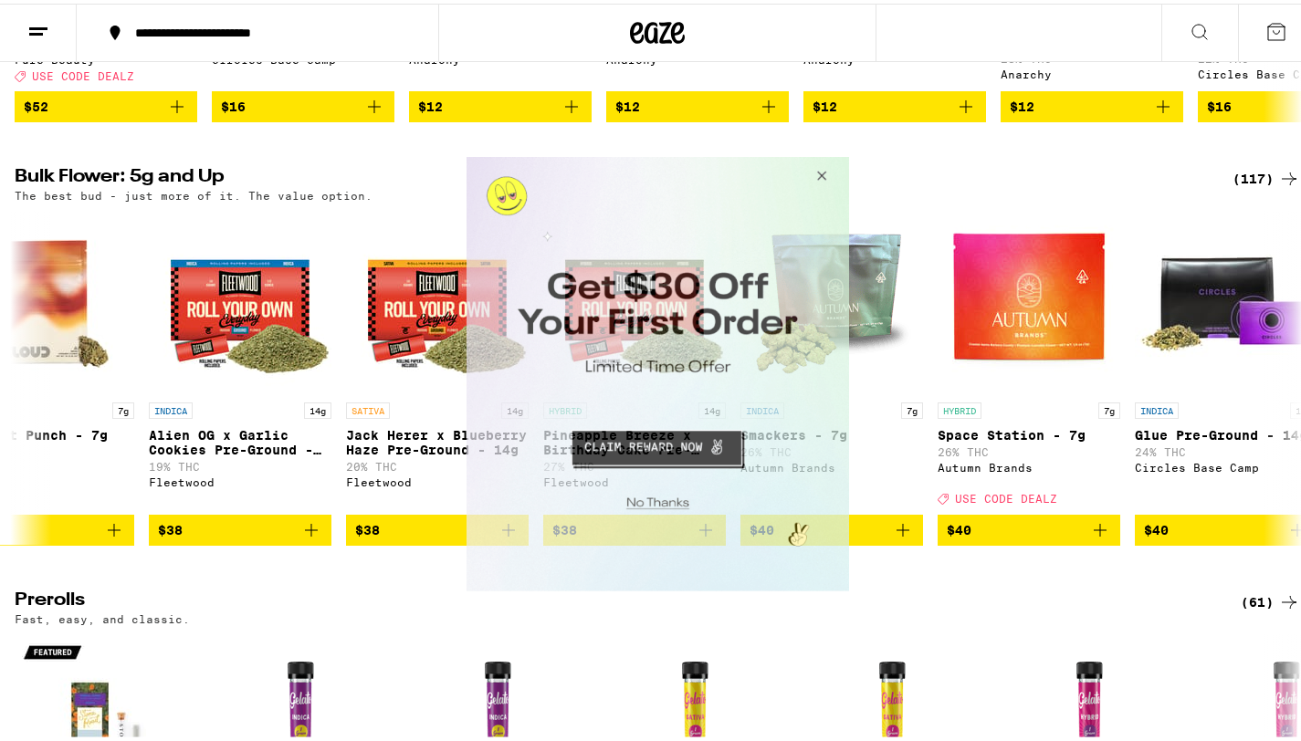
click at [817, 174] on button "Close Modal" at bounding box center [817, 179] width 49 height 44
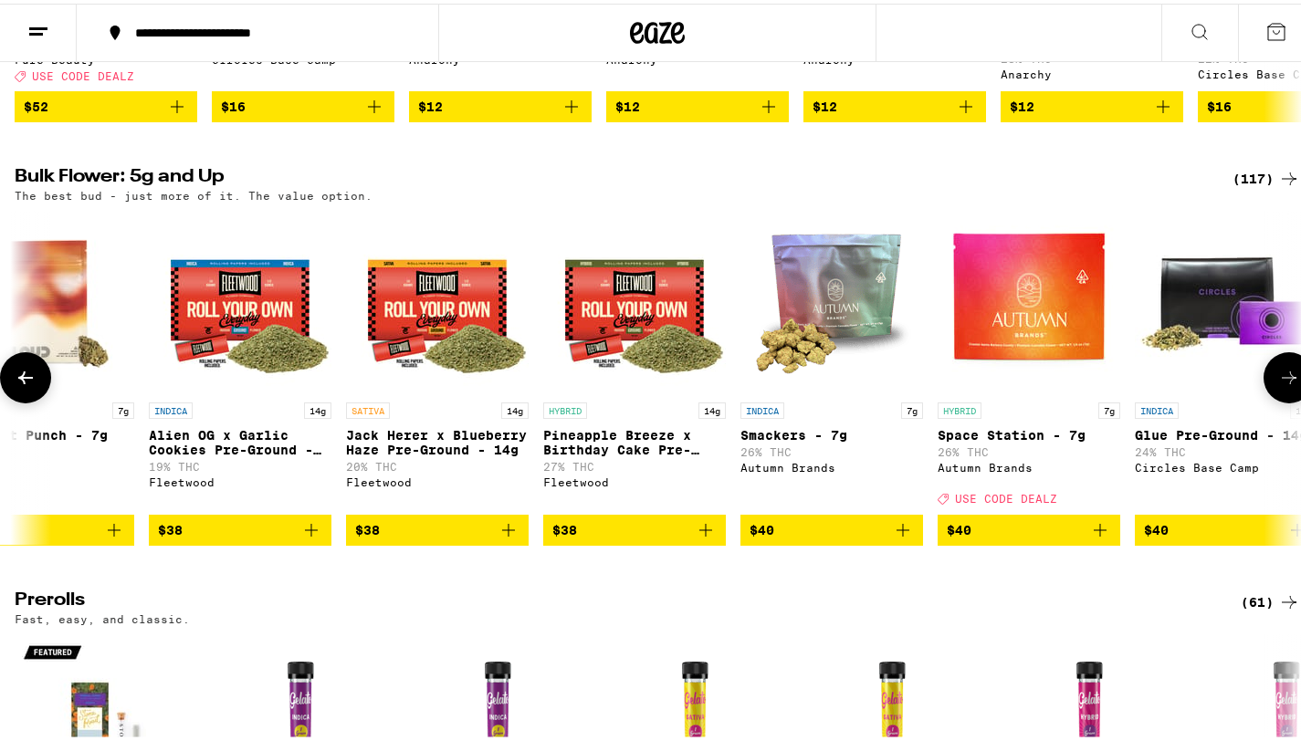
click at [1021, 315] on img "Open page for Space Station - 7g from Autumn Brands" at bounding box center [1028, 298] width 183 height 183
click at [1278, 385] on icon at bounding box center [1289, 374] width 22 height 22
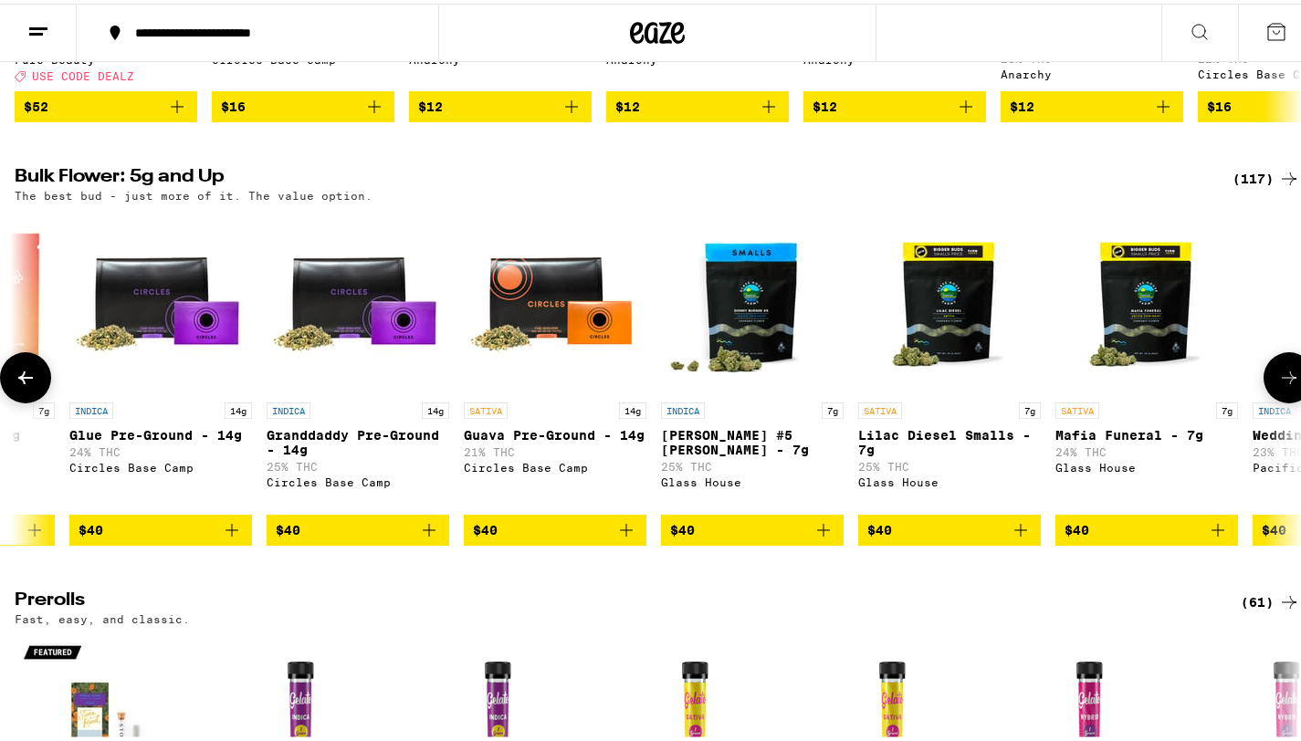
scroll to position [0, 4289]
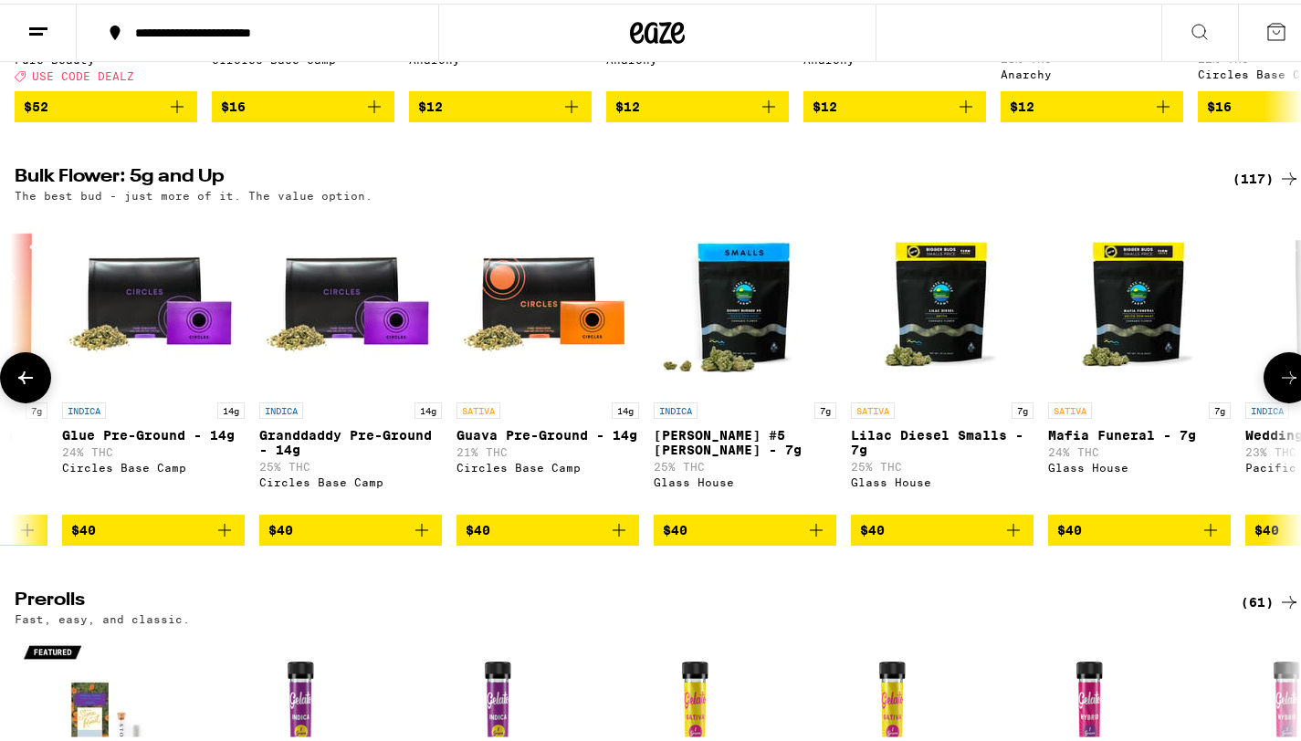
click at [1278, 385] on icon at bounding box center [1289, 374] width 22 height 22
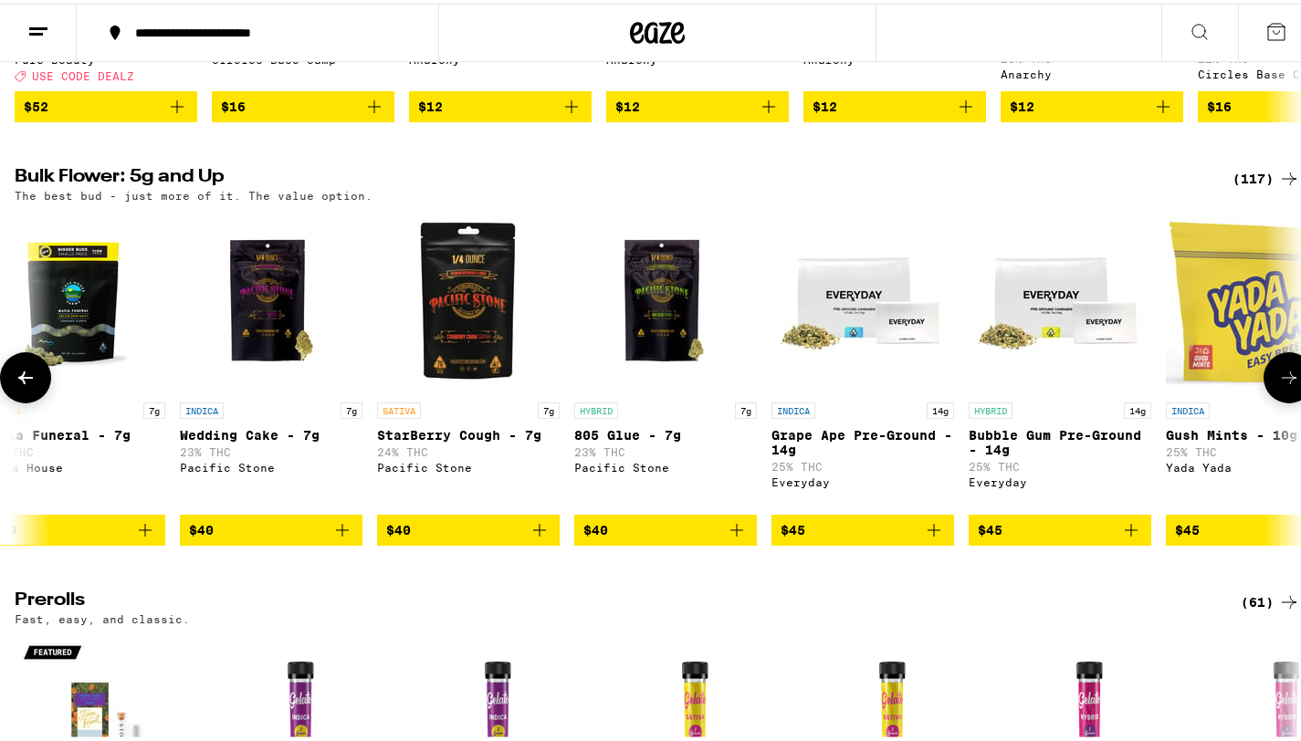
scroll to position [0, 5362]
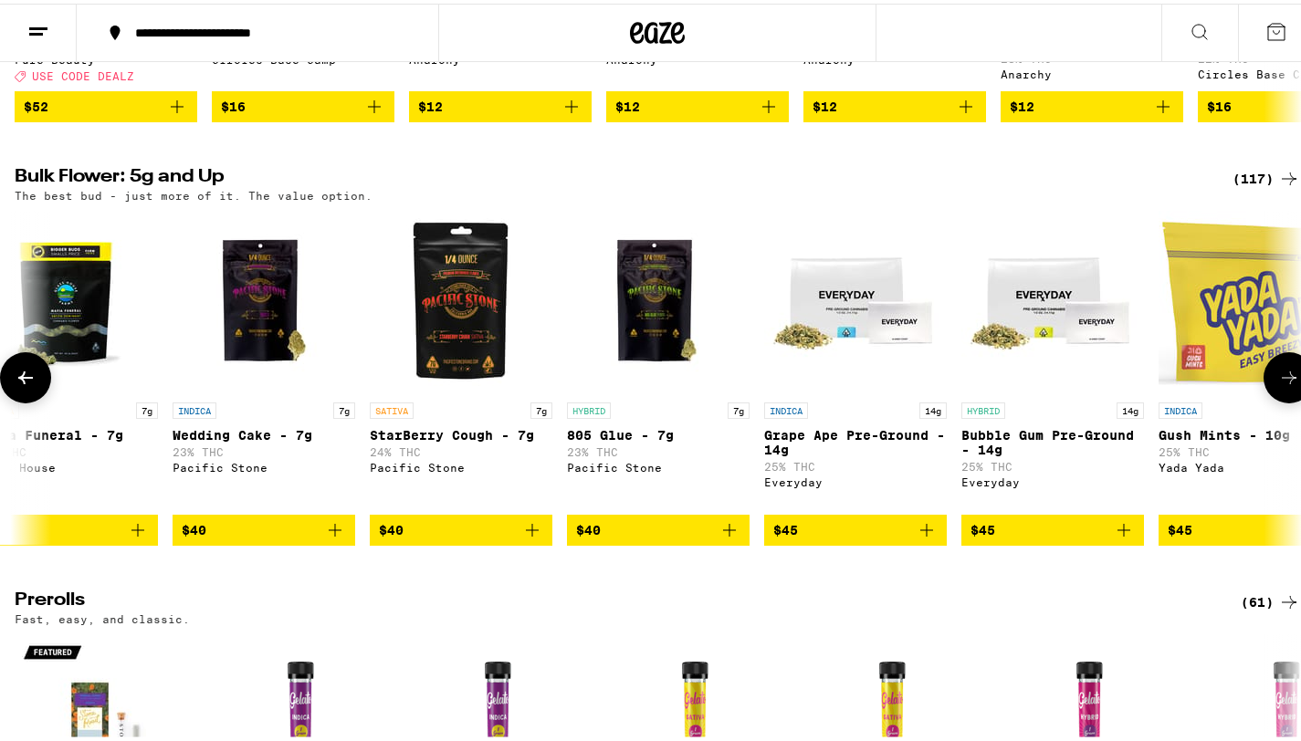
click at [1025, 298] on img "Open page for Bubble Gum Pre-Ground - 14g from Everyday" at bounding box center [1052, 298] width 183 height 183
click at [1283, 385] on icon at bounding box center [1289, 374] width 22 height 22
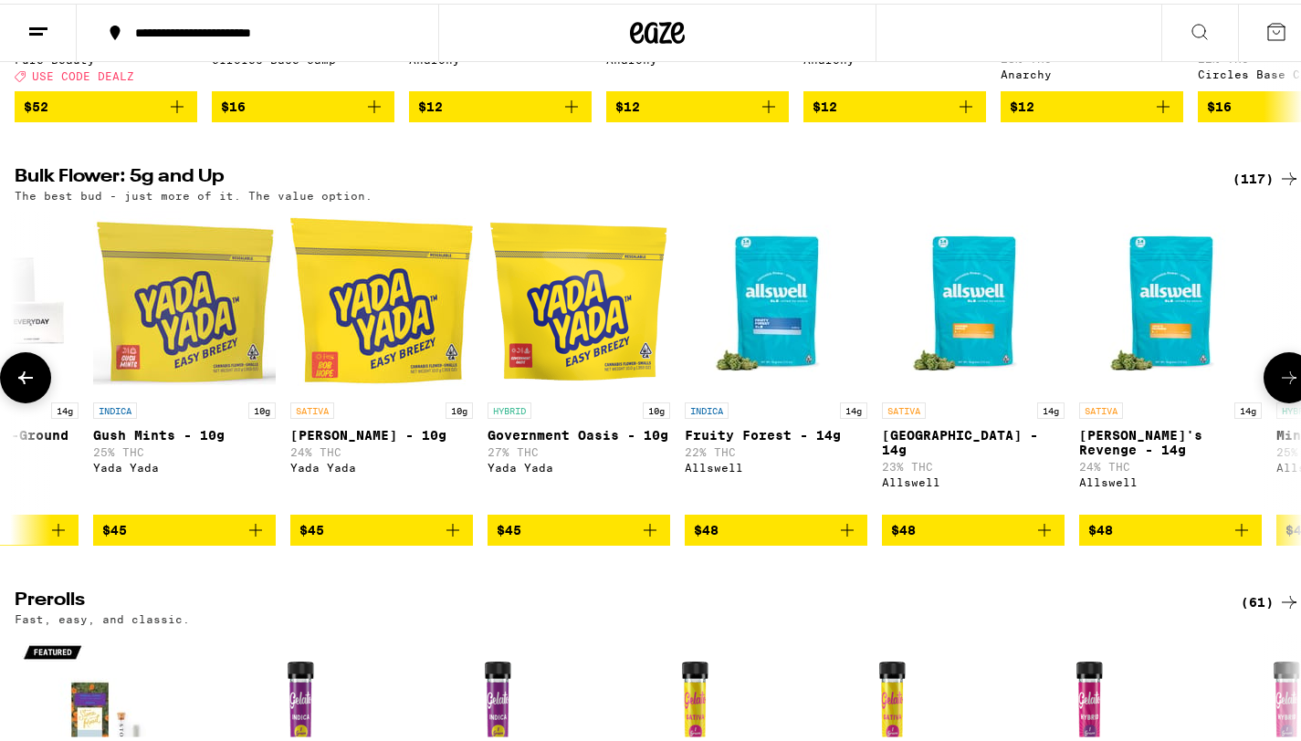
scroll to position [0, 6434]
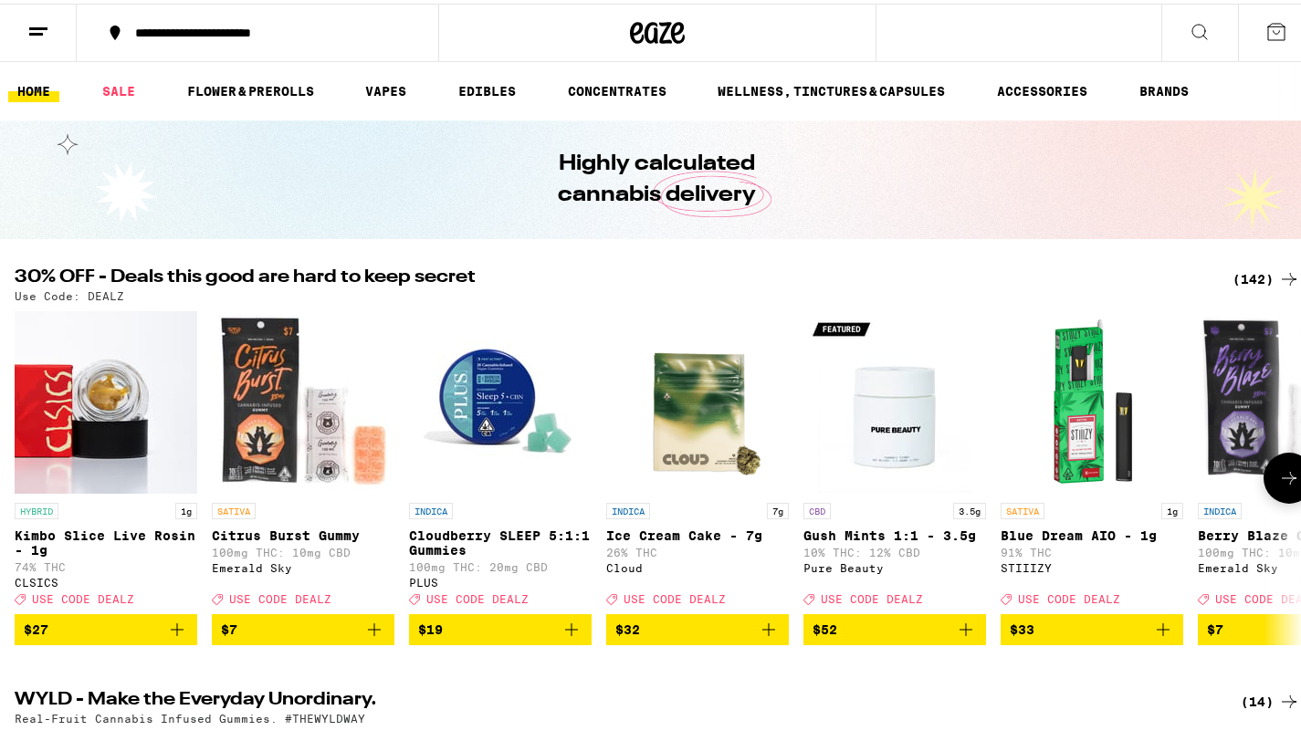
click at [1278, 481] on icon at bounding box center [1289, 475] width 22 height 22
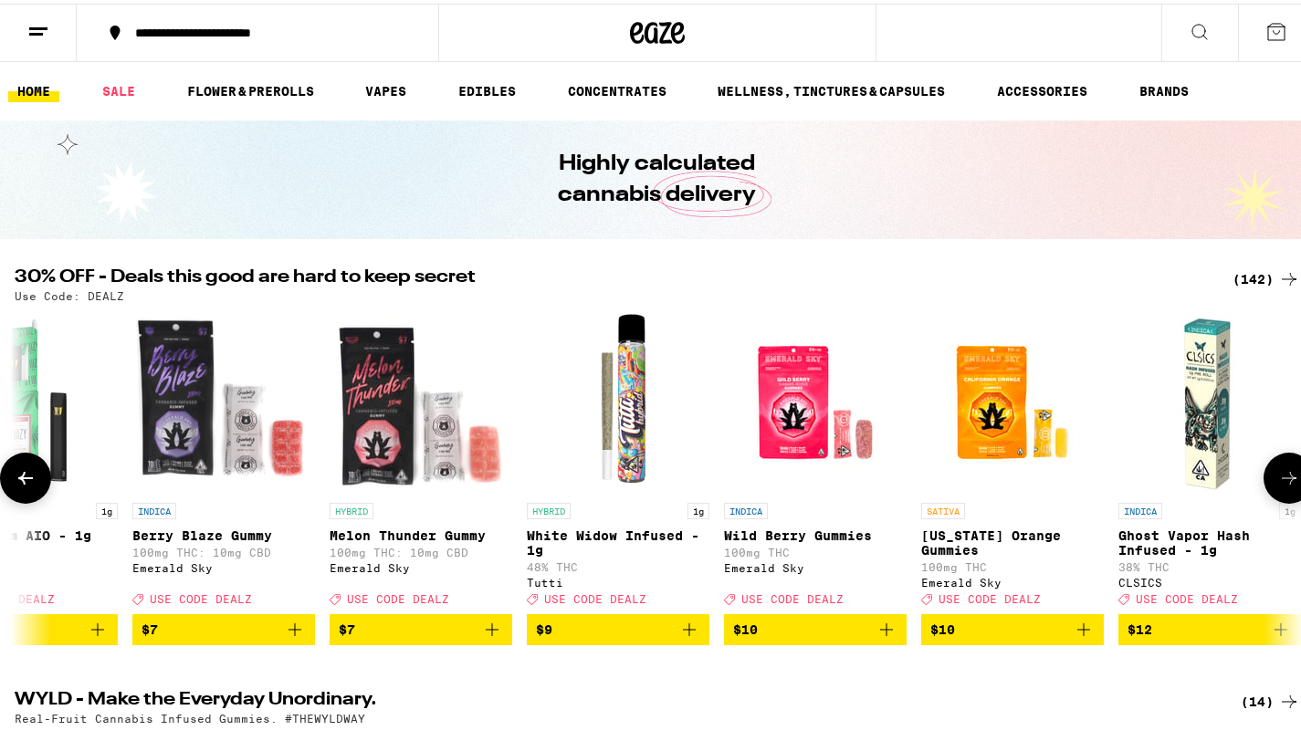
scroll to position [0, 1072]
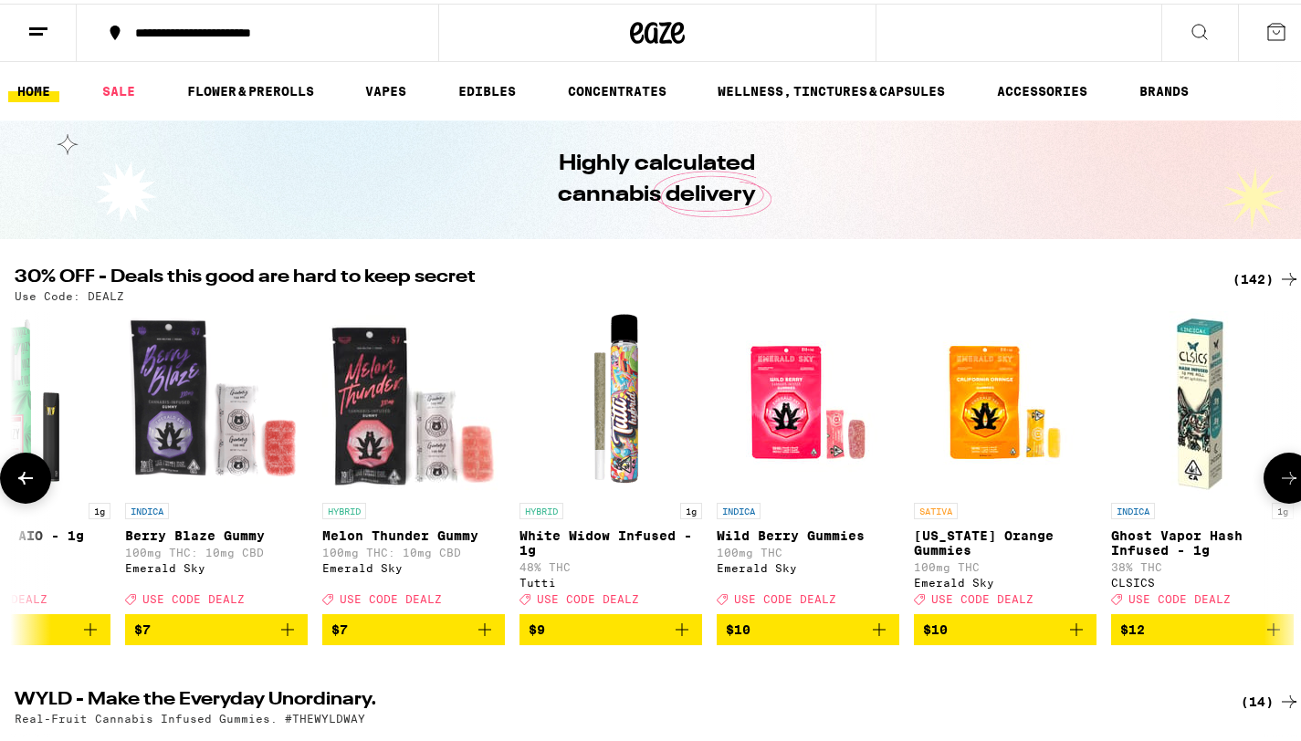
click at [1278, 481] on icon at bounding box center [1289, 475] width 22 height 22
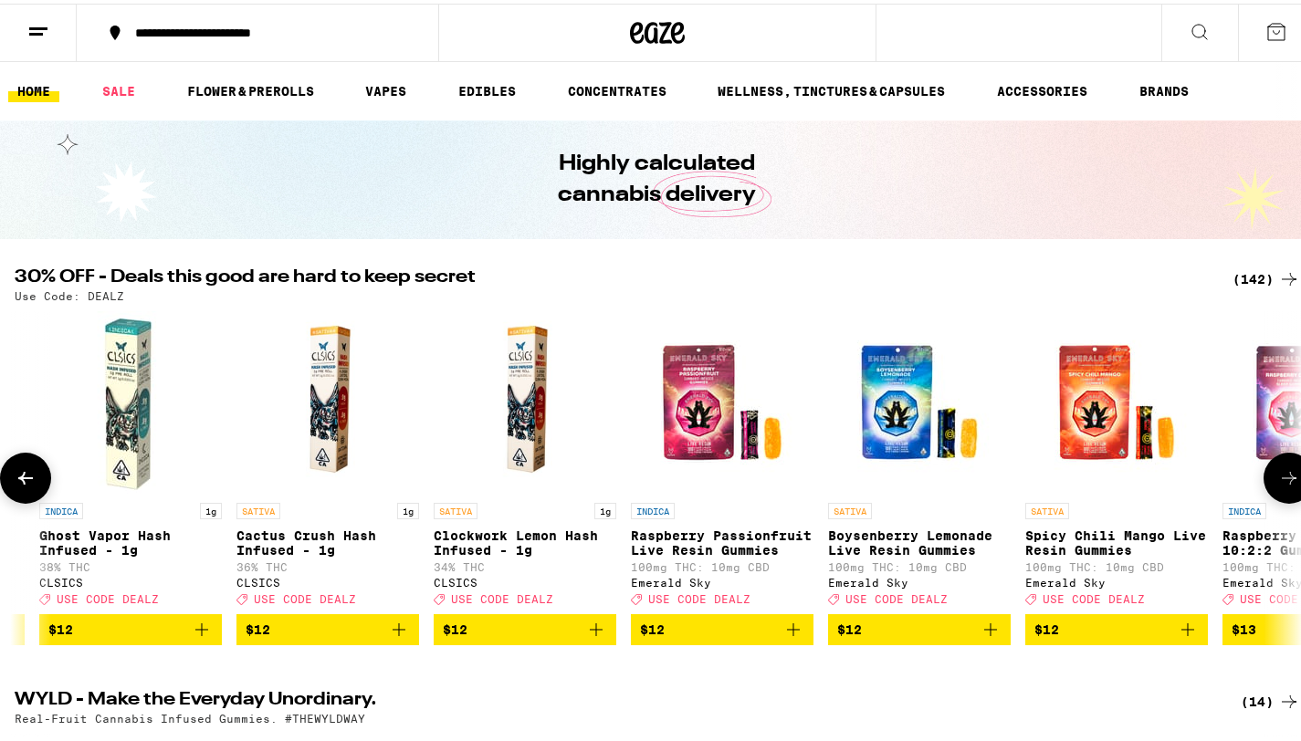
scroll to position [0, 2145]
click at [1278, 481] on icon at bounding box center [1289, 475] width 22 height 22
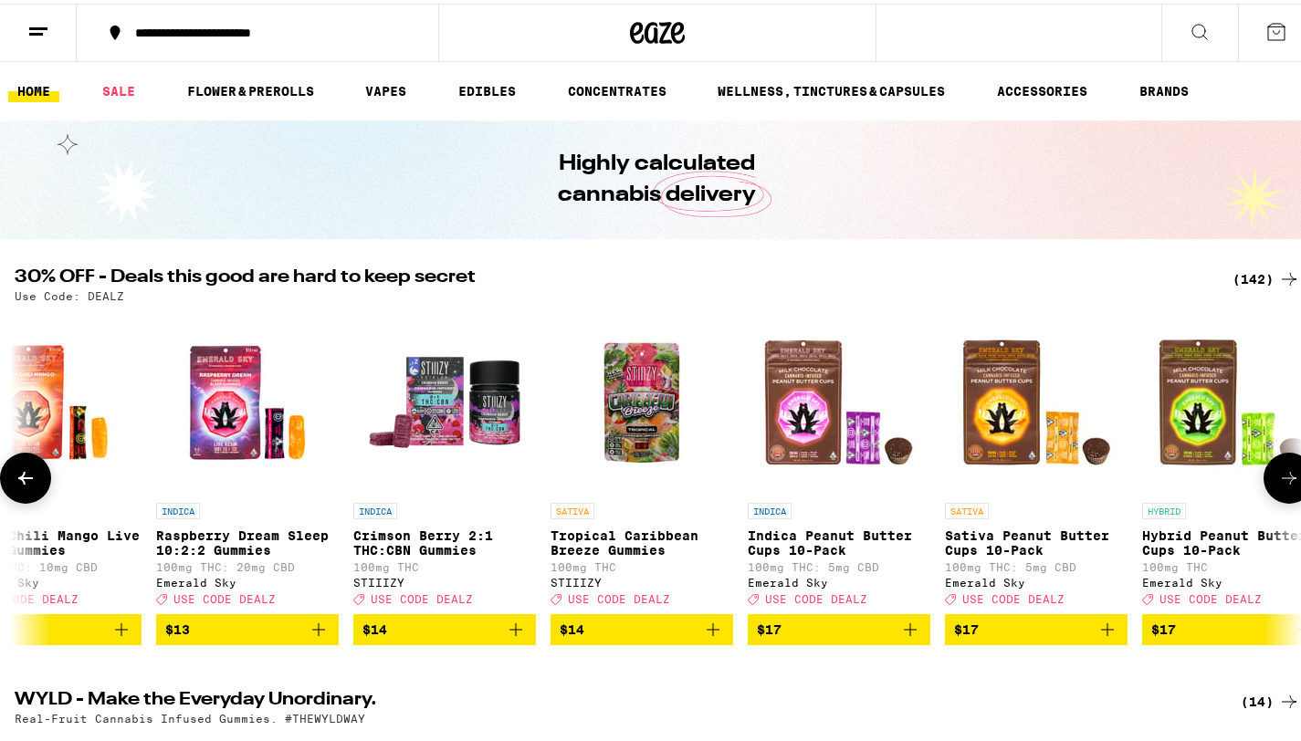
scroll to position [0, 3217]
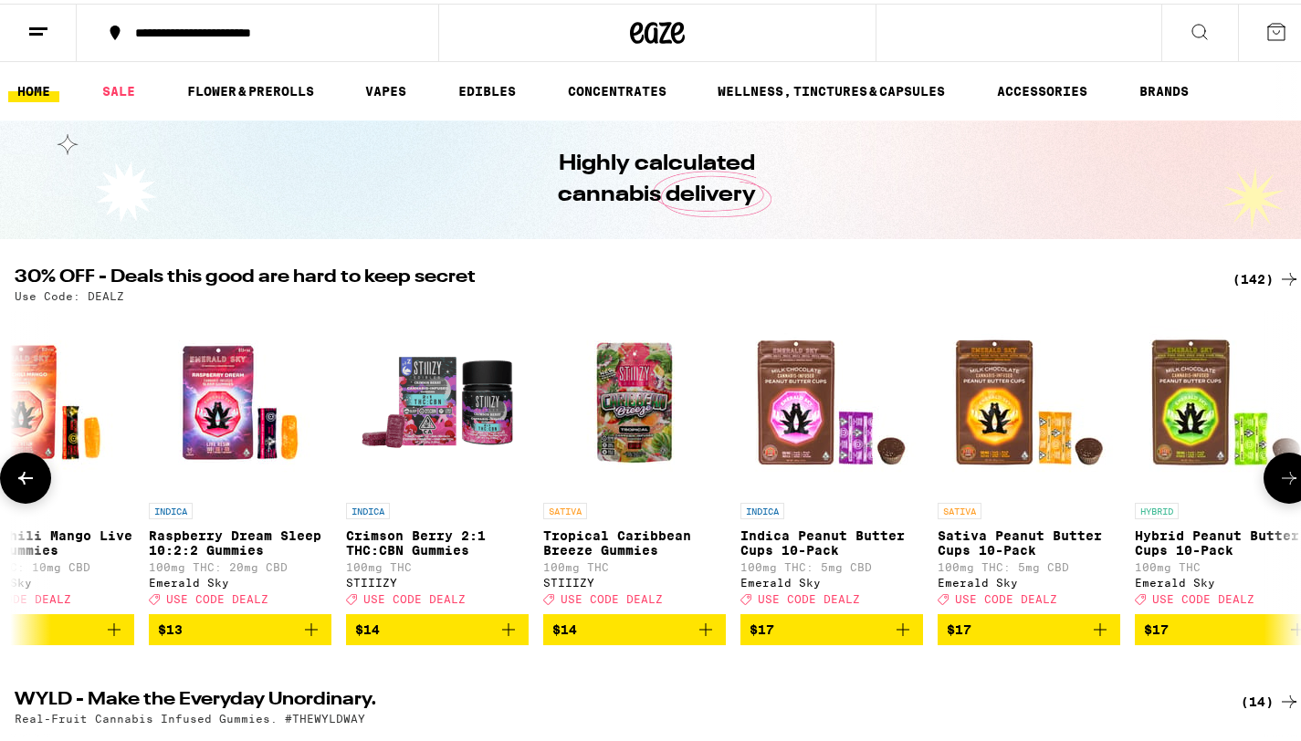
click at [1278, 481] on icon at bounding box center [1289, 475] width 22 height 22
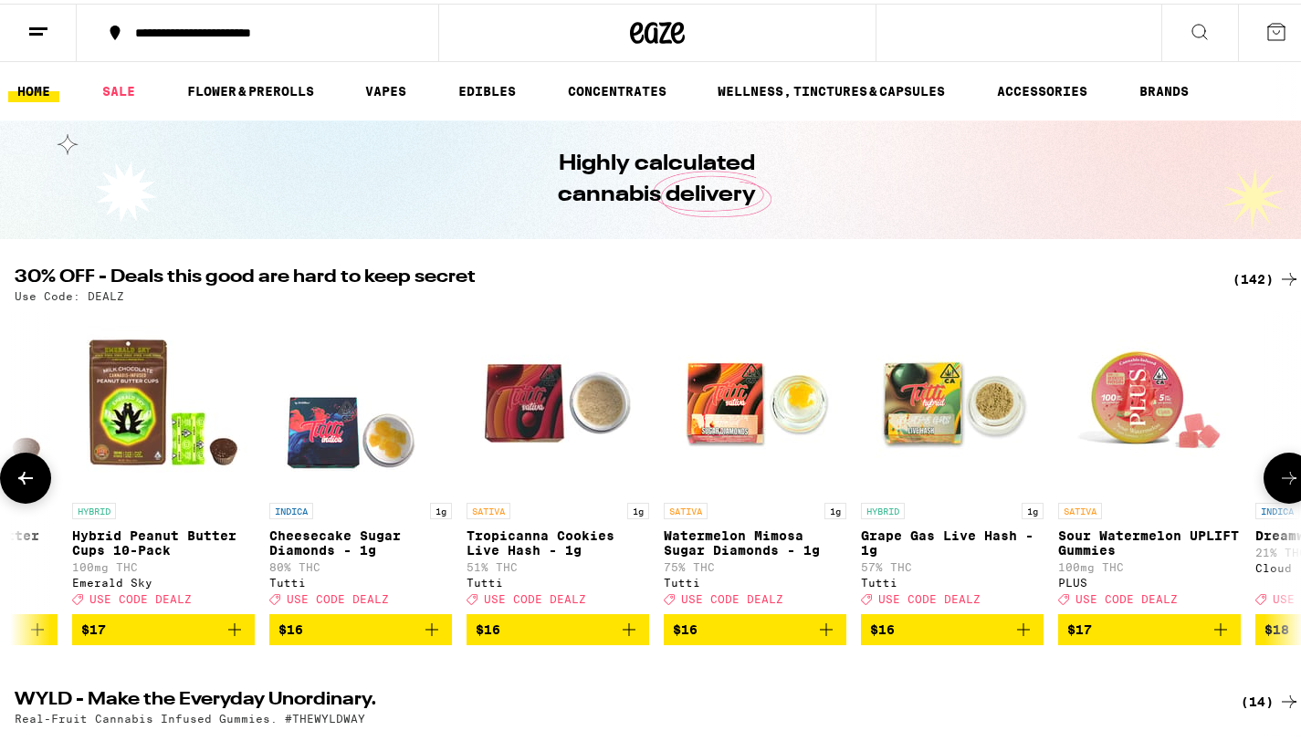
scroll to position [0, 4289]
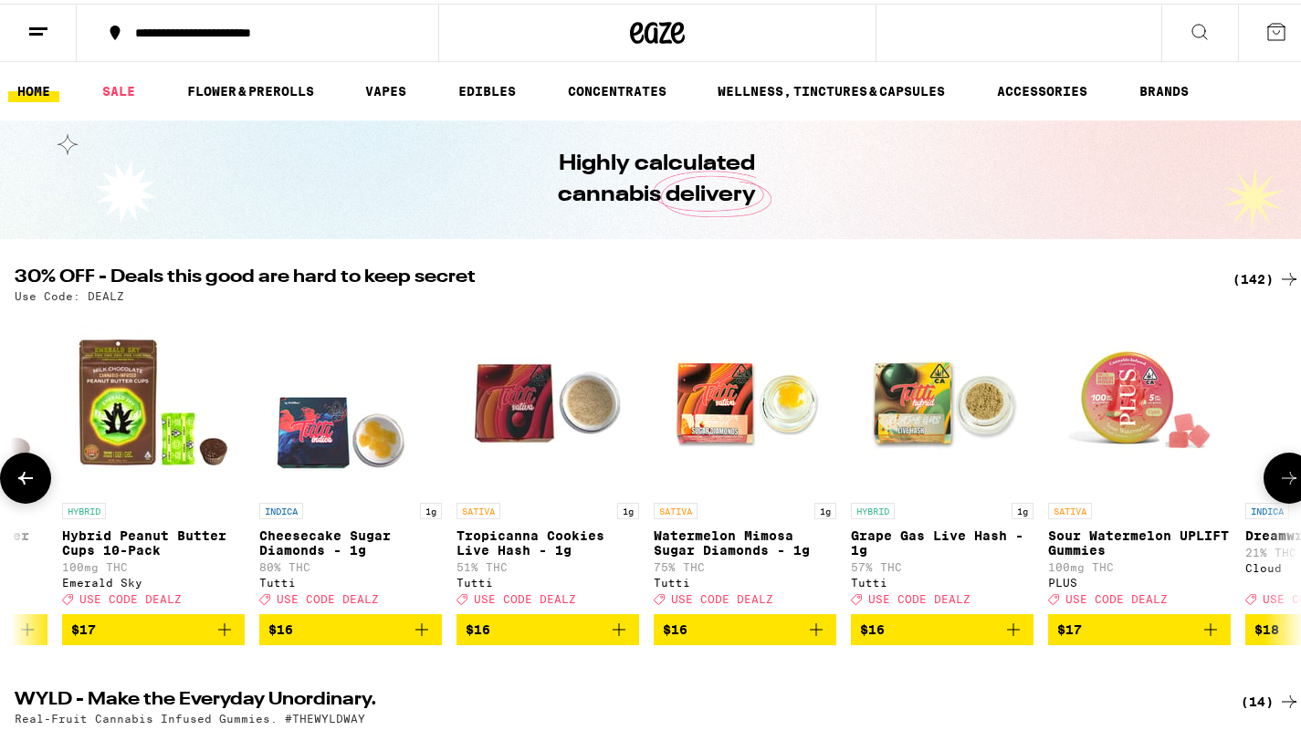
click at [1278, 481] on icon at bounding box center [1289, 475] width 22 height 22
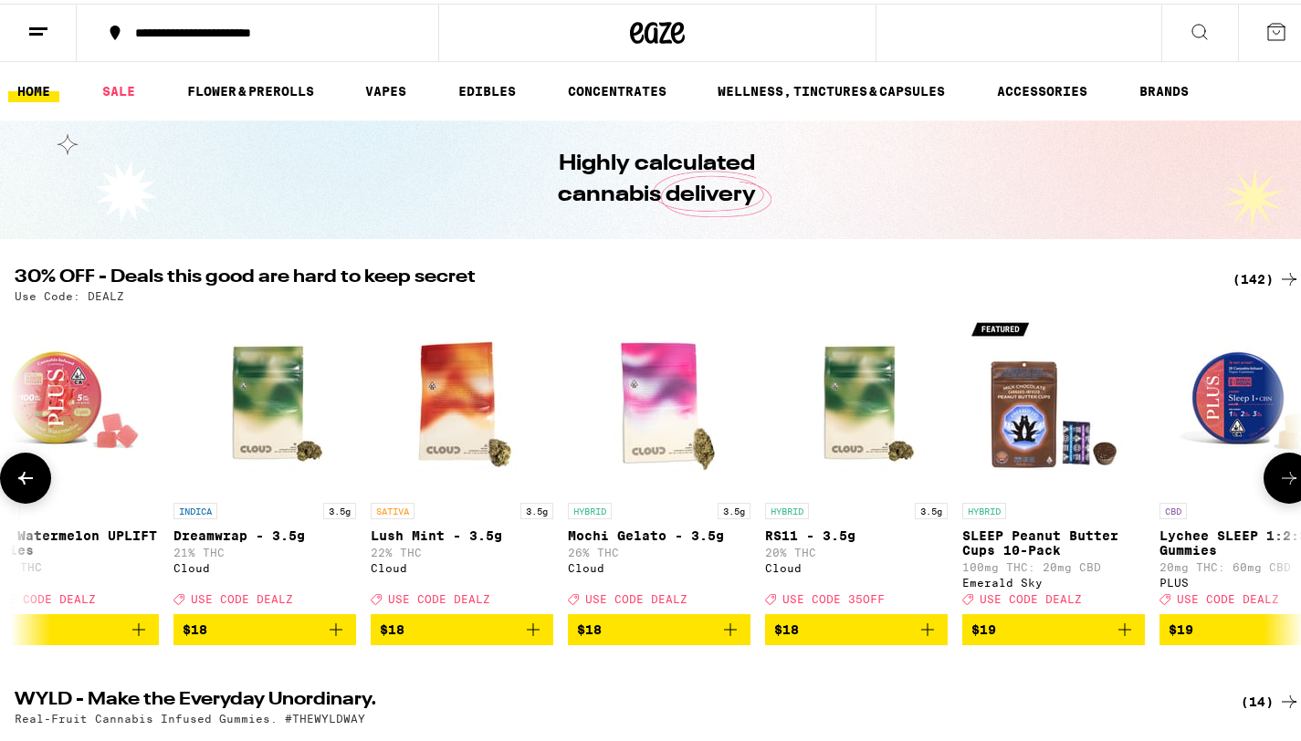
scroll to position [0, 5362]
click at [1278, 473] on icon at bounding box center [1289, 475] width 22 height 22
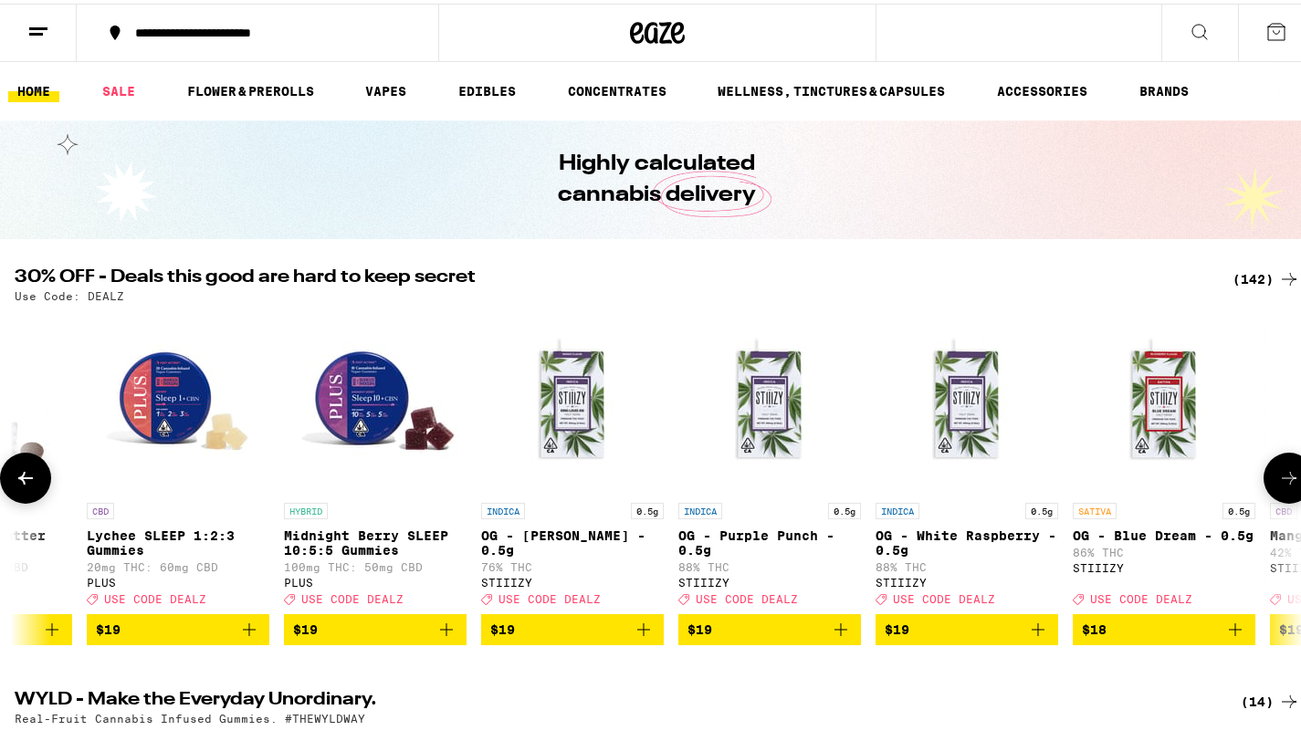
scroll to position [0, 6434]
click at [1278, 473] on icon at bounding box center [1289, 475] width 22 height 22
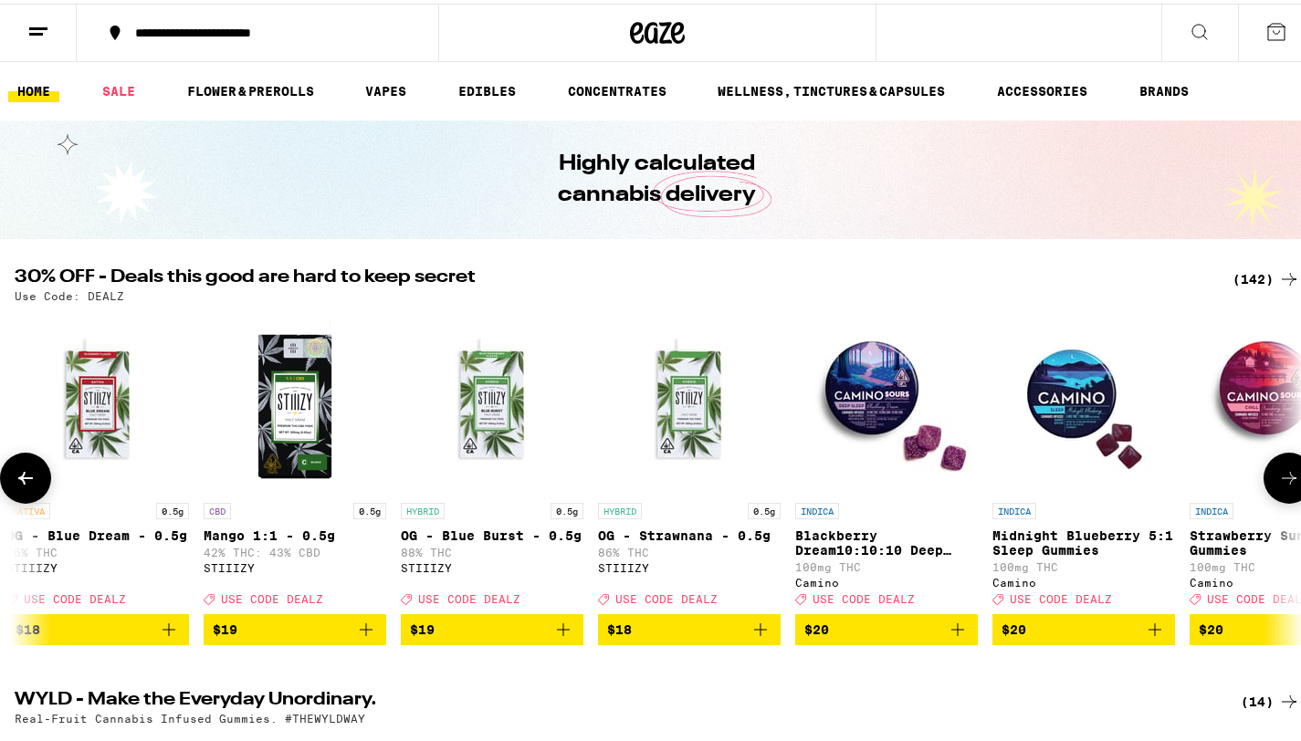
scroll to position [0, 7507]
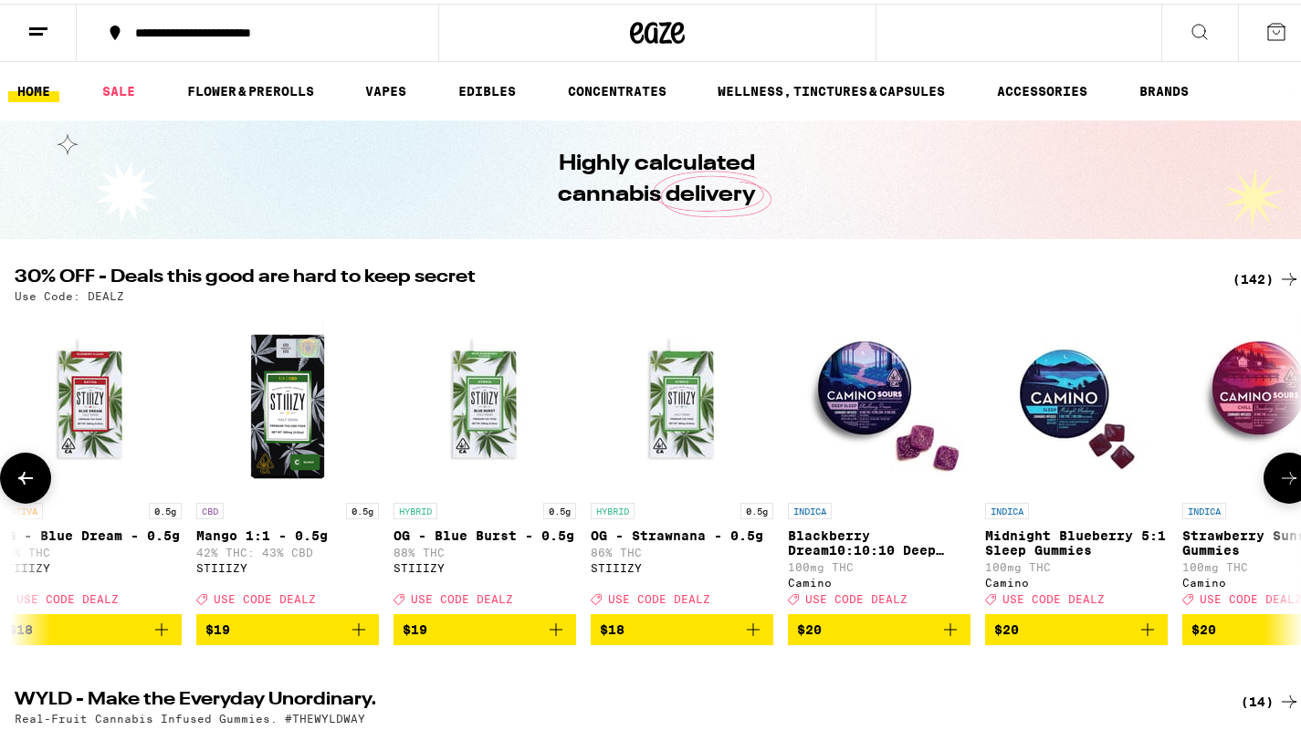
click at [1278, 473] on icon at bounding box center [1289, 475] width 22 height 22
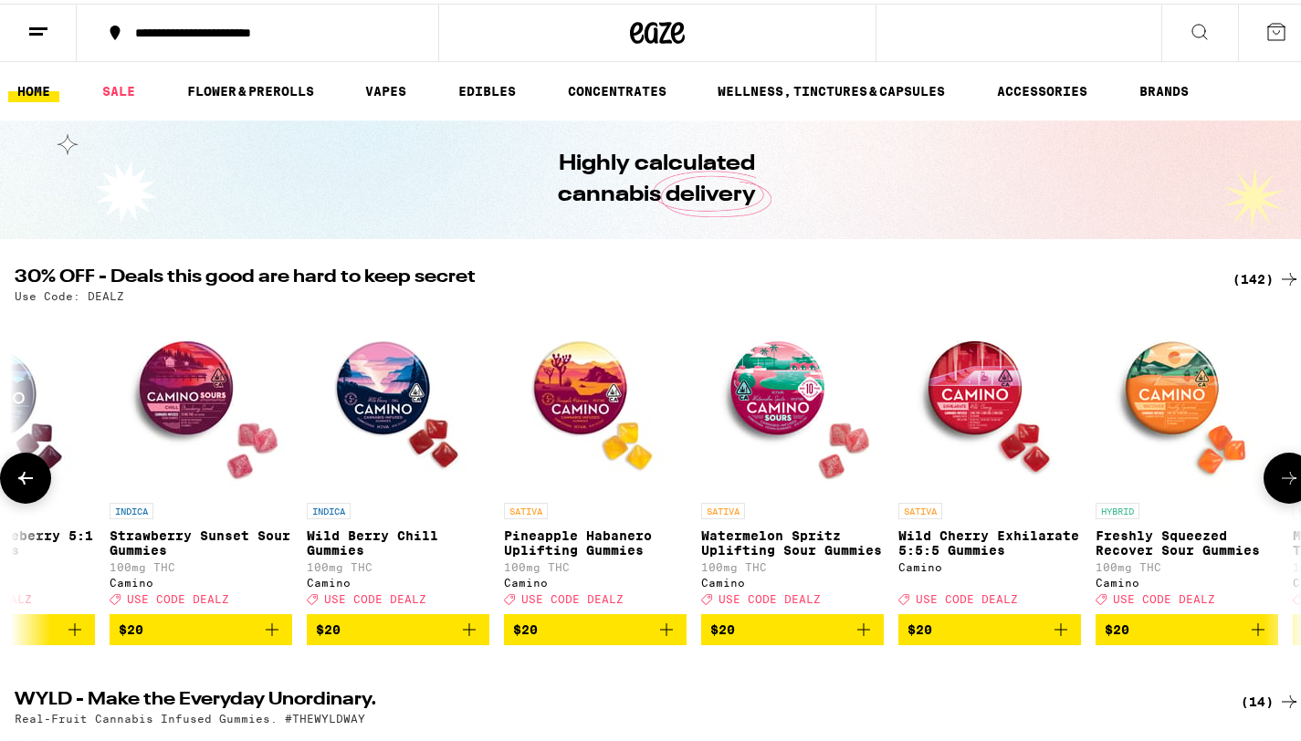
click at [1278, 473] on icon at bounding box center [1289, 475] width 22 height 22
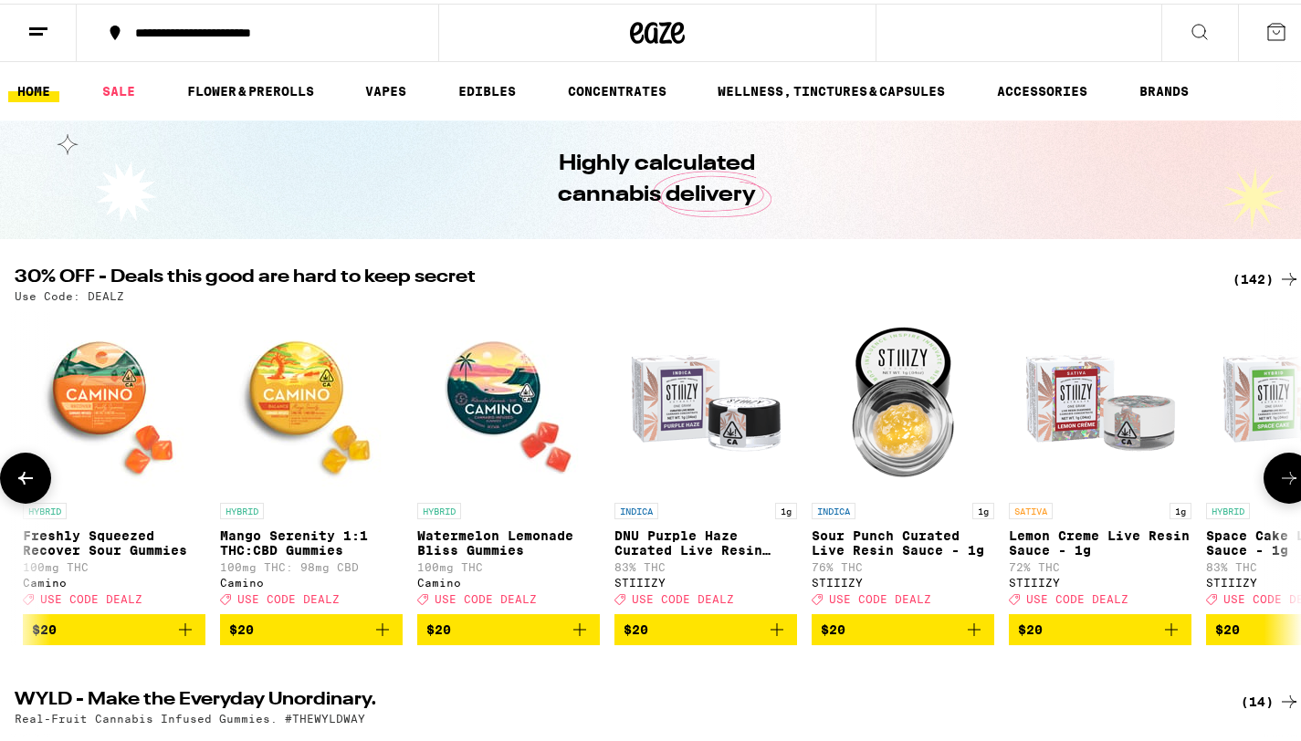
click at [1278, 473] on icon at bounding box center [1289, 475] width 22 height 22
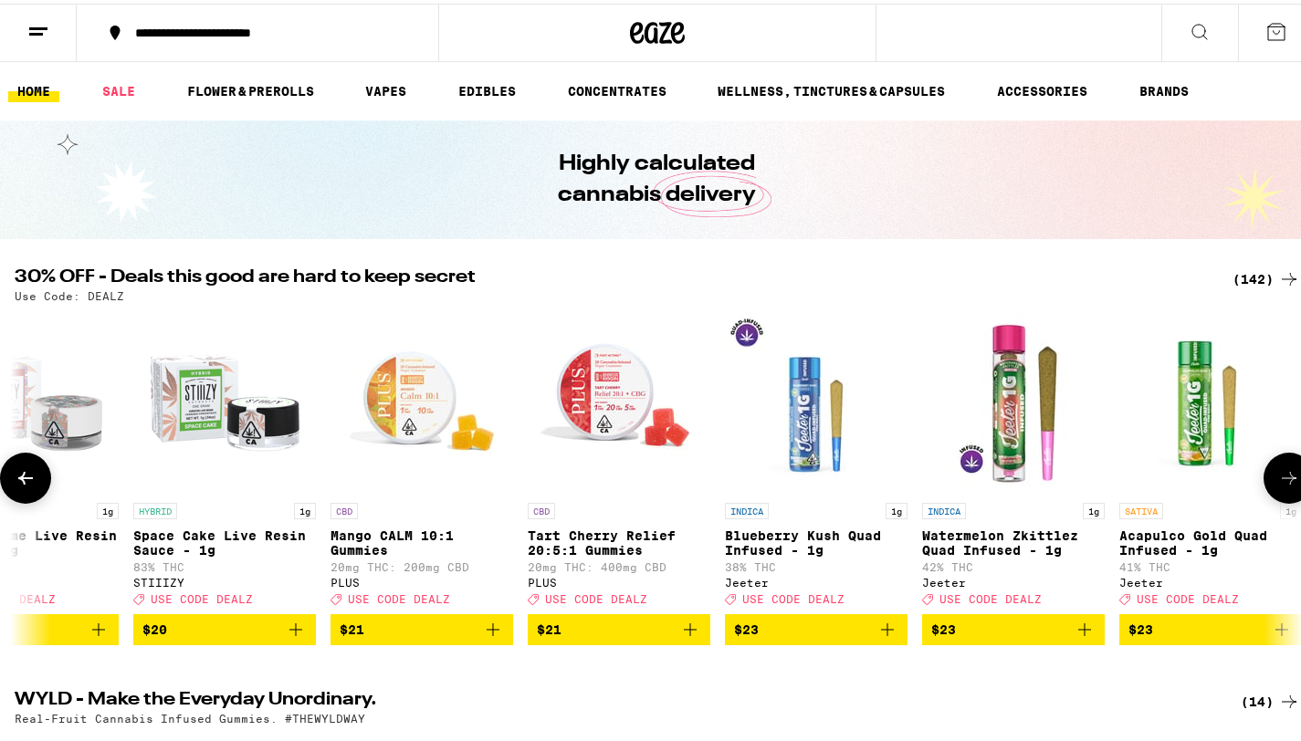
click at [1278, 473] on icon at bounding box center [1289, 475] width 22 height 22
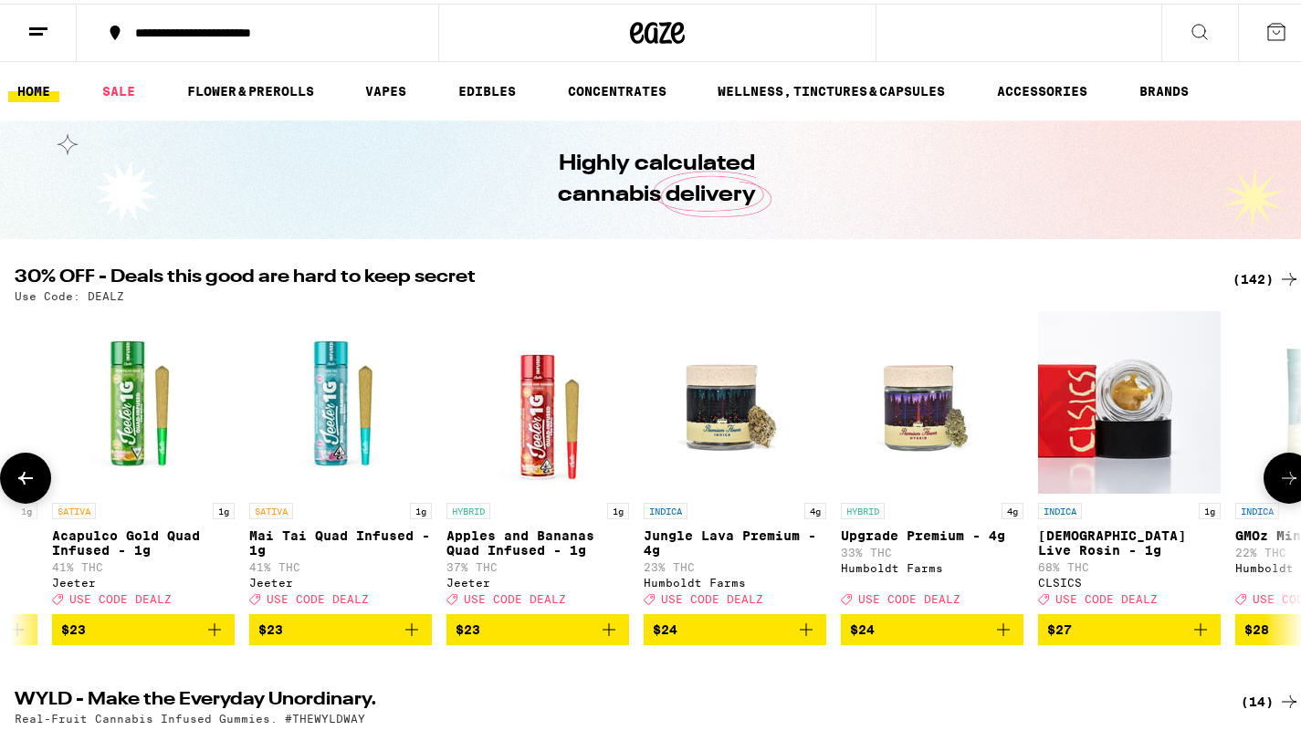
scroll to position [0, 11796]
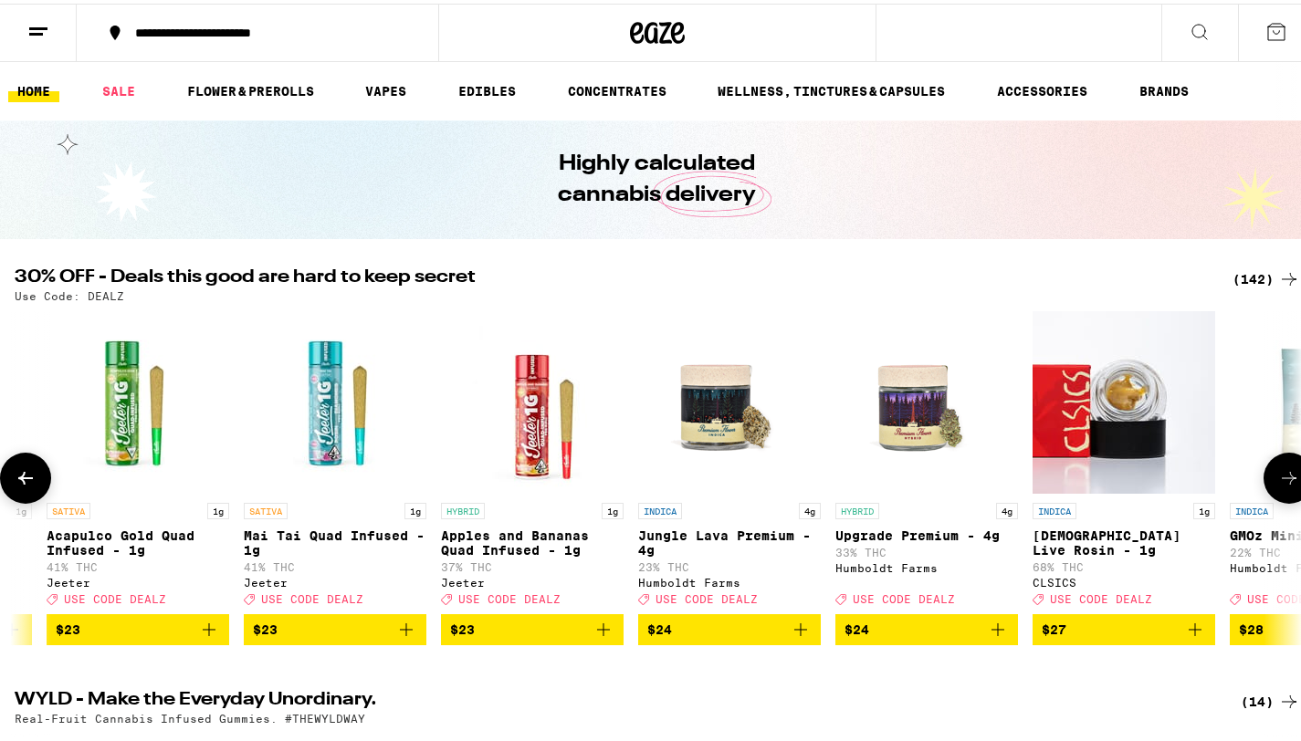
click at [1278, 473] on icon at bounding box center [1289, 475] width 22 height 22
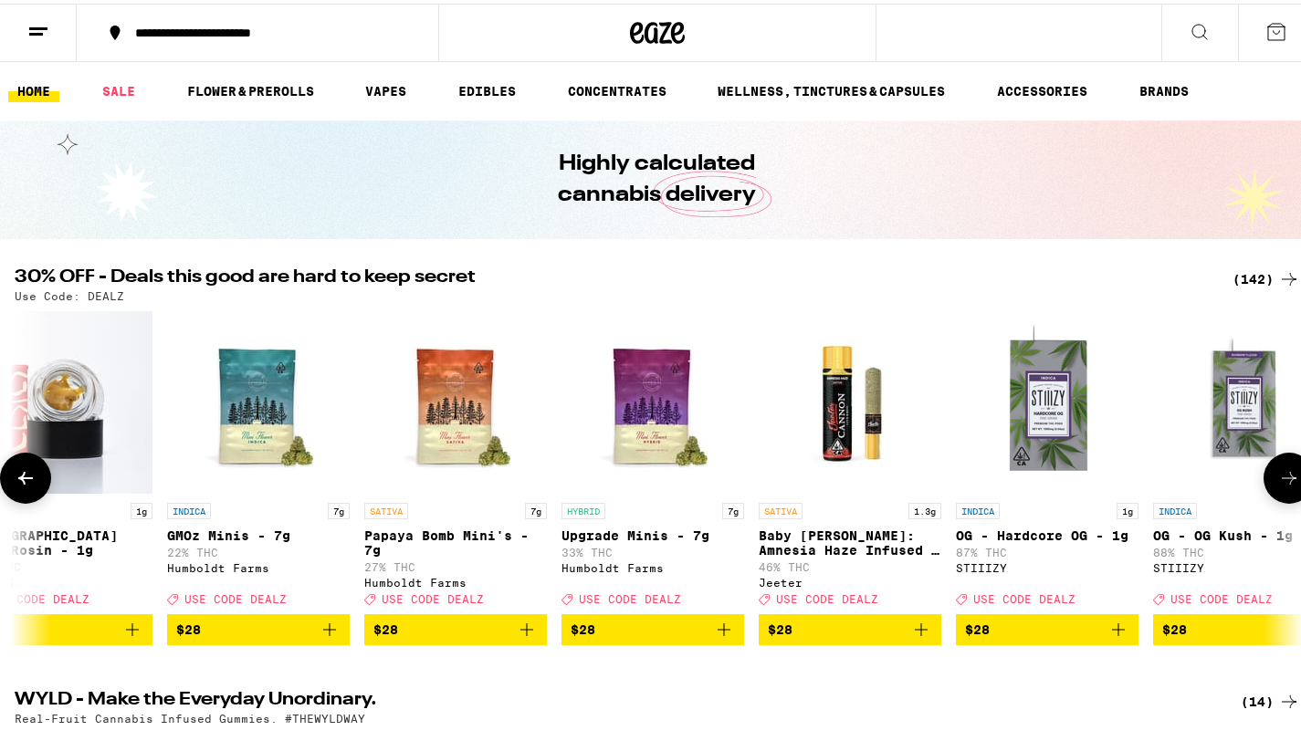
scroll to position [0, 12868]
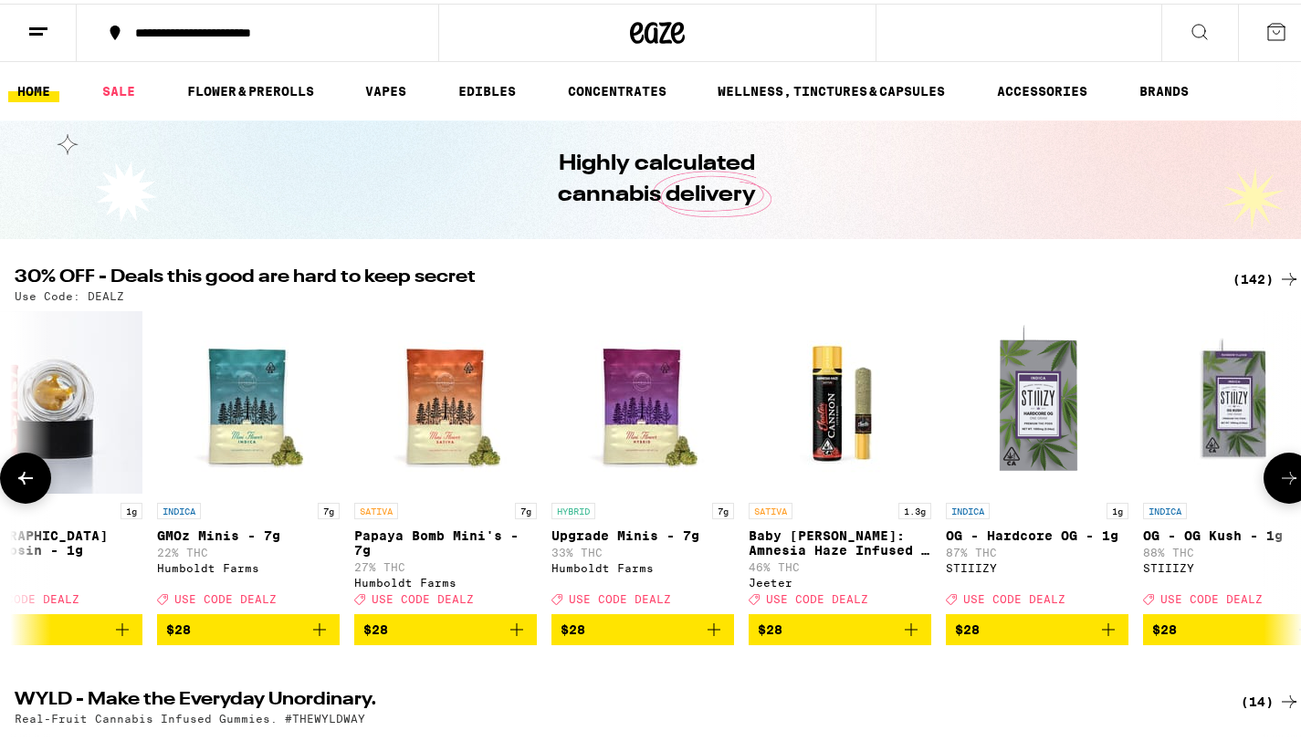
click at [1278, 473] on icon at bounding box center [1289, 475] width 22 height 22
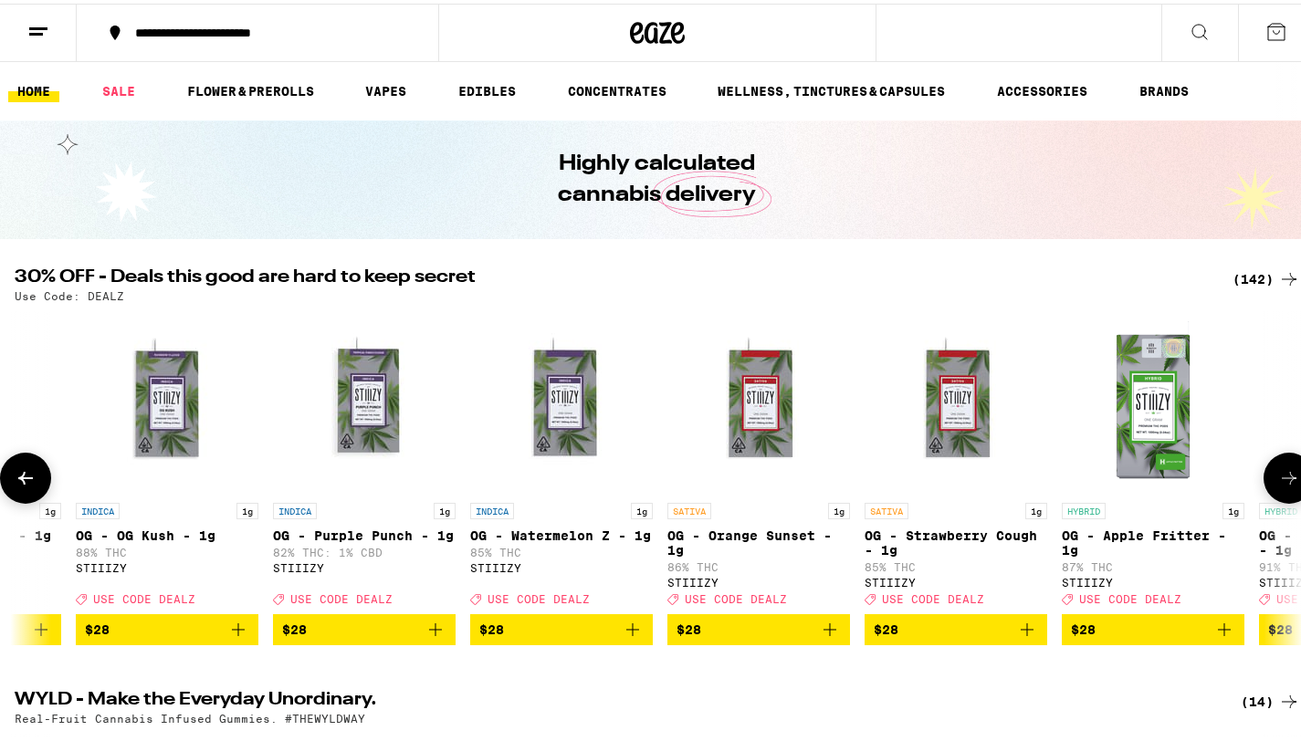
scroll to position [0, 13941]
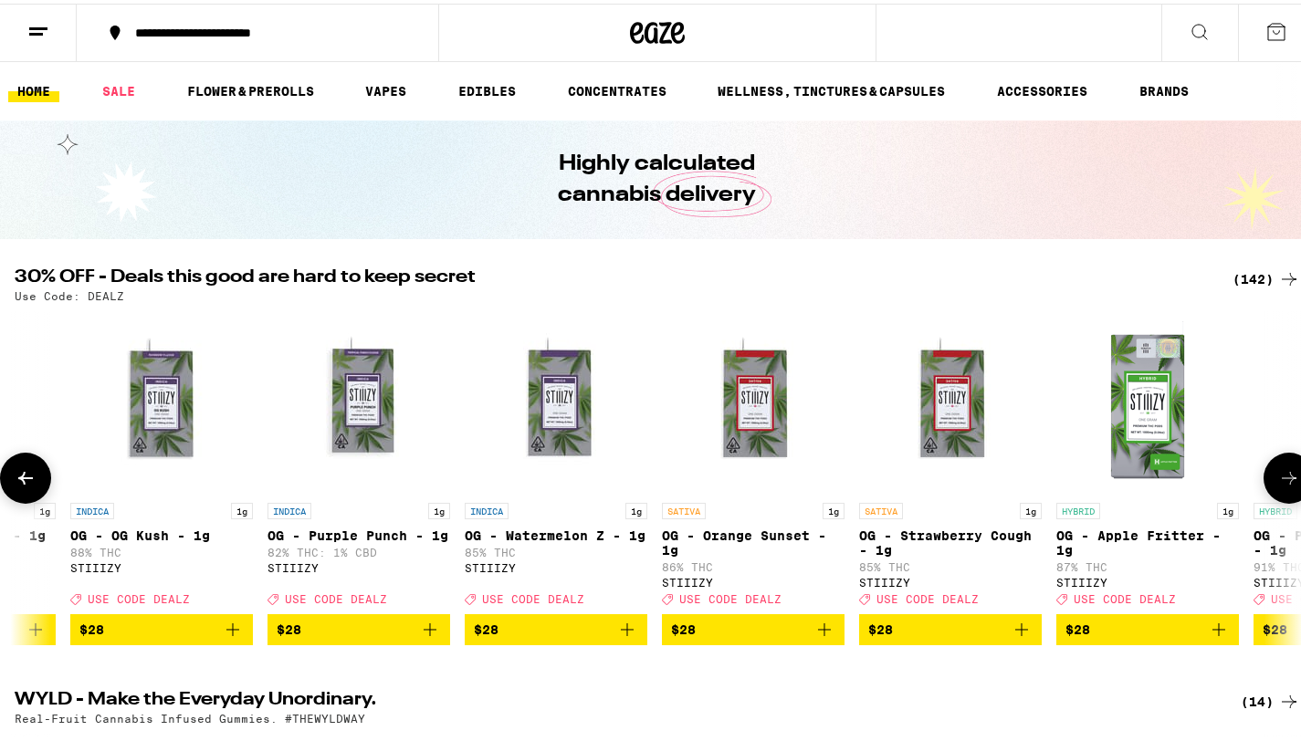
click at [1147, 399] on img "Open page for OG - Apple Fritter - 1g from STIIIZY" at bounding box center [1147, 399] width 183 height 183
click at [1278, 482] on icon at bounding box center [1289, 475] width 22 height 22
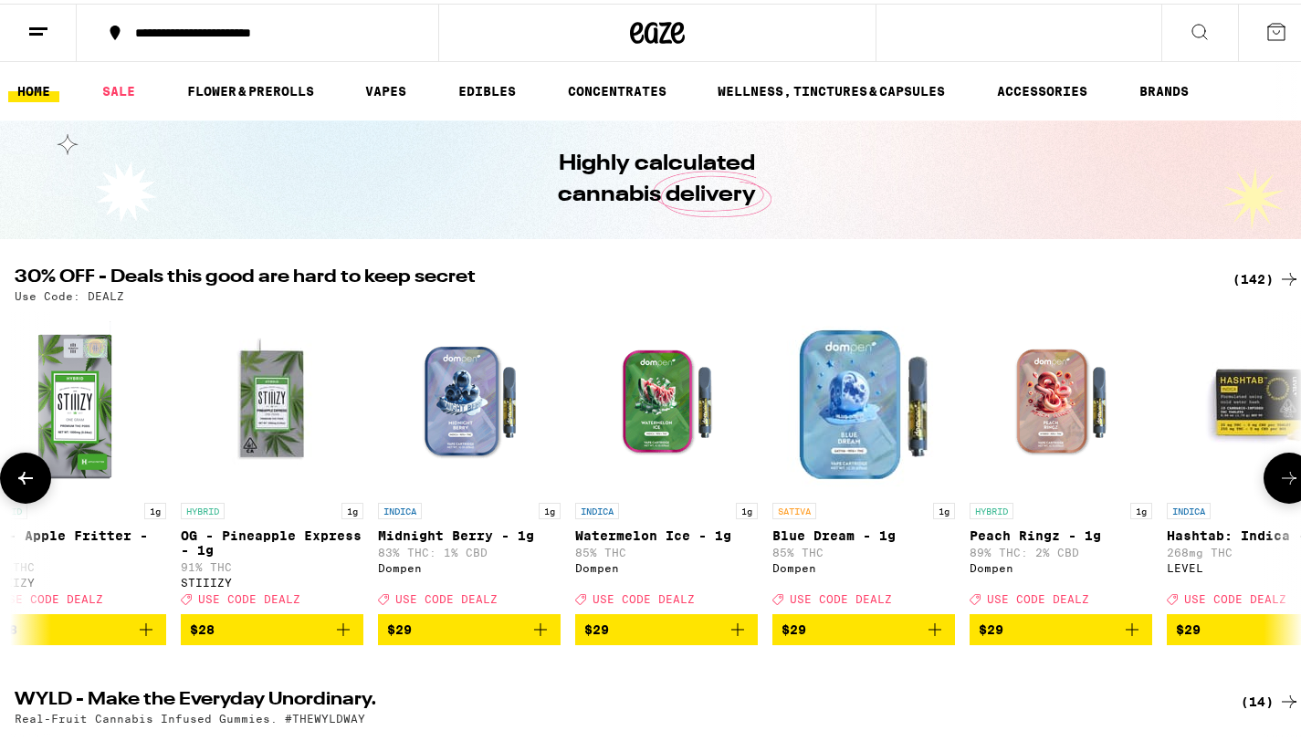
click at [1278, 482] on icon at bounding box center [1289, 475] width 22 height 22
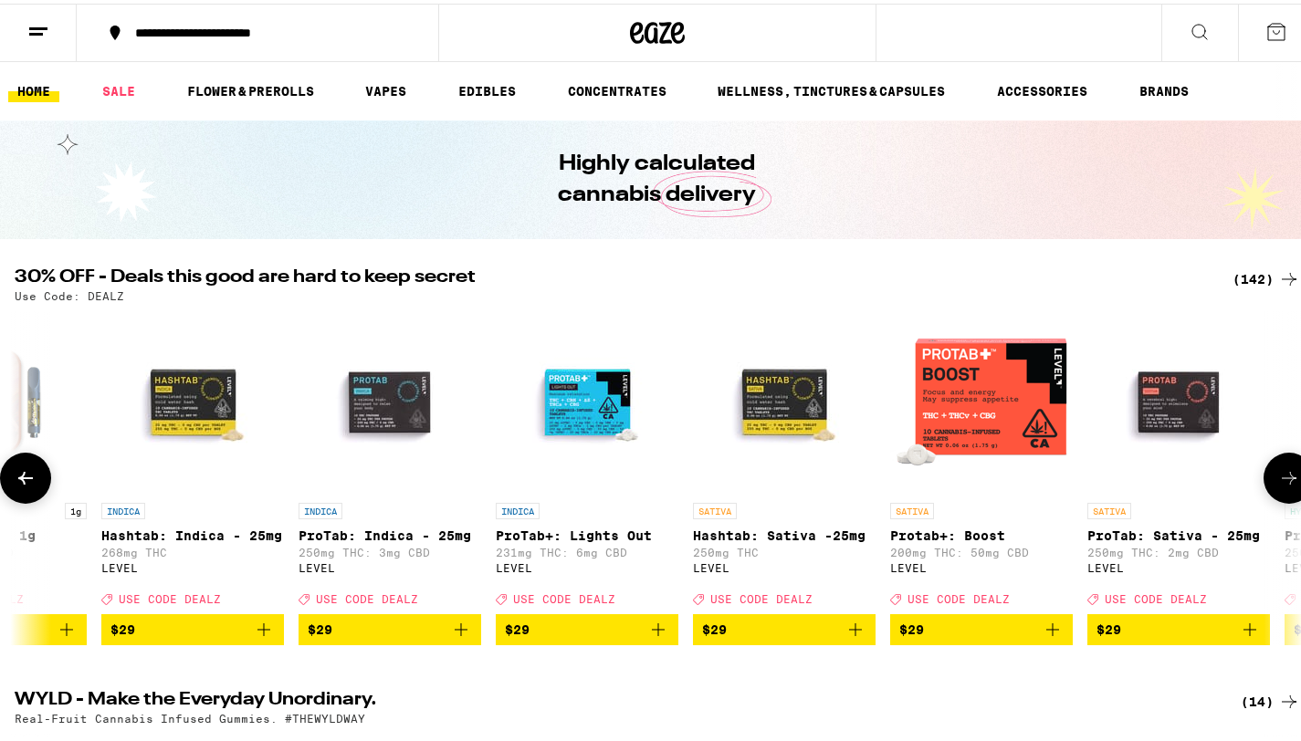
scroll to position [0, 16086]
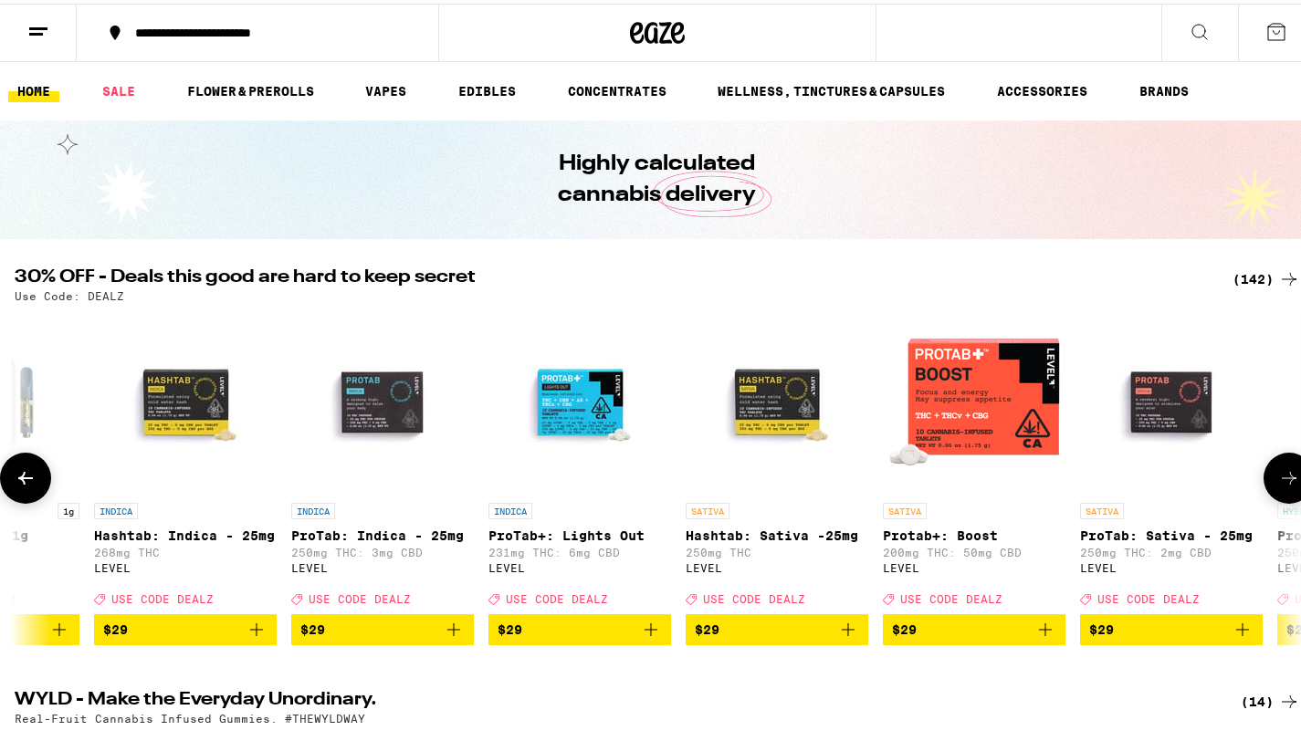
click at [1278, 482] on icon at bounding box center [1289, 475] width 22 height 22
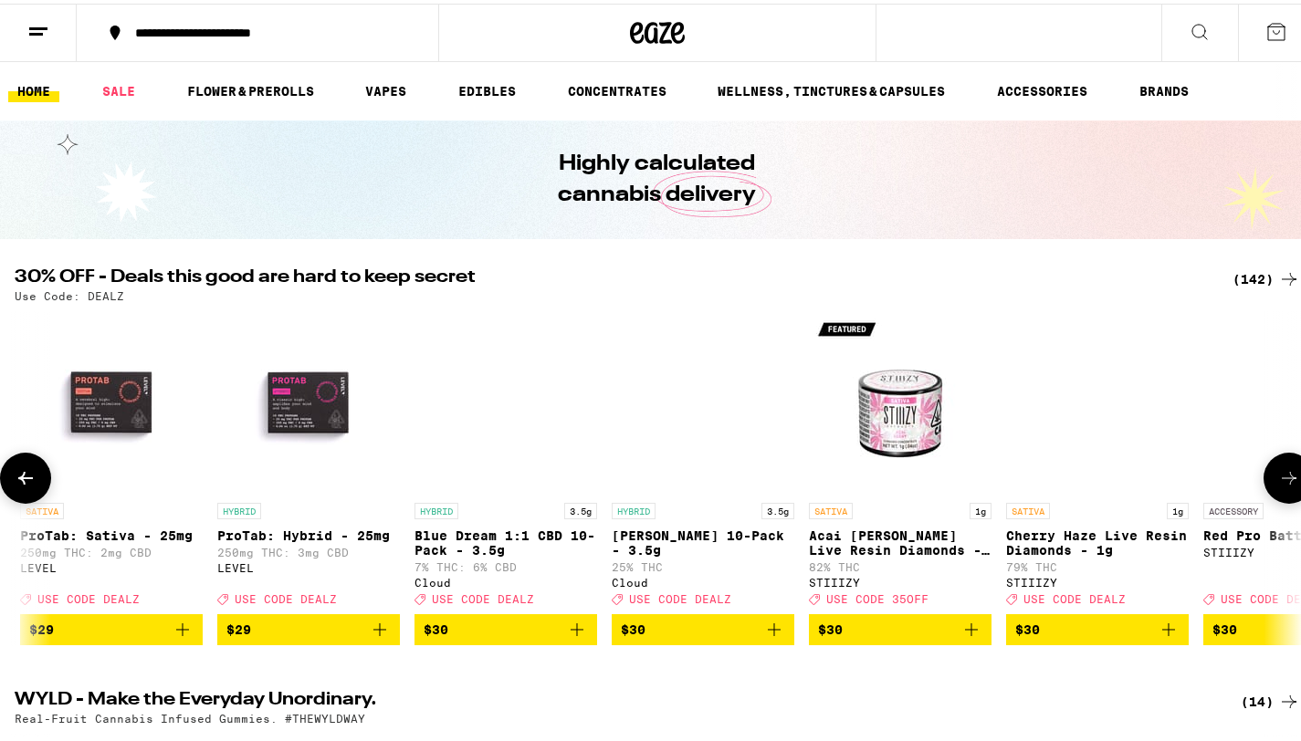
scroll to position [0, 17158]
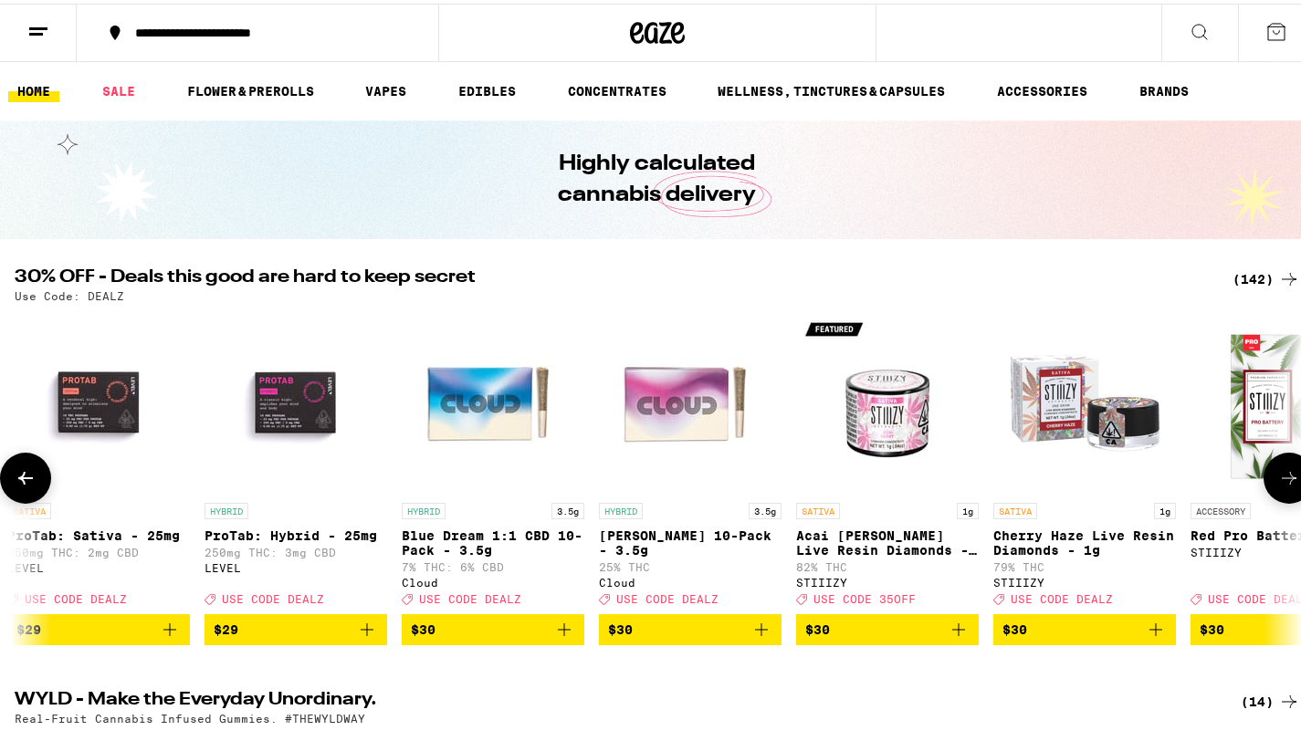
click at [1278, 482] on icon at bounding box center [1289, 475] width 22 height 22
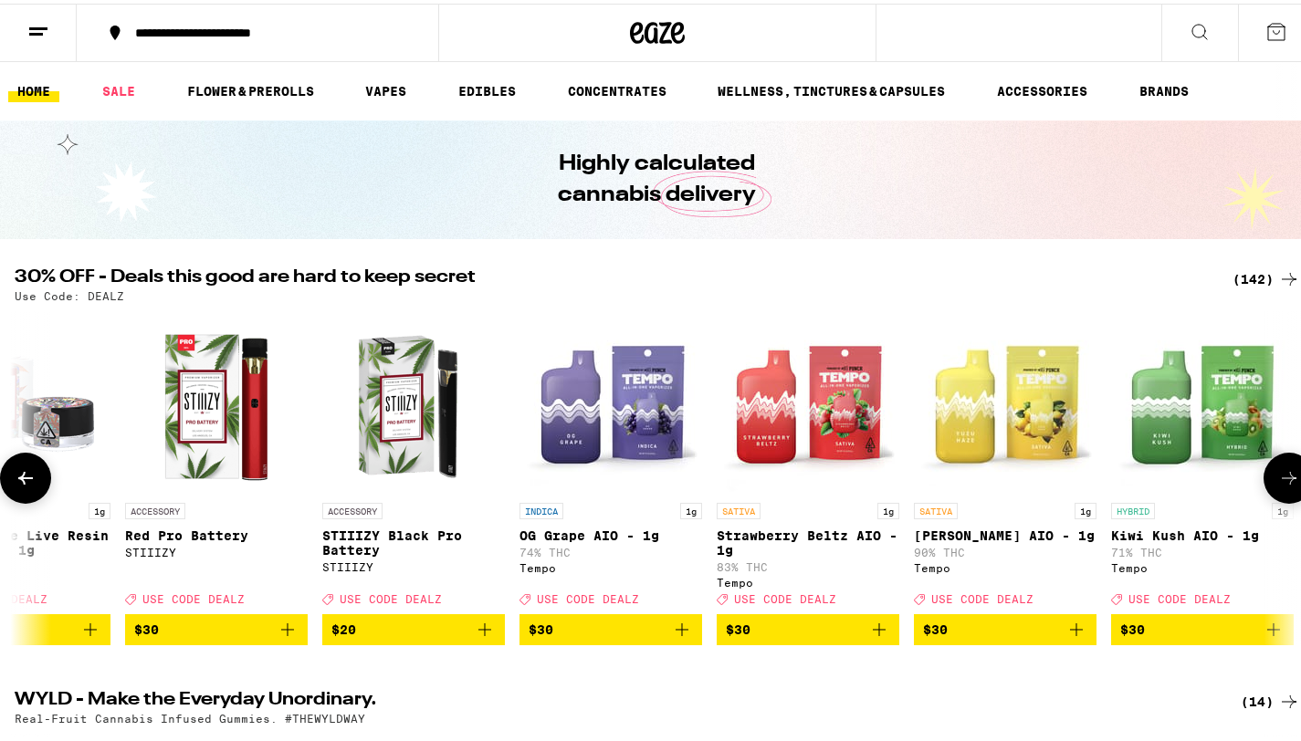
scroll to position [0, 18230]
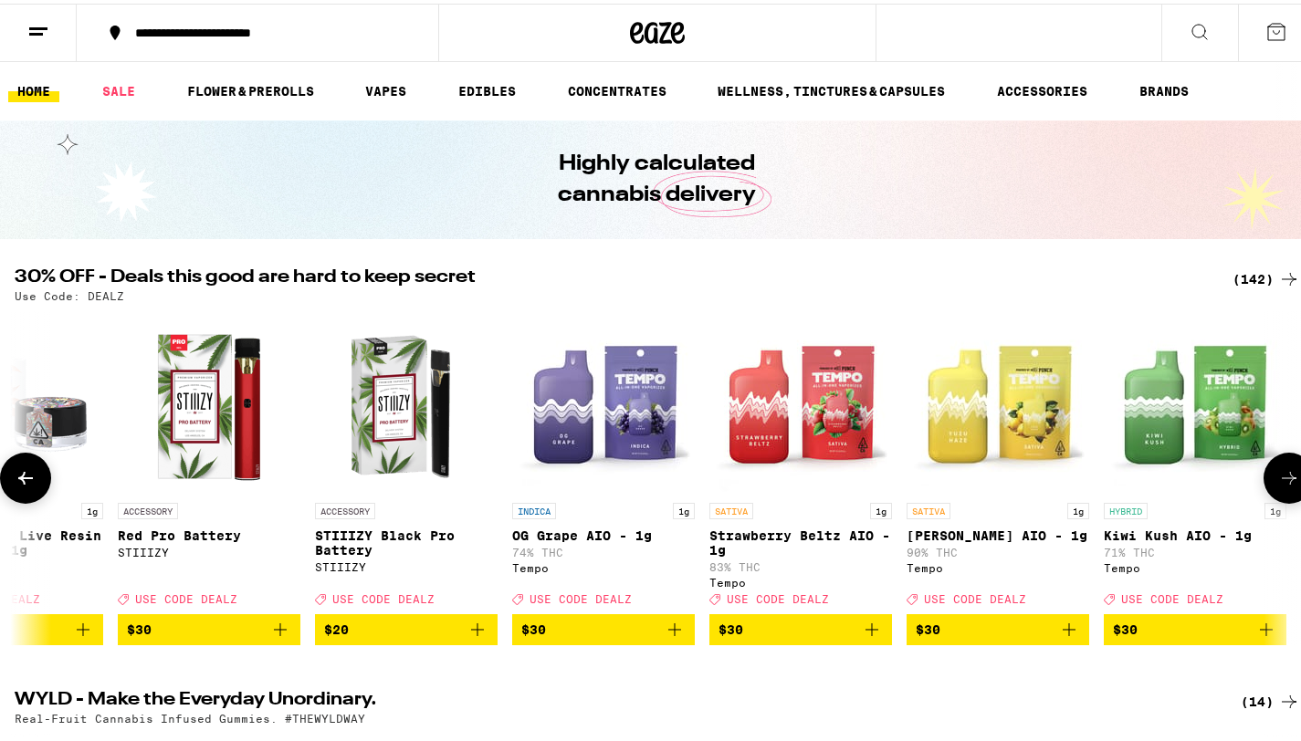
click at [1278, 482] on icon at bounding box center [1289, 475] width 22 height 22
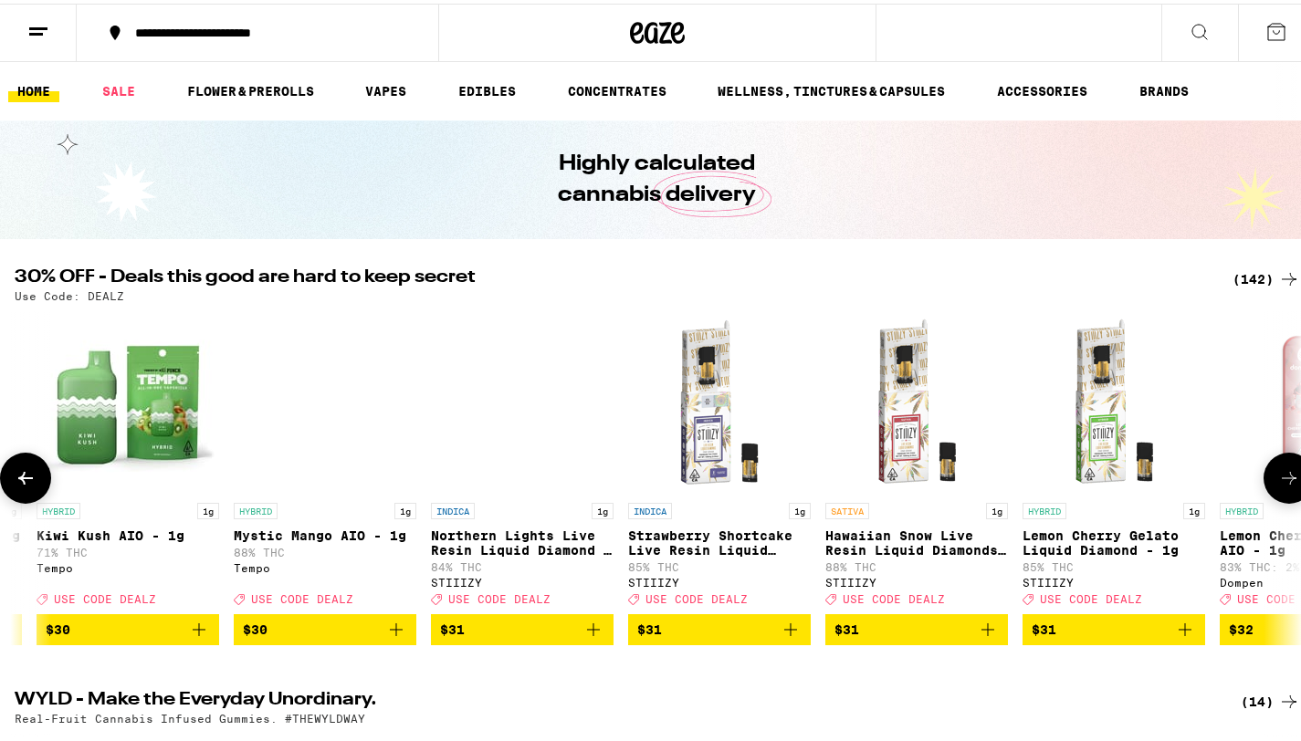
scroll to position [0, 19303]
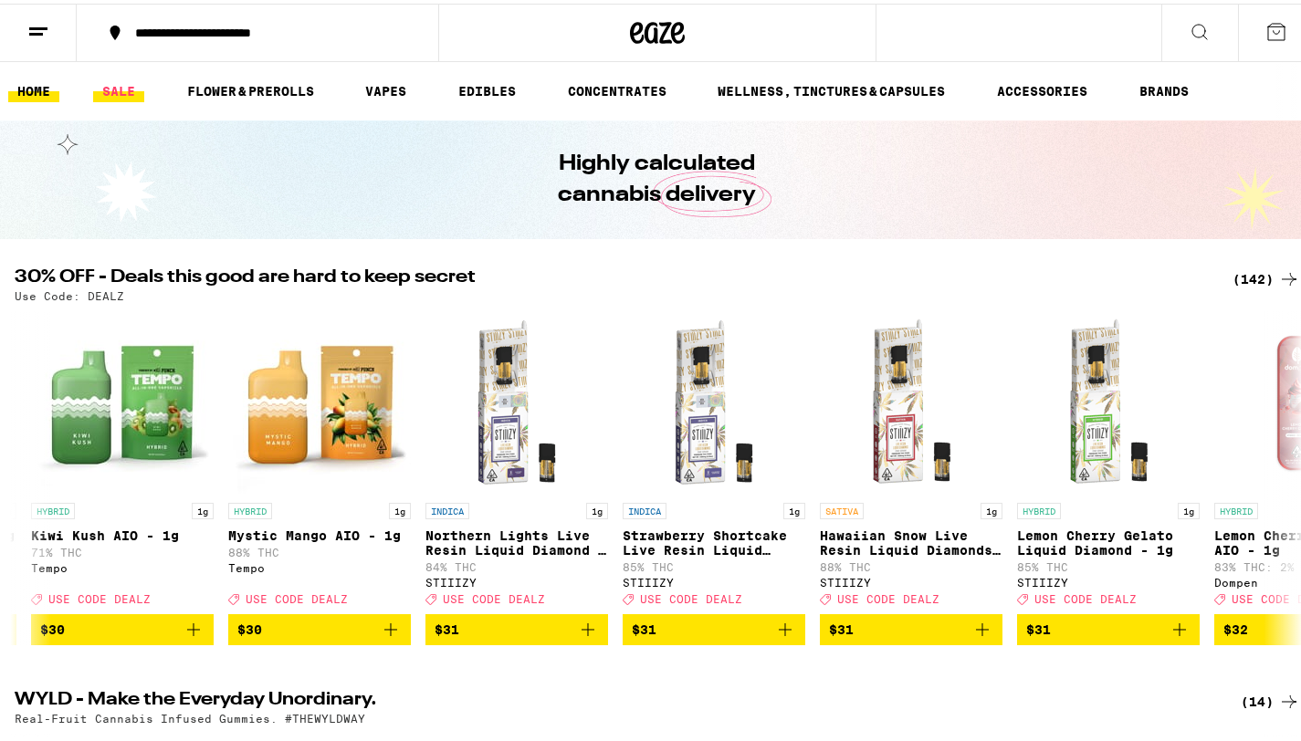
click at [110, 91] on link "SALE" at bounding box center [118, 88] width 51 height 22
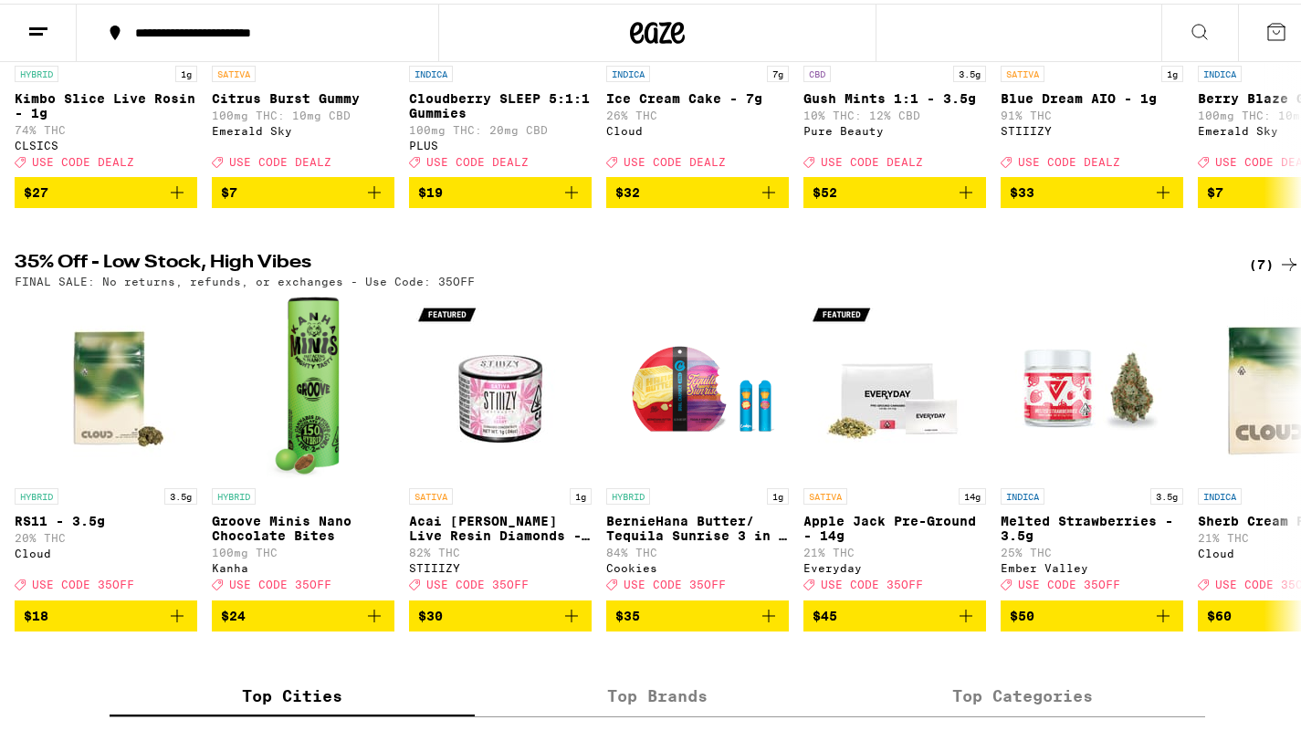
scroll to position [433, 0]
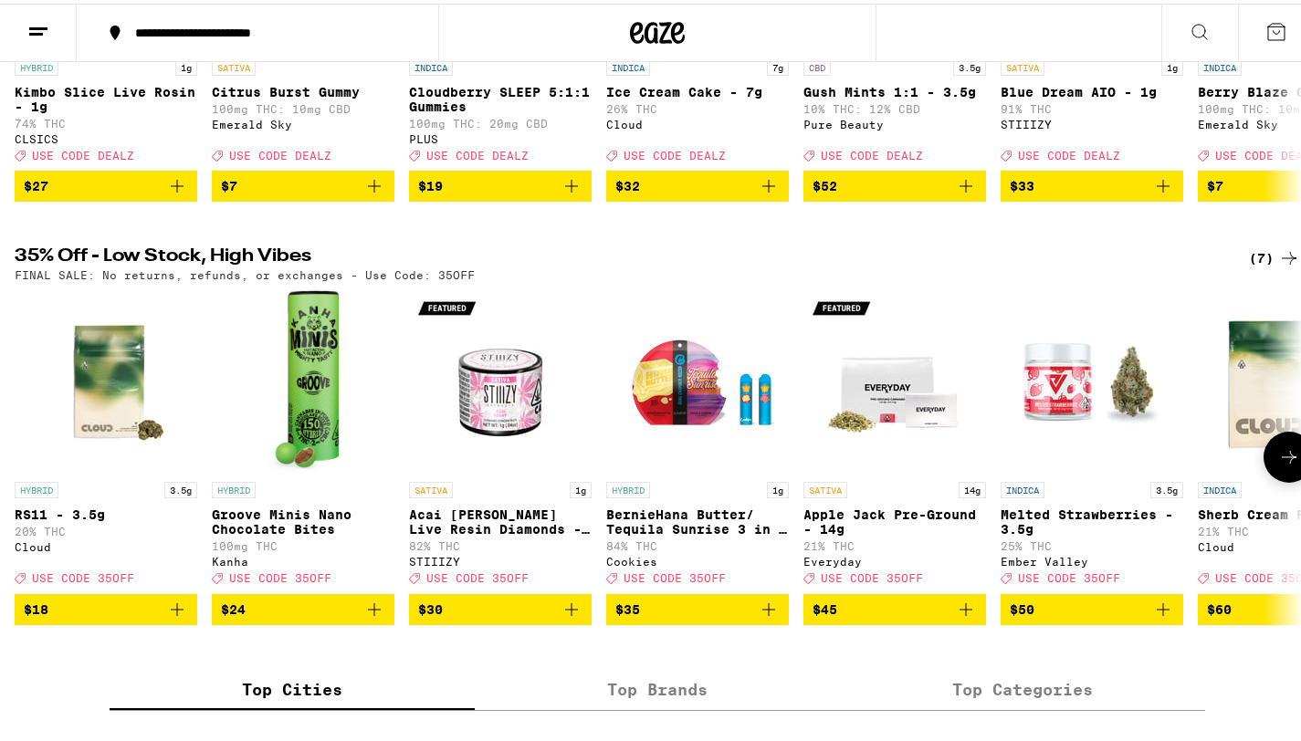
click at [1281, 465] on icon at bounding box center [1289, 454] width 22 height 22
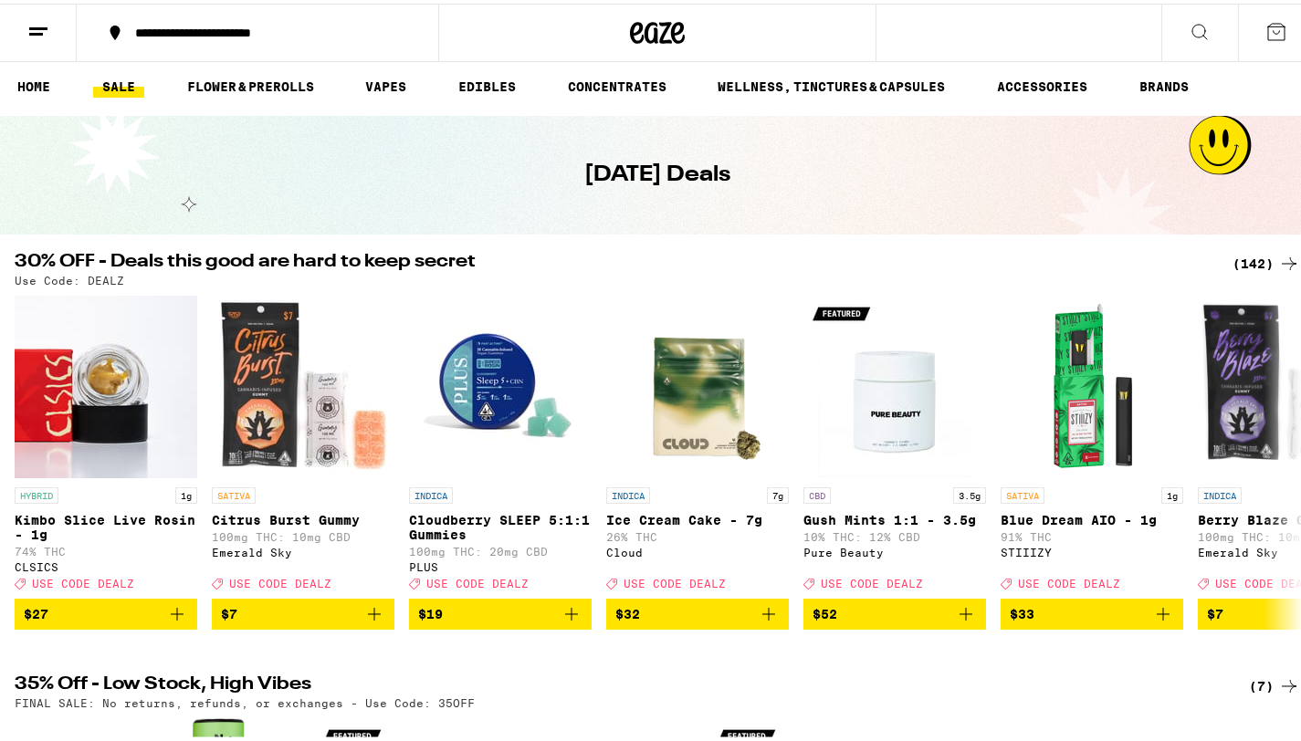
scroll to position [0, 0]
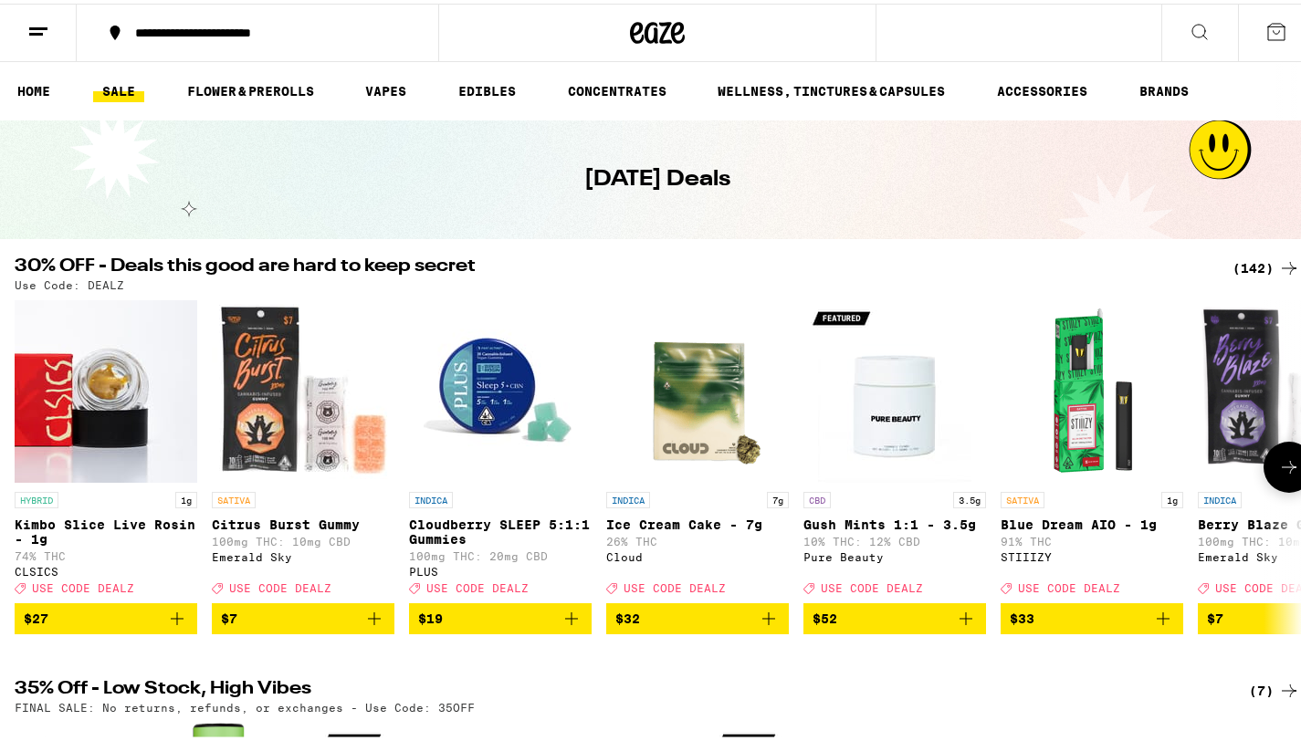
click at [1278, 473] on icon at bounding box center [1289, 464] width 22 height 22
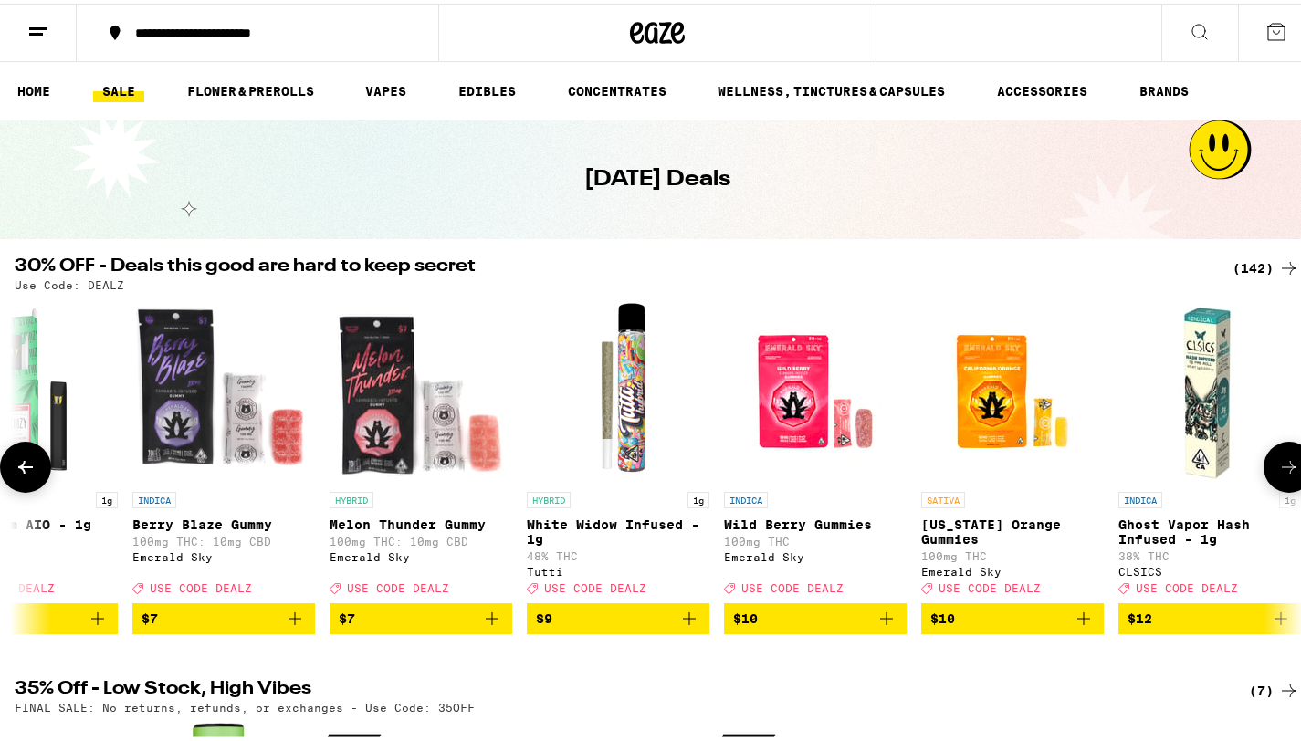
scroll to position [0, 1072]
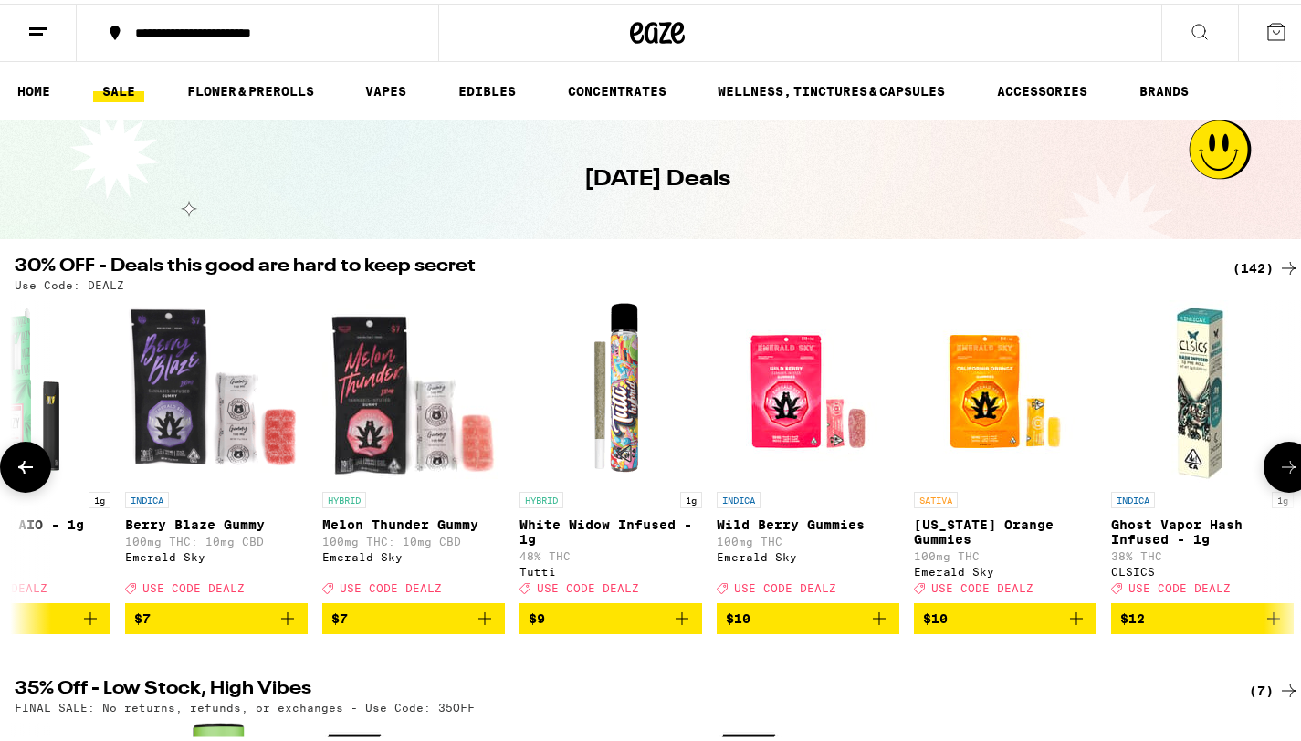
click at [1278, 473] on icon at bounding box center [1289, 464] width 22 height 22
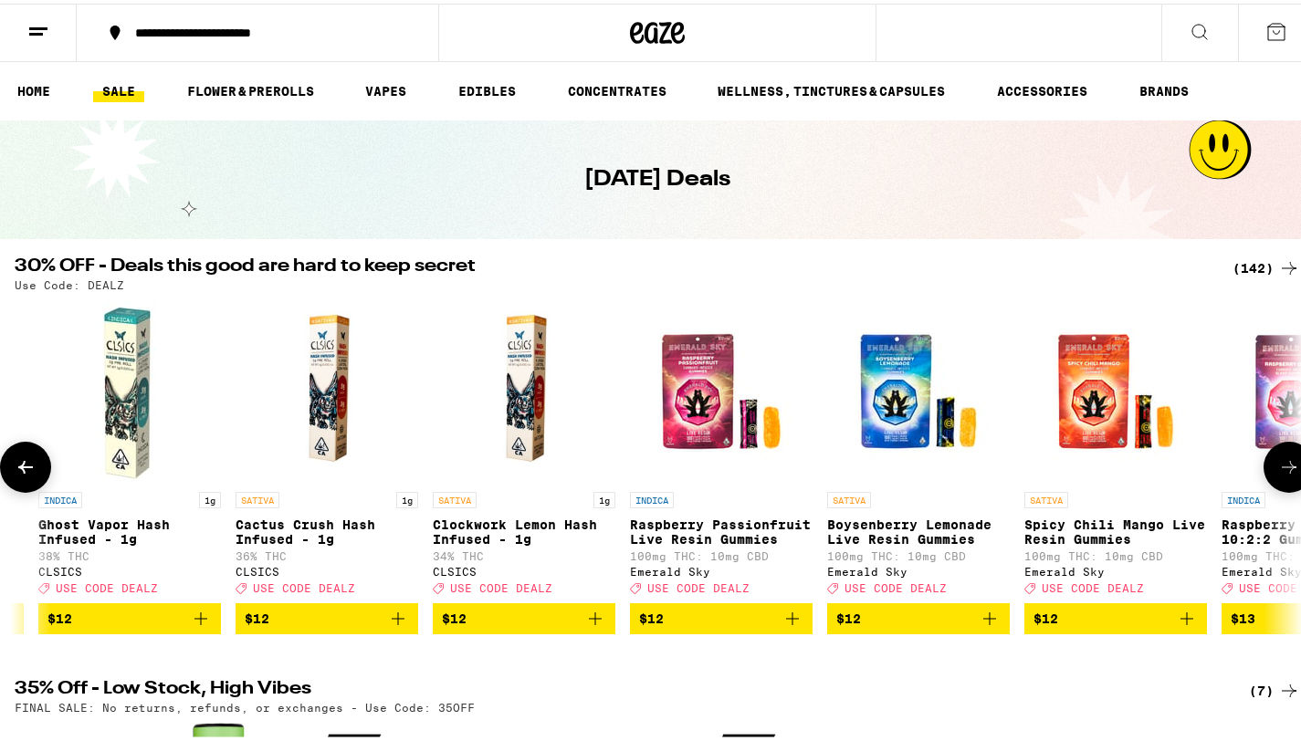
click at [1278, 473] on icon at bounding box center [1289, 464] width 22 height 22
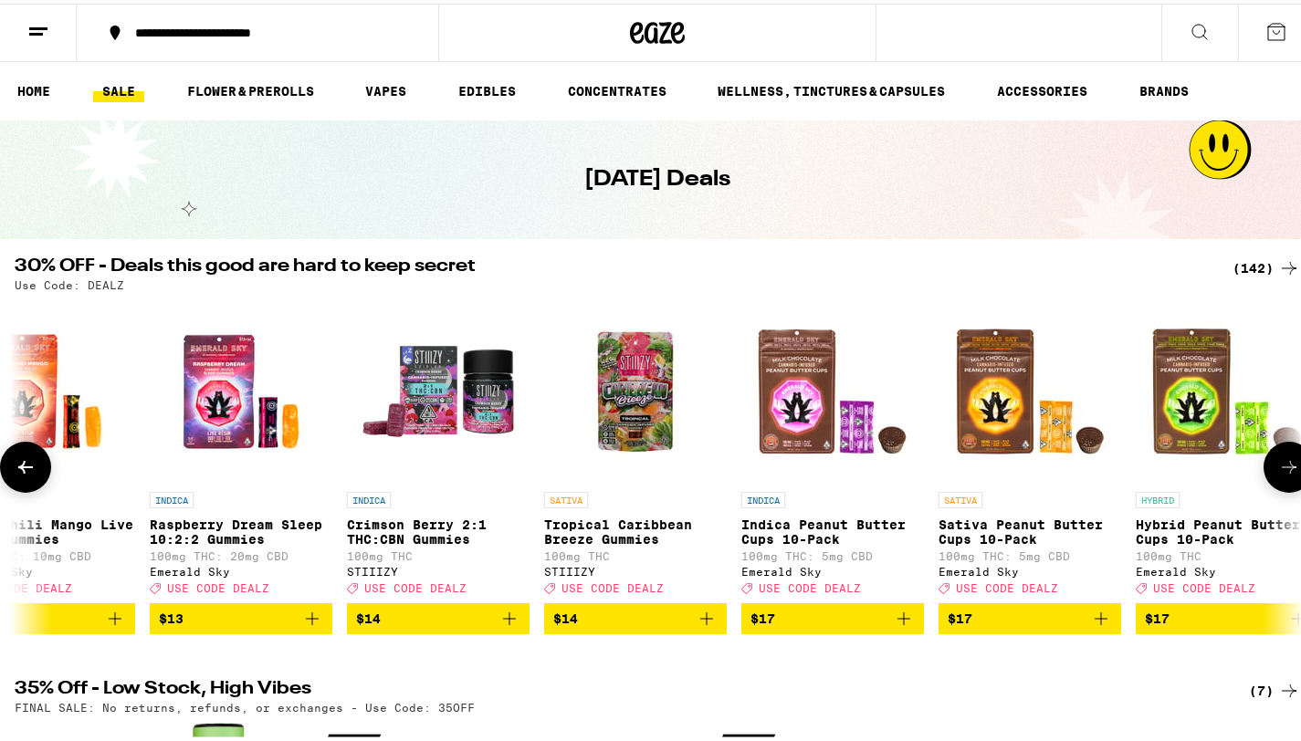
scroll to position [0, 3217]
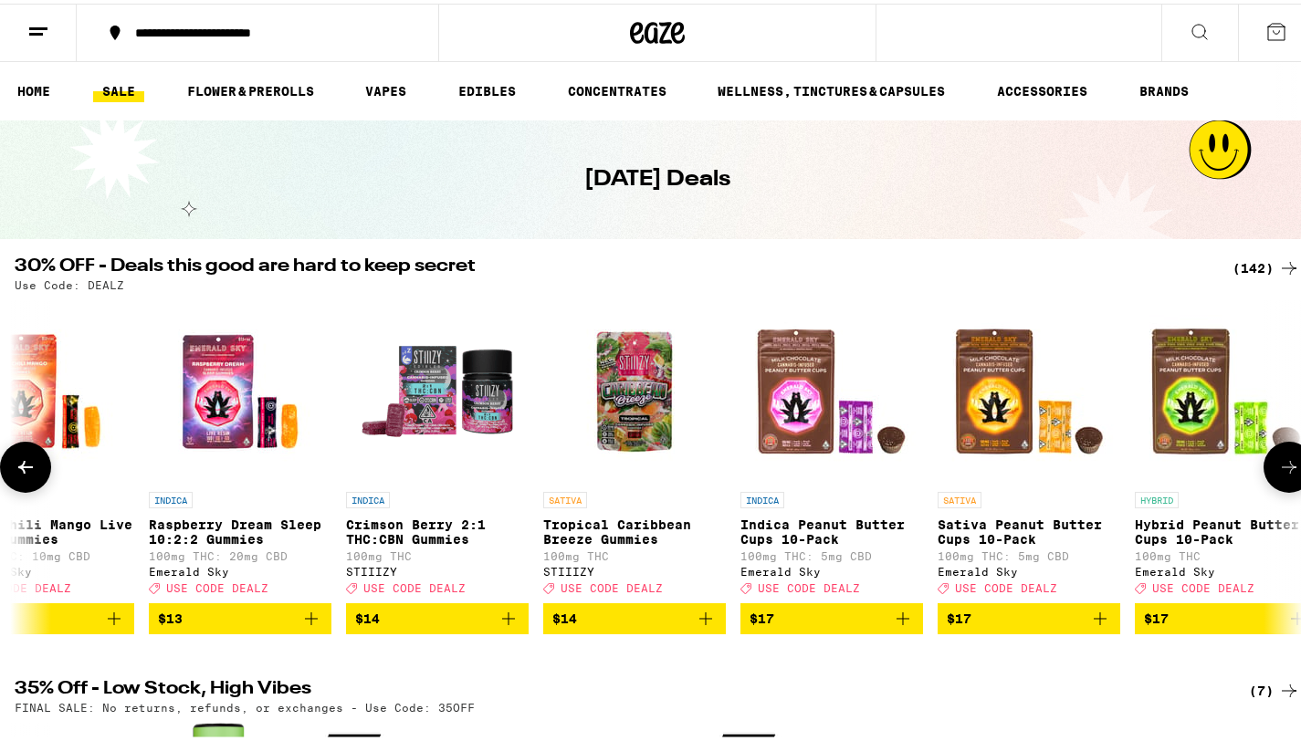
click at [1278, 473] on icon at bounding box center [1289, 464] width 22 height 22
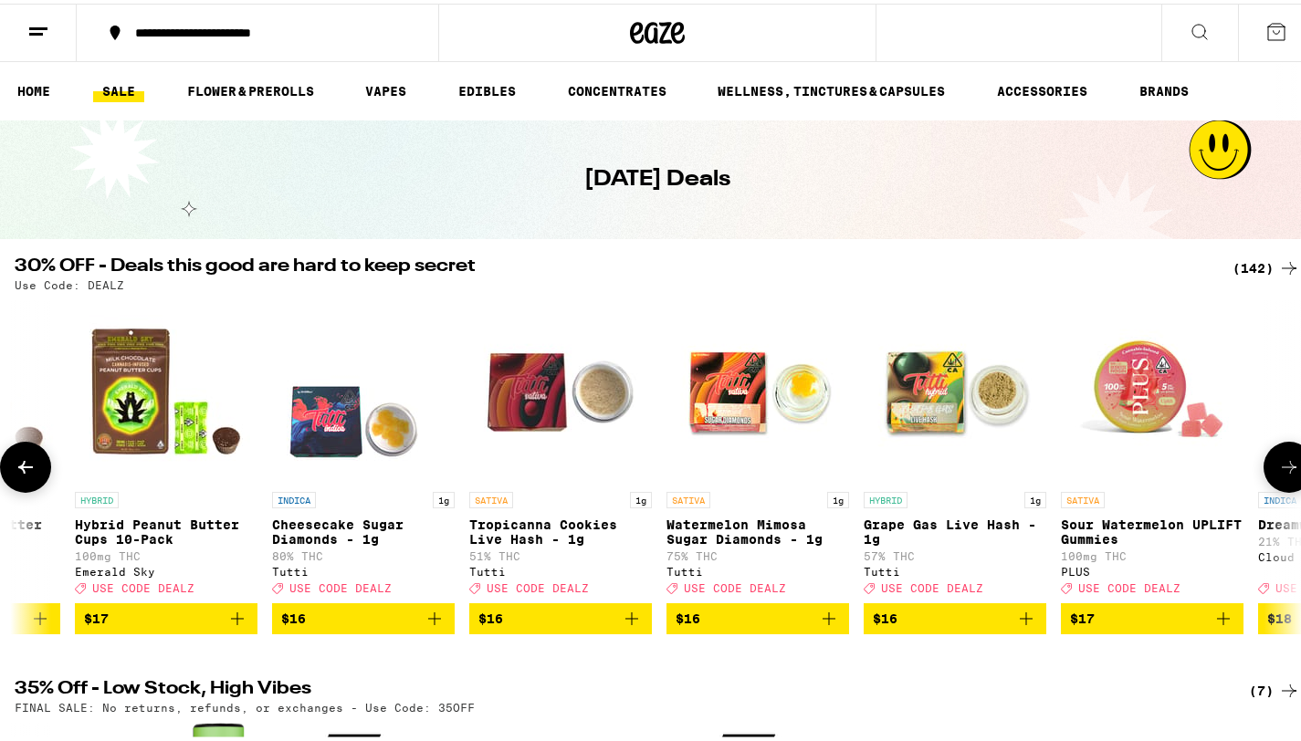
scroll to position [0, 4289]
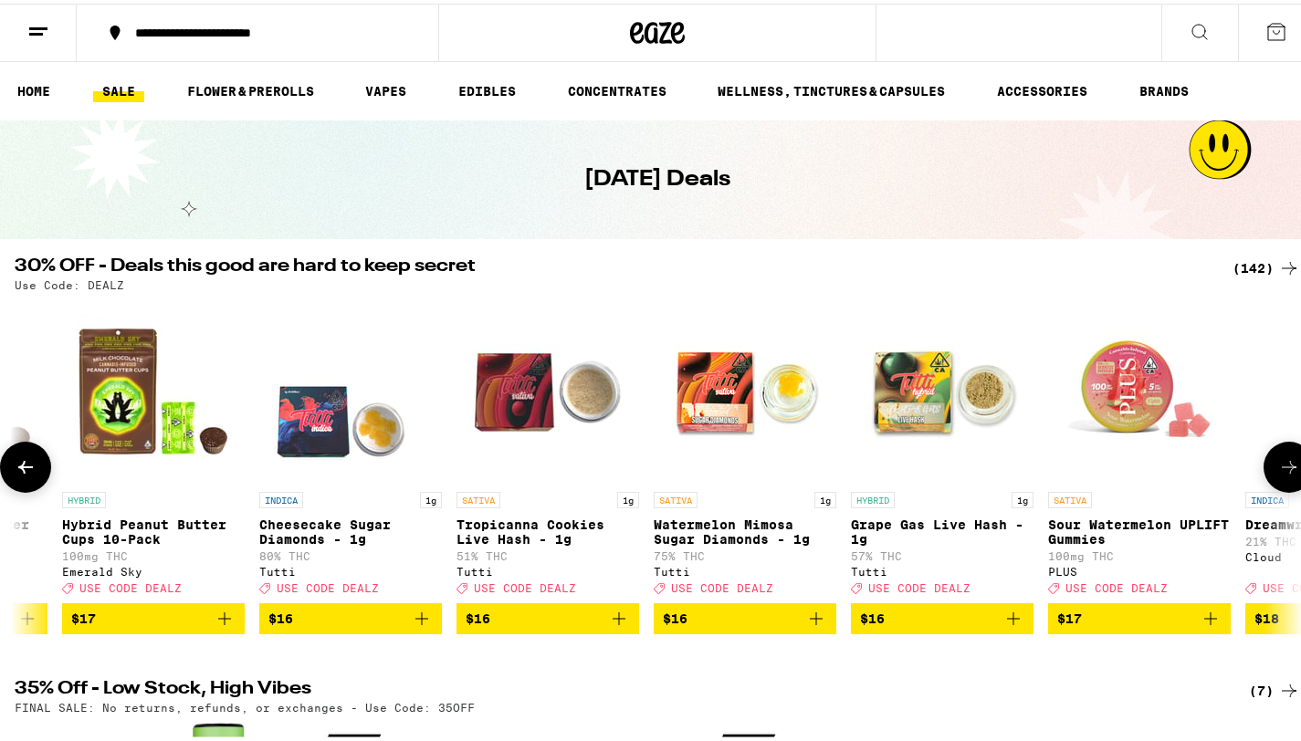
click at [1278, 473] on icon at bounding box center [1289, 464] width 22 height 22
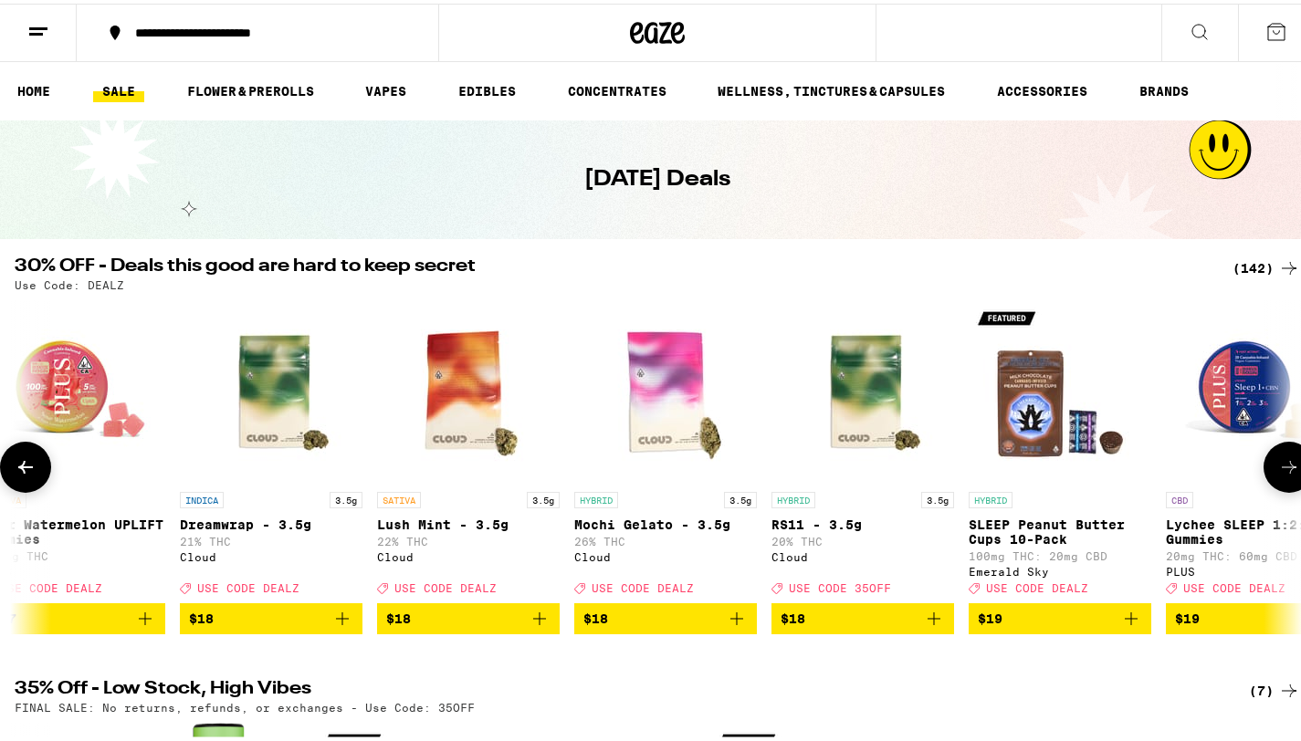
scroll to position [0, 5362]
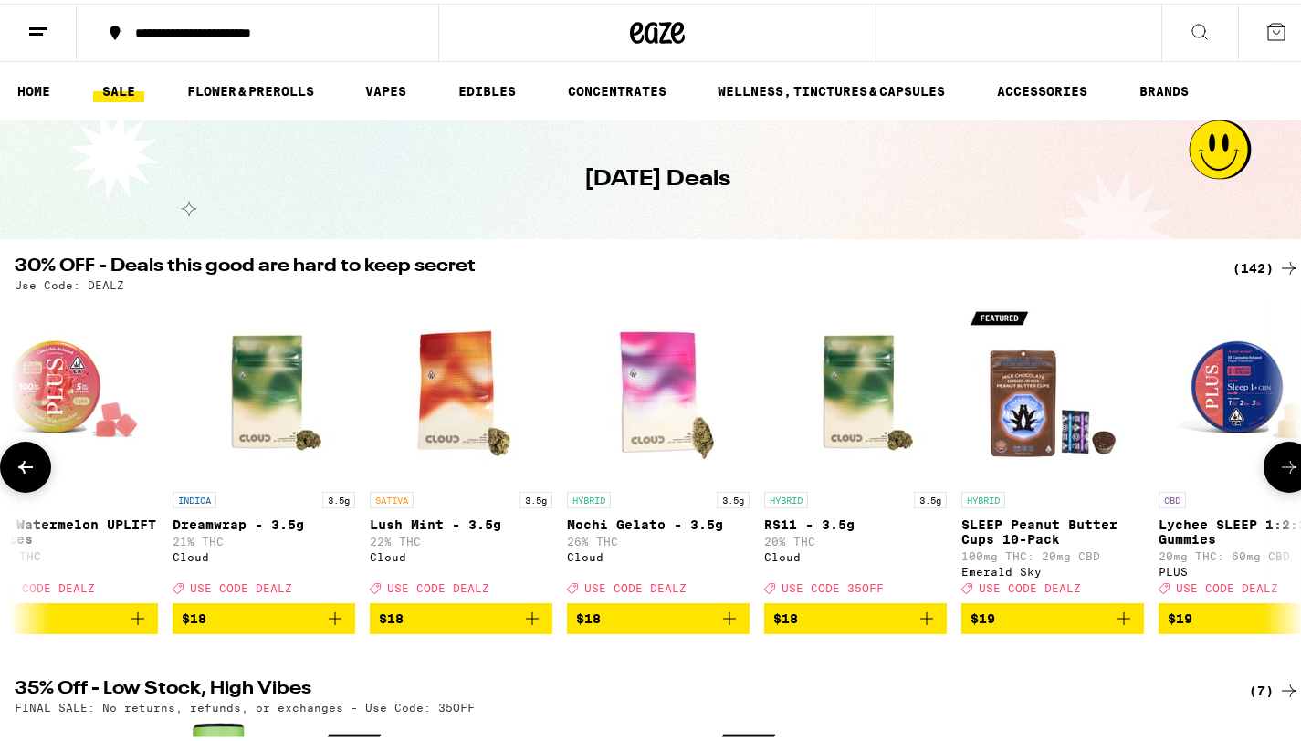
click at [1283, 486] on button at bounding box center [1288, 463] width 51 height 51
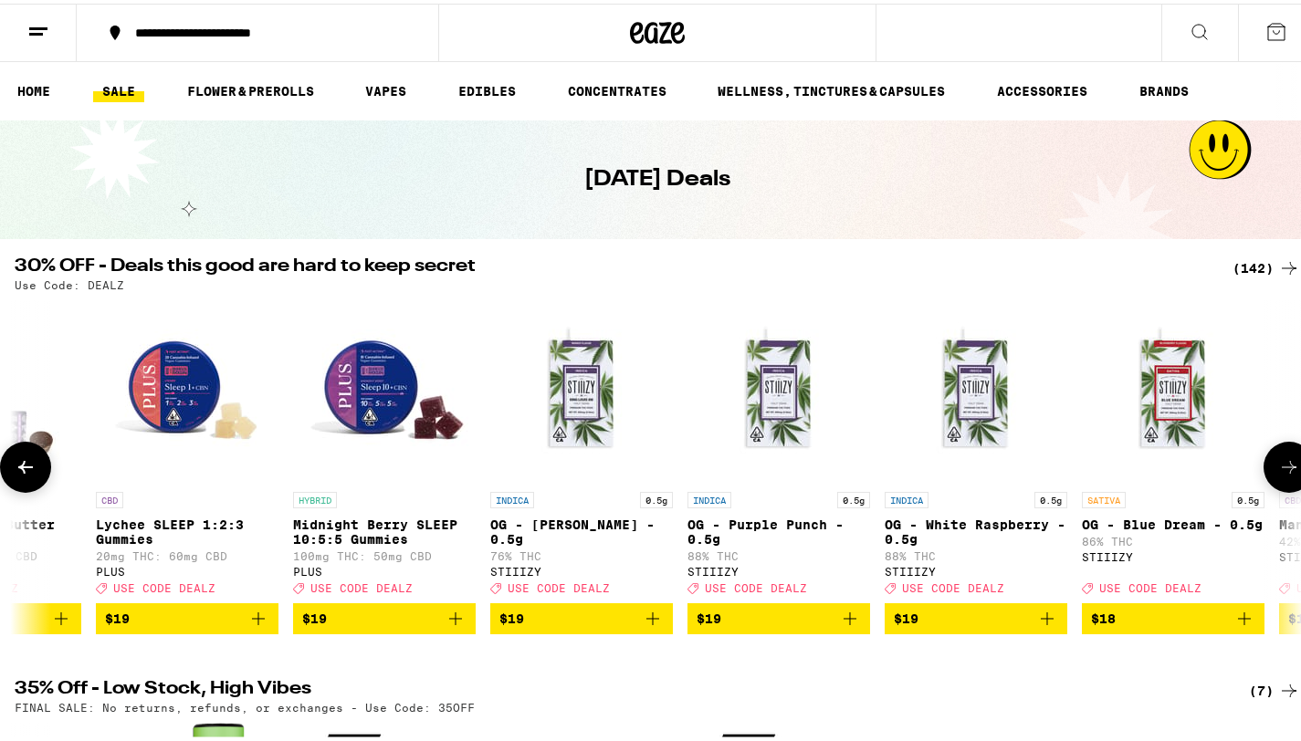
scroll to position [0, 6434]
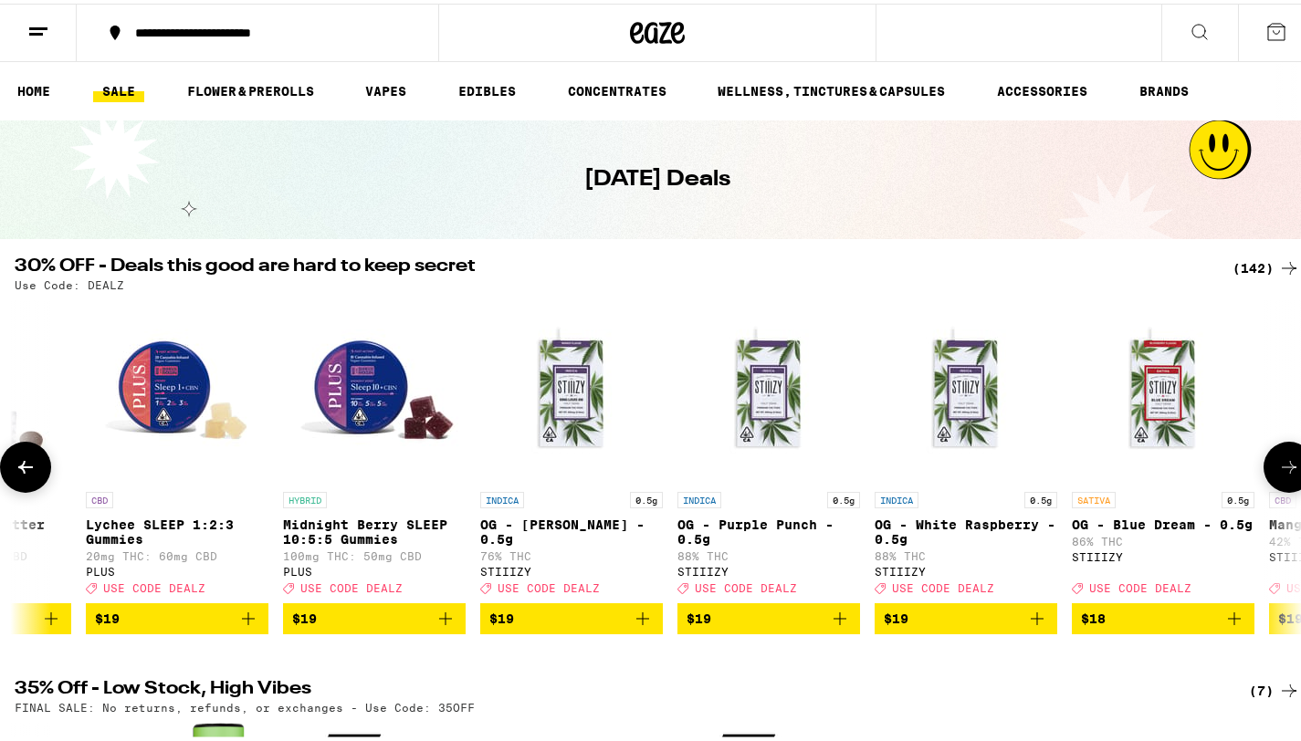
click at [1280, 467] on icon at bounding box center [1289, 464] width 22 height 22
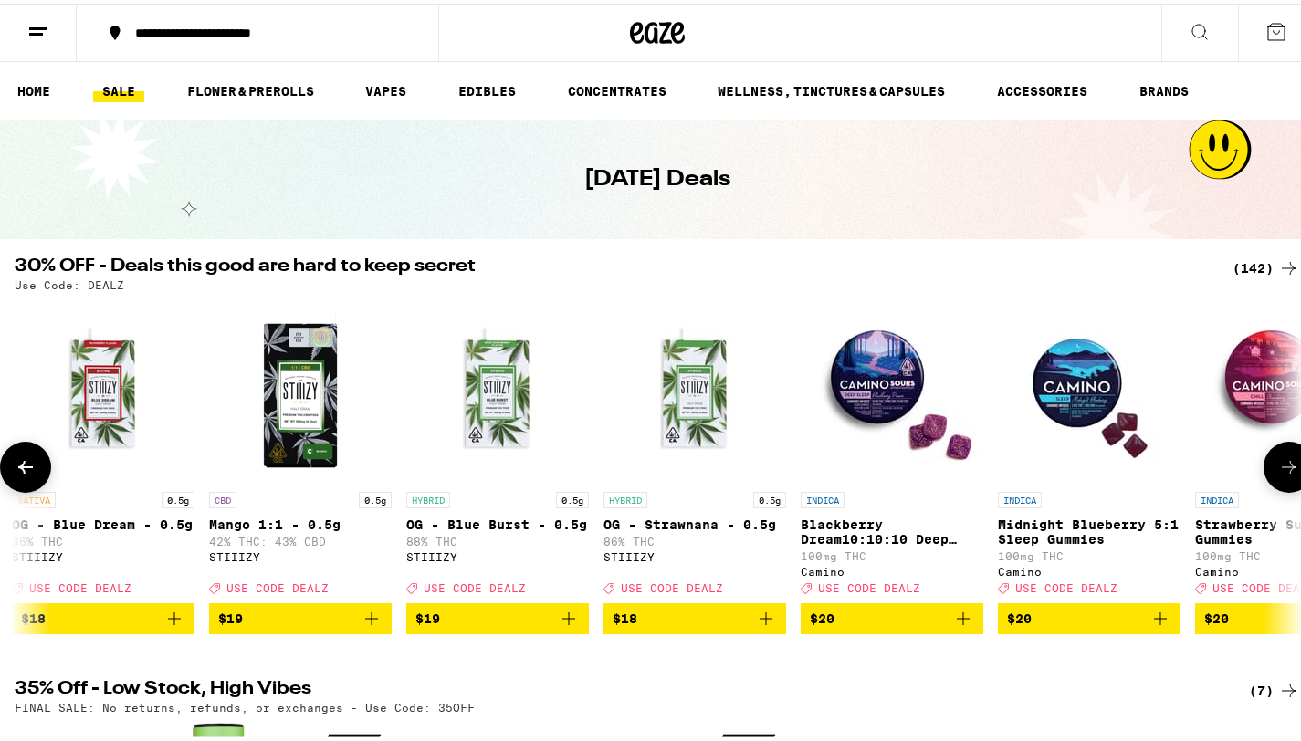
scroll to position [0, 7507]
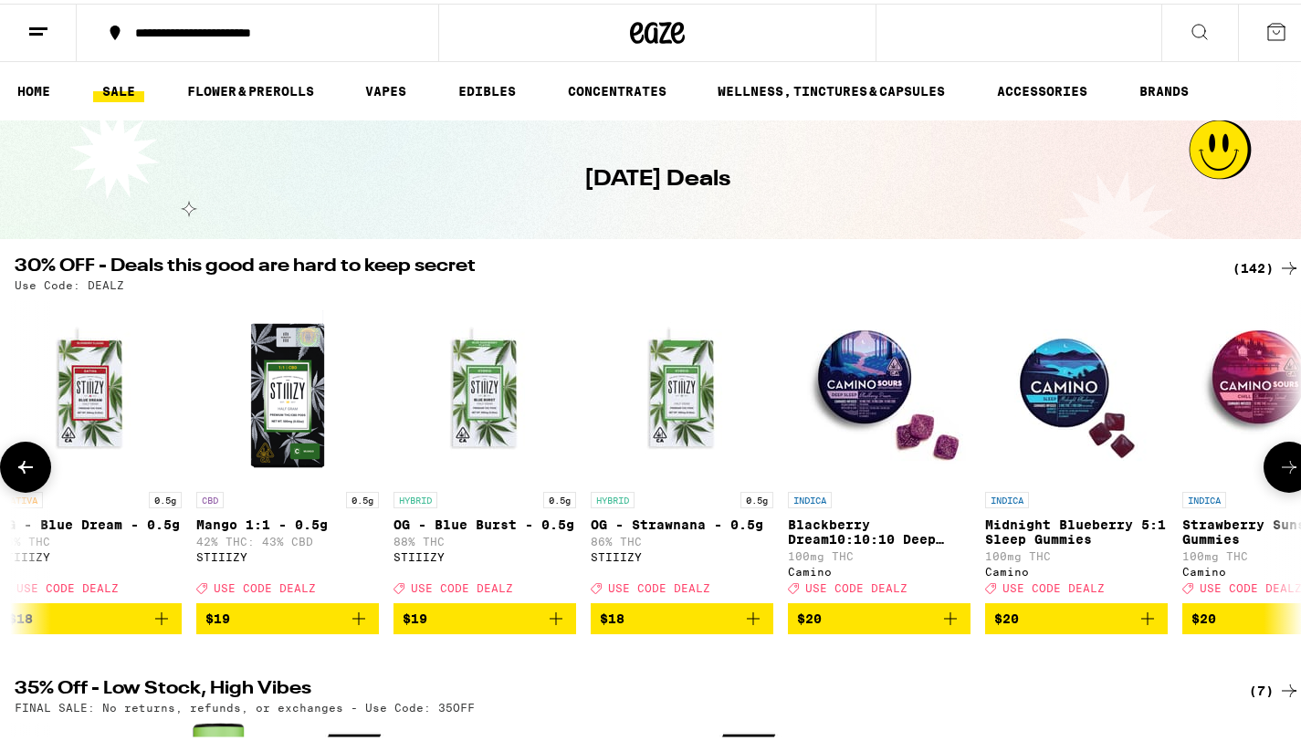
click at [16, 475] on icon at bounding box center [26, 464] width 22 height 22
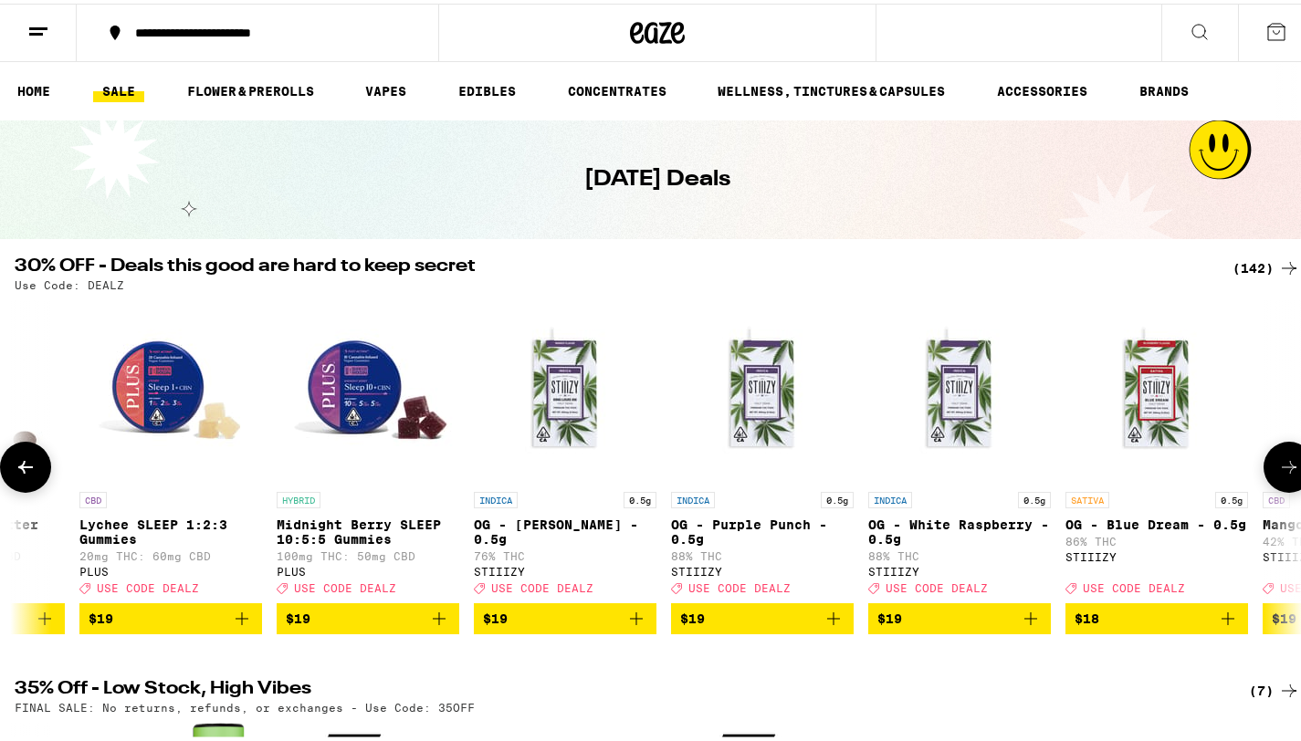
scroll to position [0, 6434]
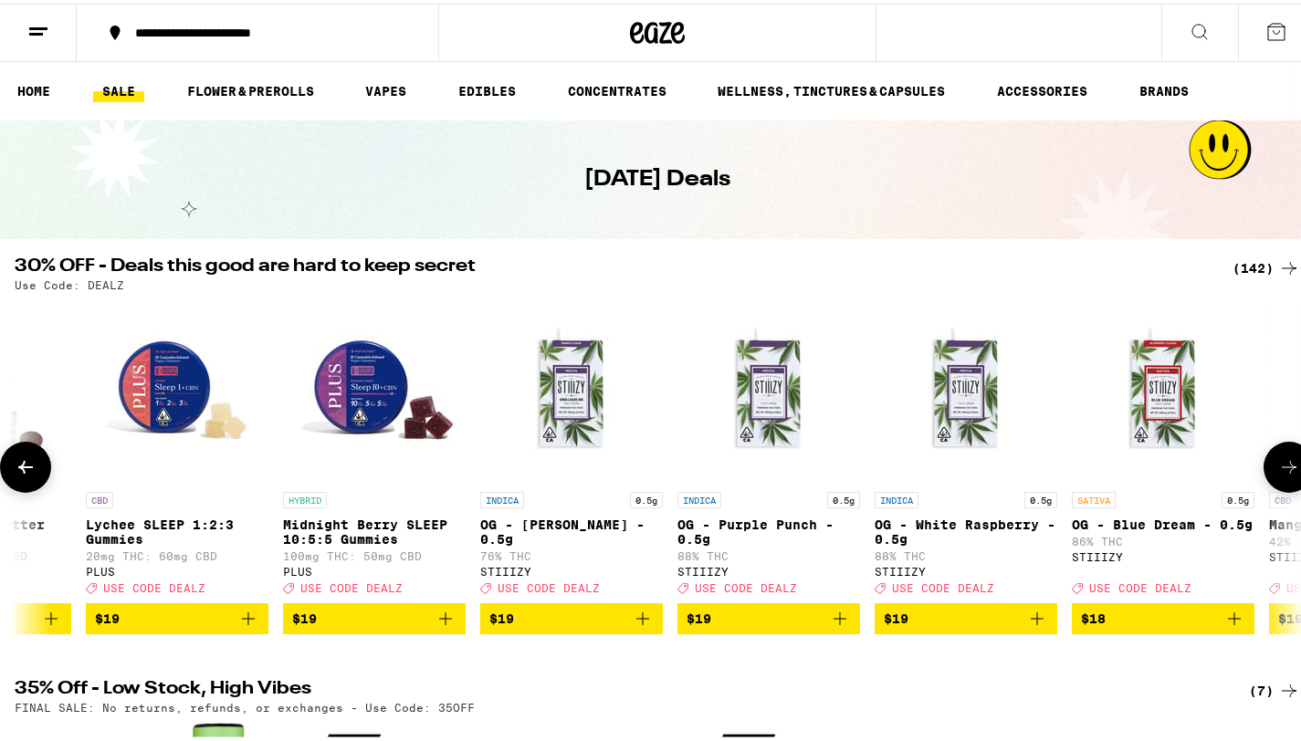
click at [1278, 468] on icon at bounding box center [1289, 464] width 22 height 22
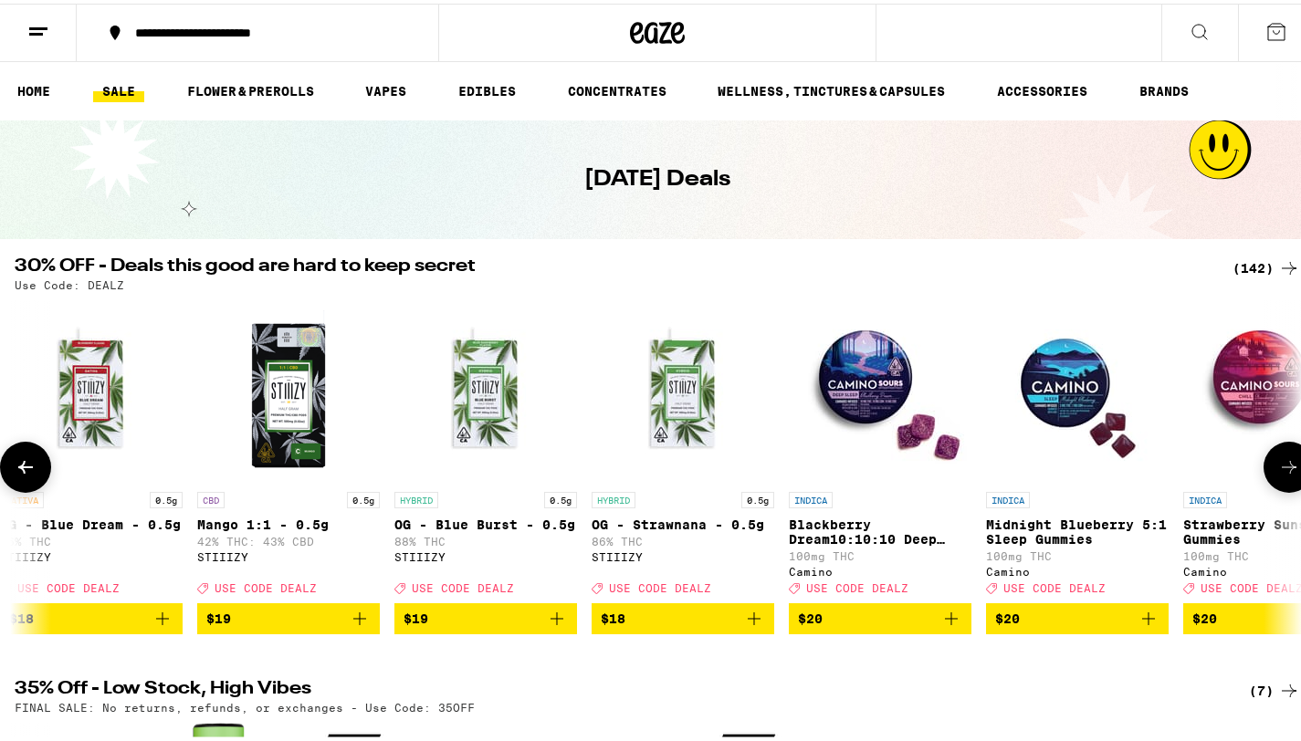
scroll to position [0, 7507]
click at [668, 390] on img "Open page for OG - Strawnana - 0.5g from STIIIZY" at bounding box center [681, 388] width 183 height 183
click at [1278, 475] on icon at bounding box center [1289, 464] width 22 height 22
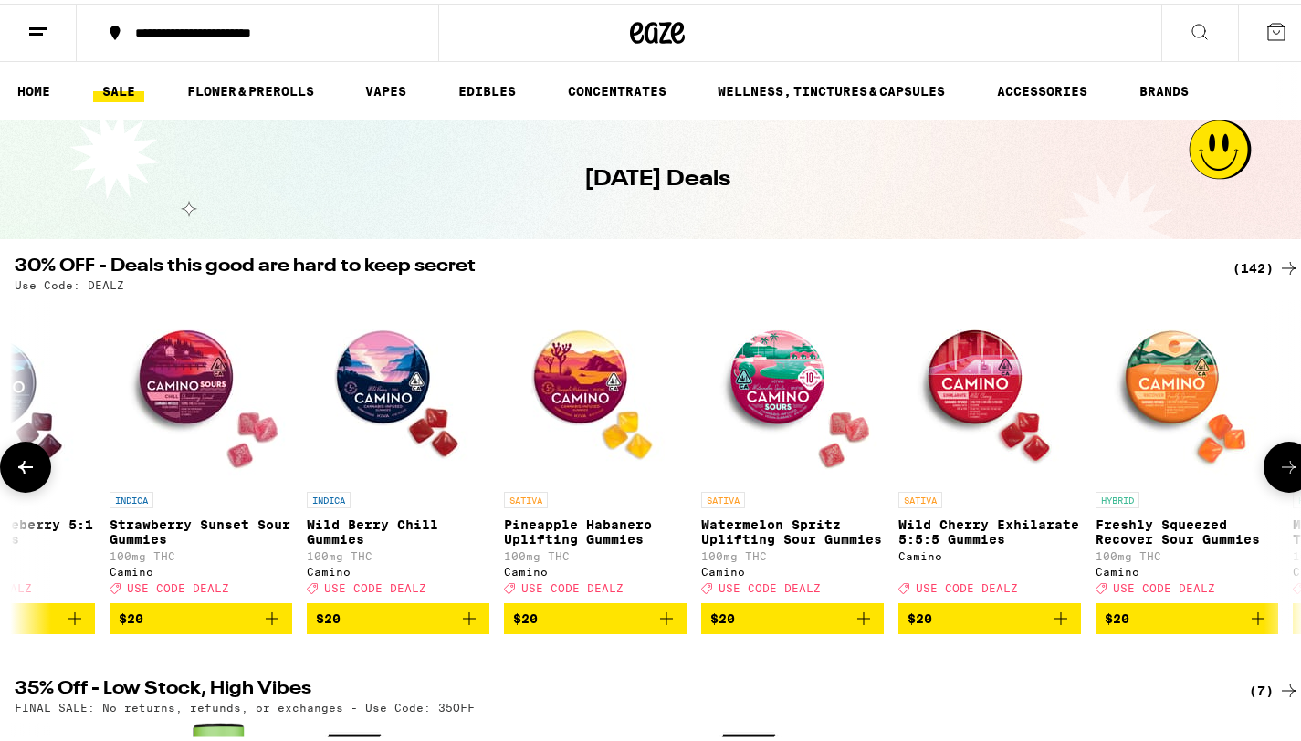
click at [1278, 475] on icon at bounding box center [1289, 464] width 22 height 22
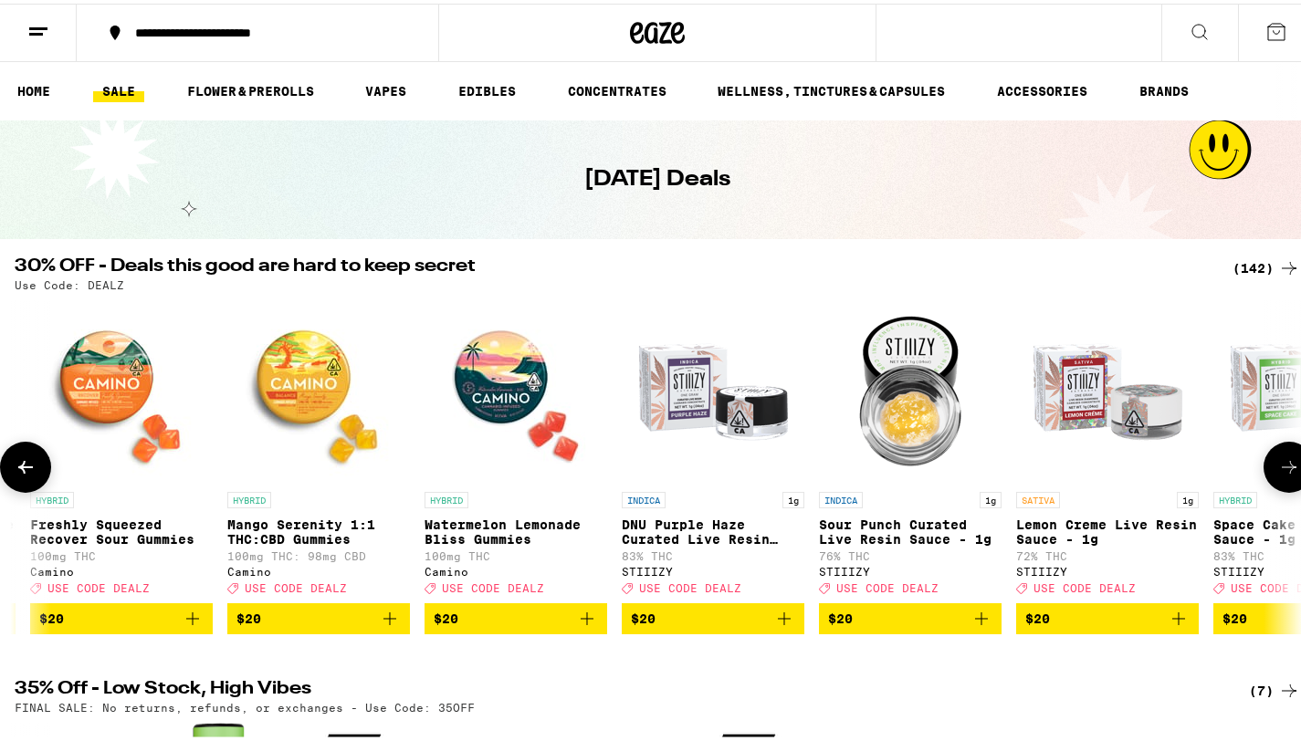
scroll to position [0, 9651]
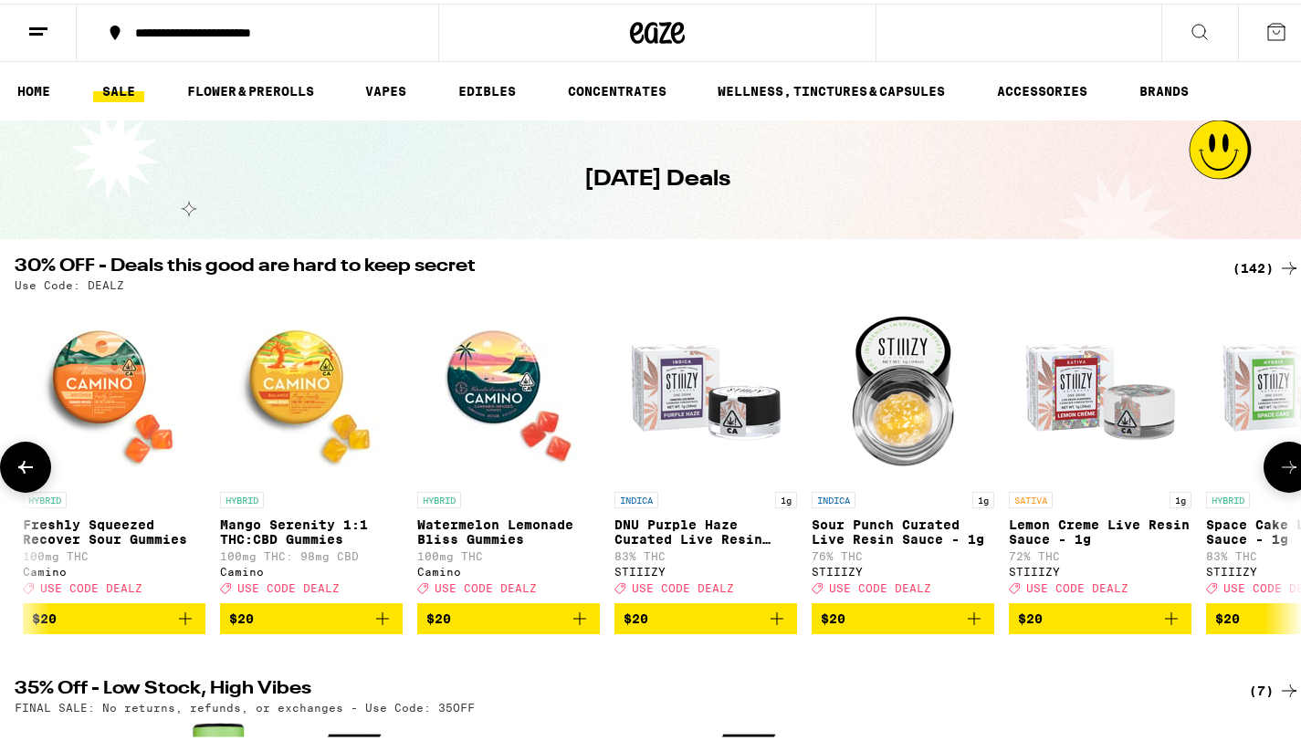
click at [1278, 475] on icon at bounding box center [1289, 464] width 22 height 22
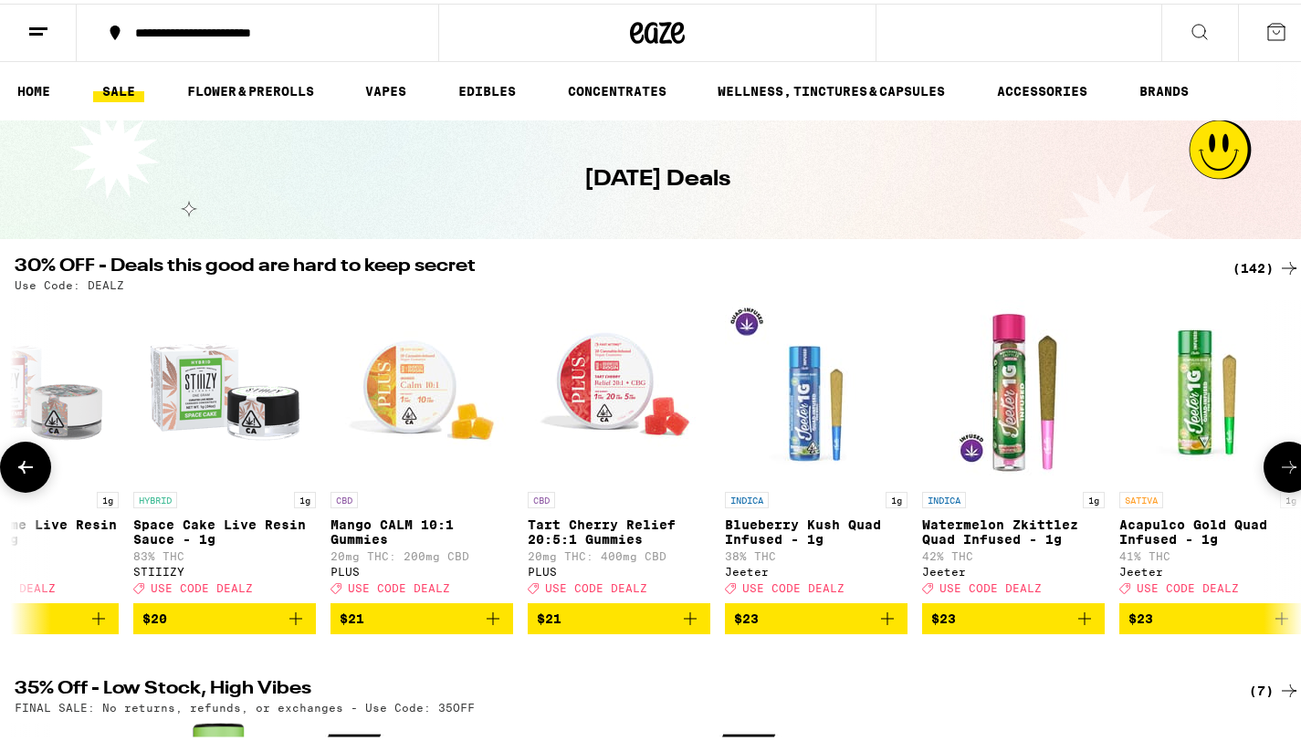
click at [1278, 475] on icon at bounding box center [1289, 464] width 22 height 22
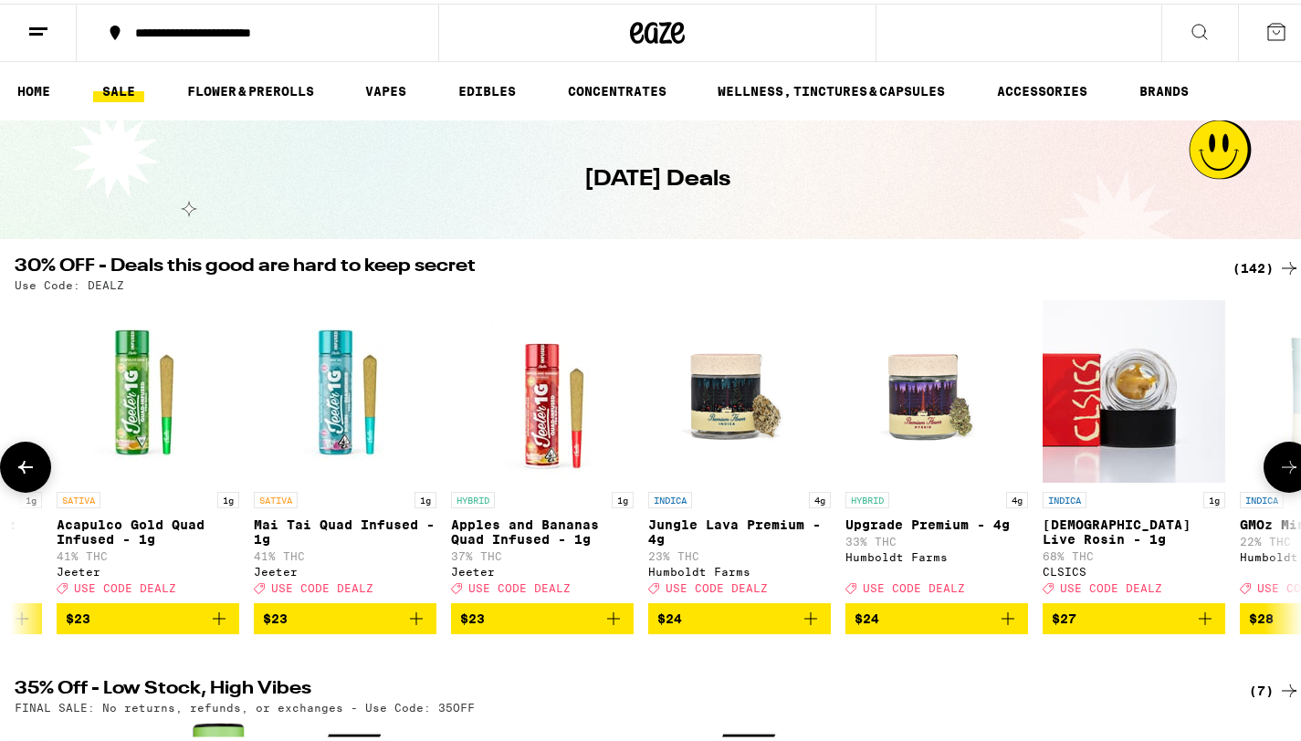
scroll to position [0, 11796]
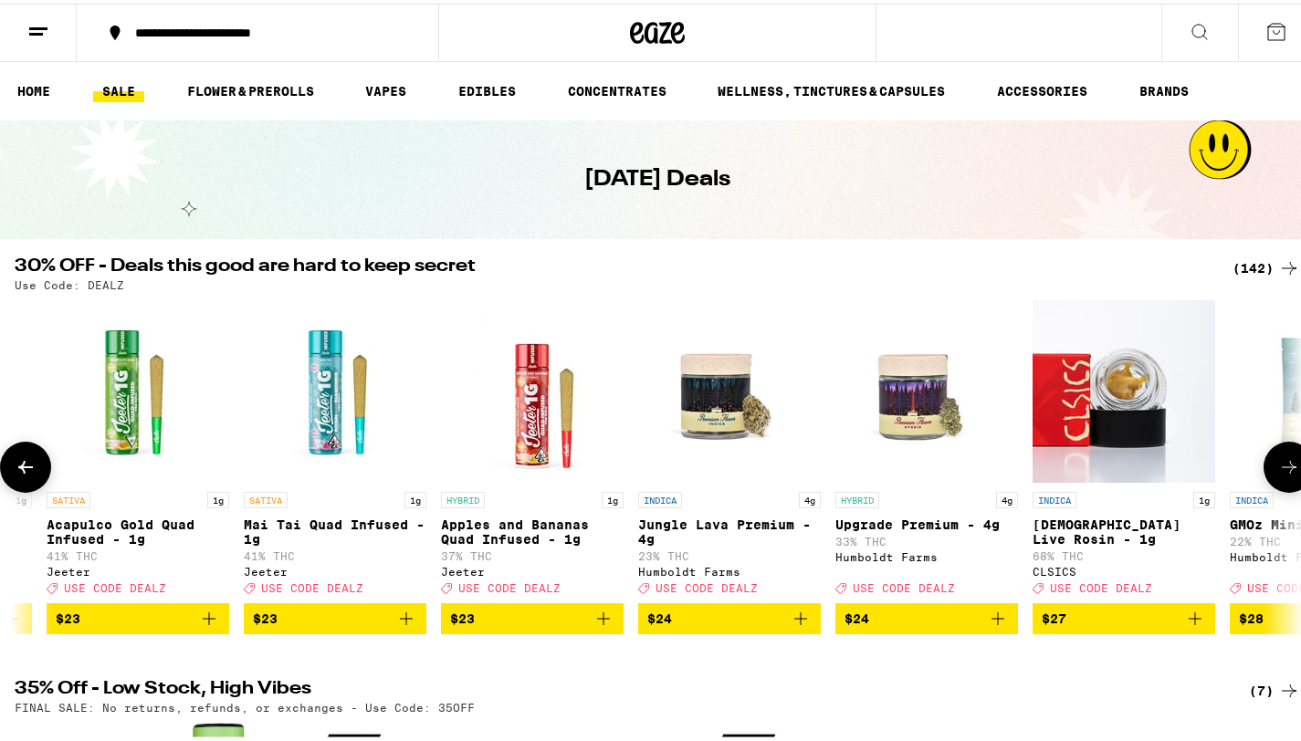
click at [1278, 475] on icon at bounding box center [1289, 464] width 22 height 22
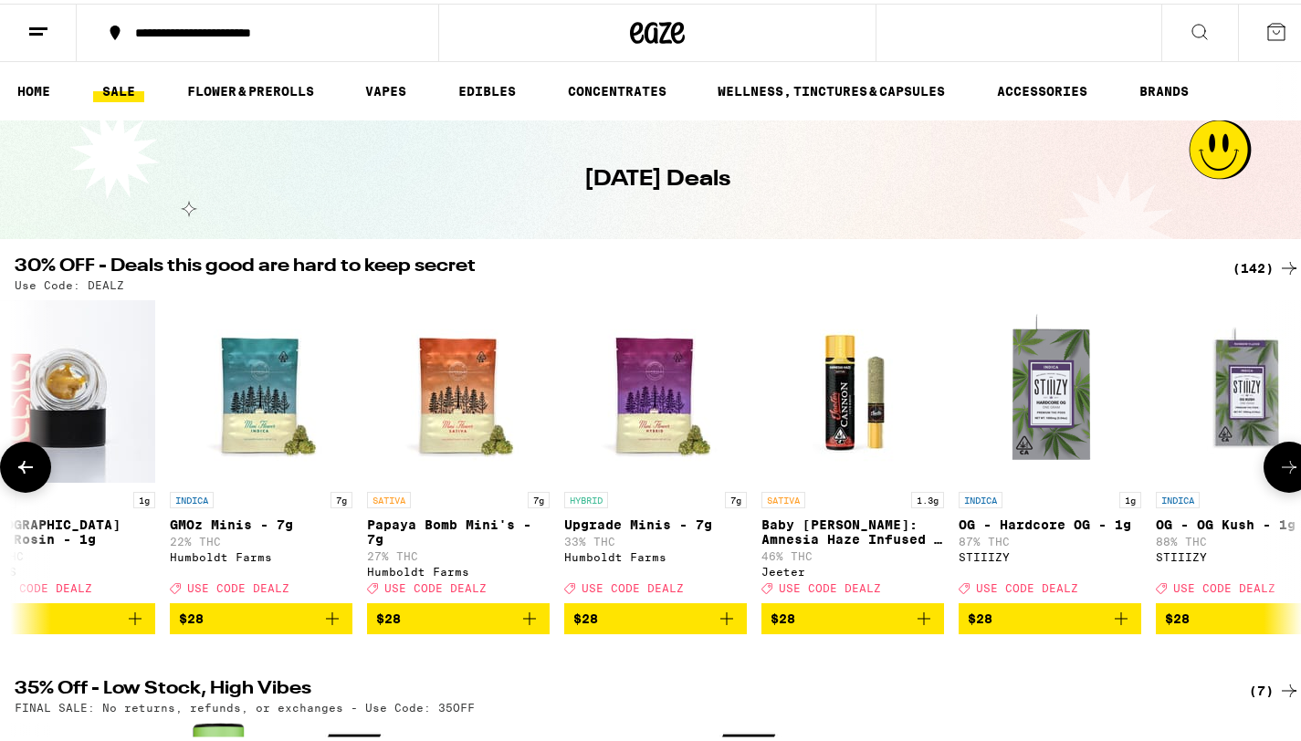
scroll to position [0, 12868]
